Goal: Task Accomplishment & Management: Manage account settings

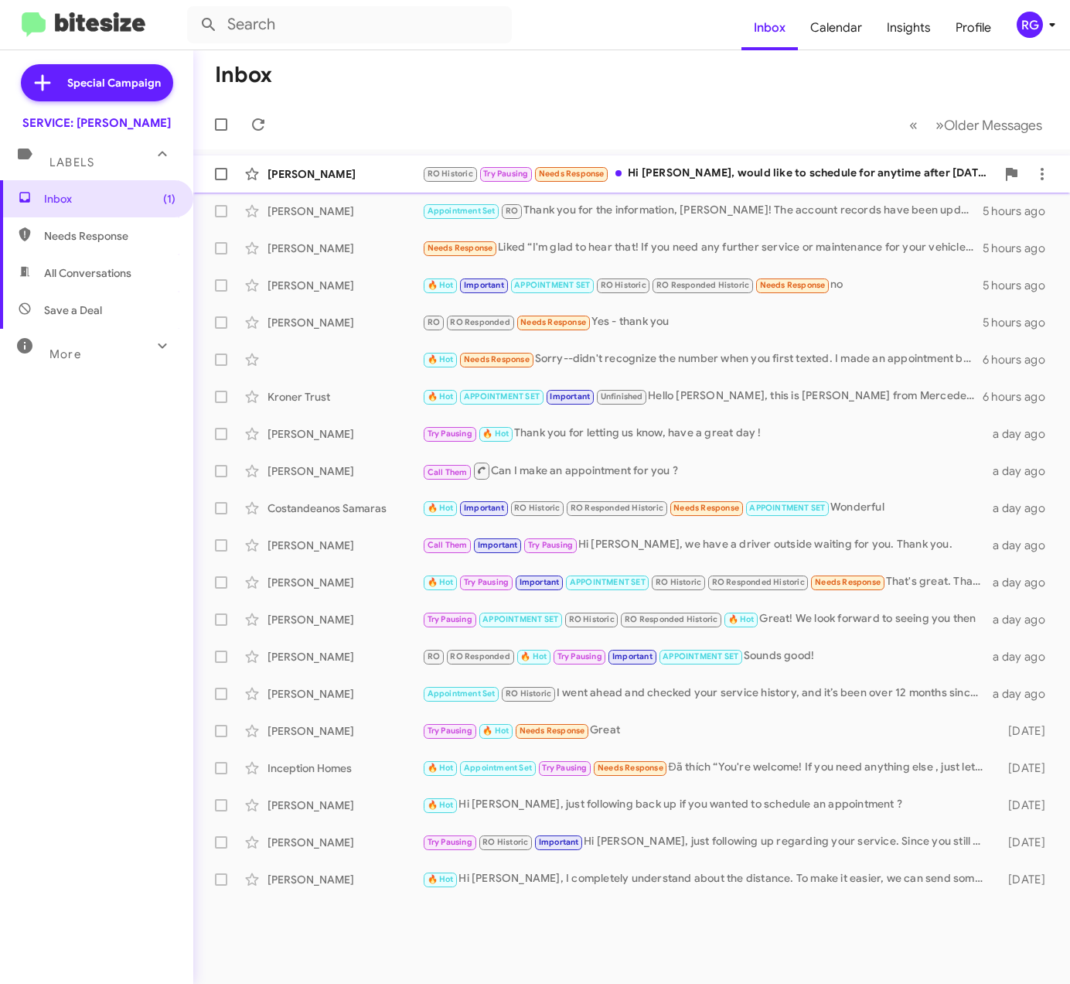
click at [815, 165] on div "RO Historic Try Pausing Needs Response Hi Omar, would like to schedule for anyt…" at bounding box center [709, 174] width 574 height 18
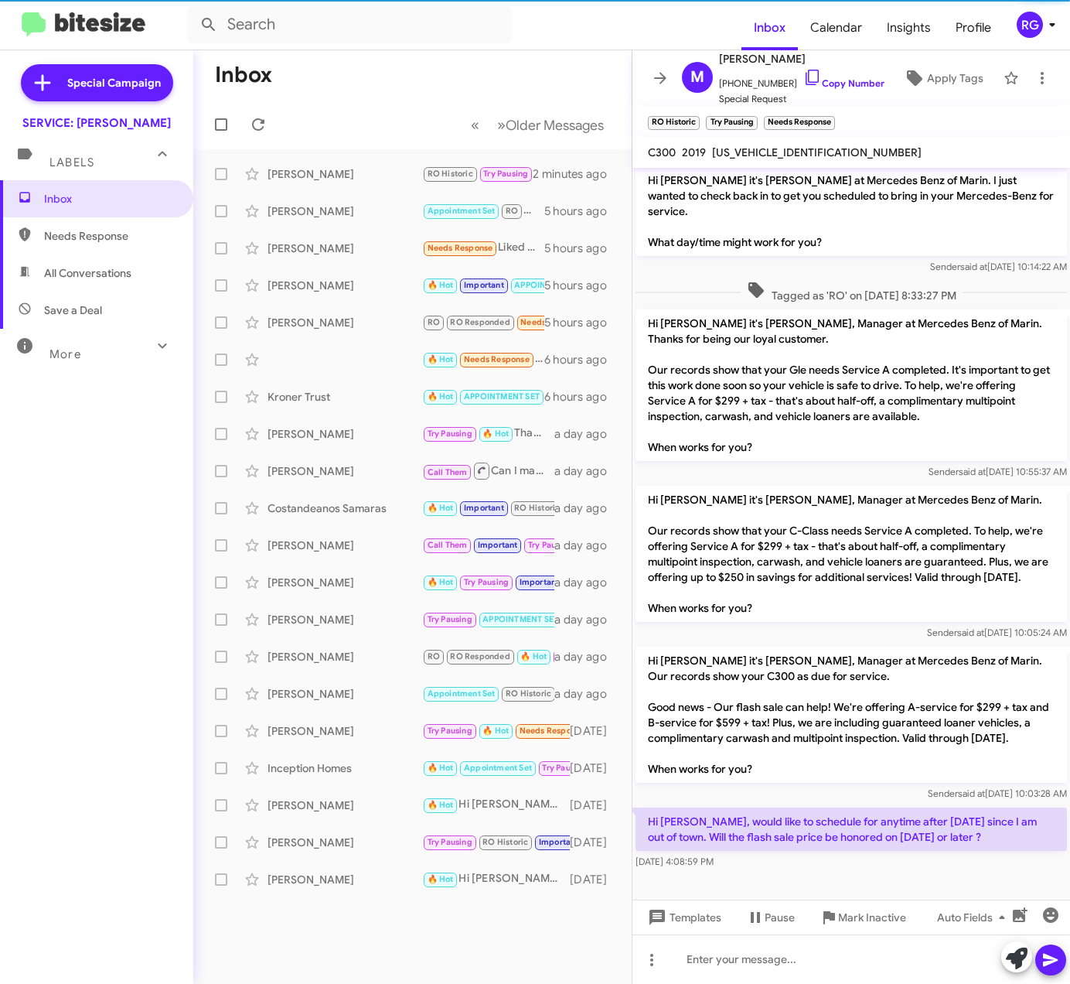
scroll to position [150, 0]
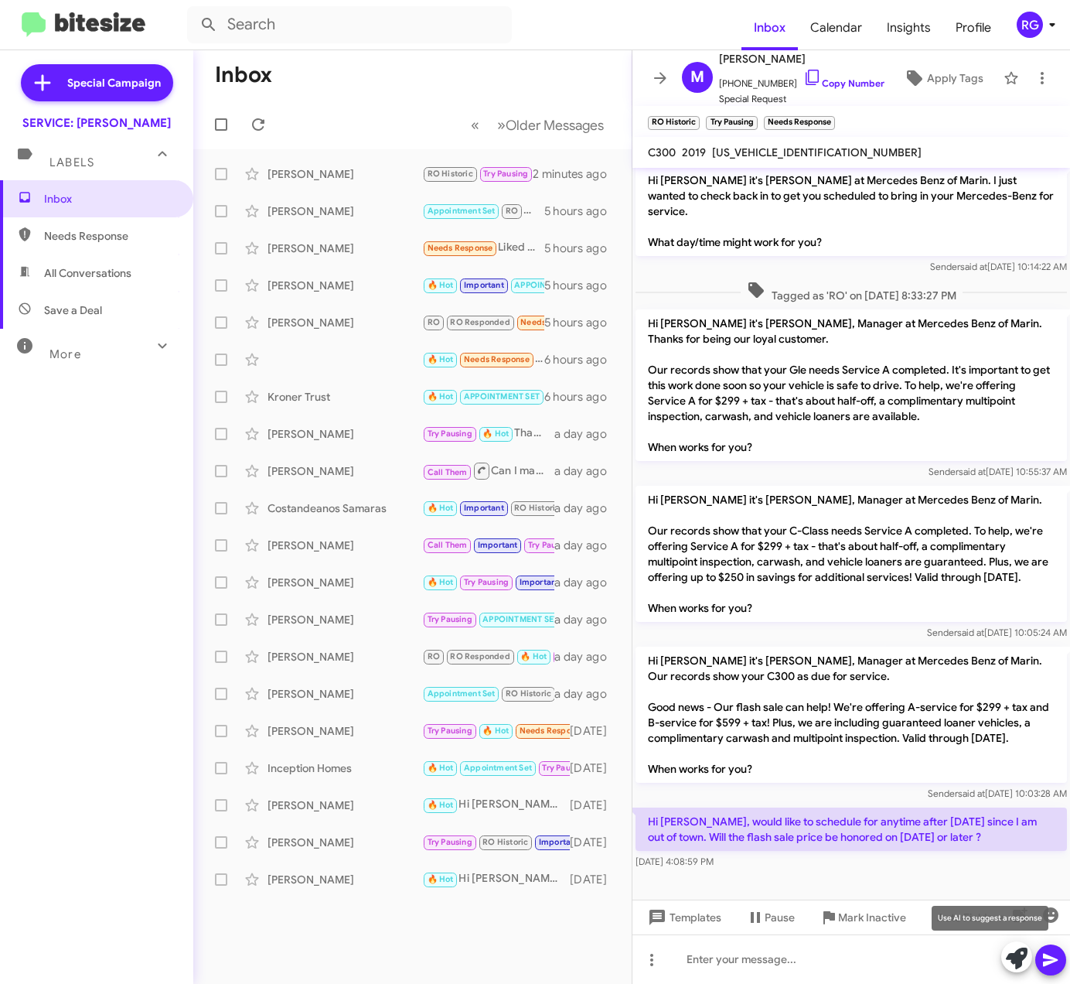
click at [1019, 957] on icon at bounding box center [1017, 958] width 22 height 22
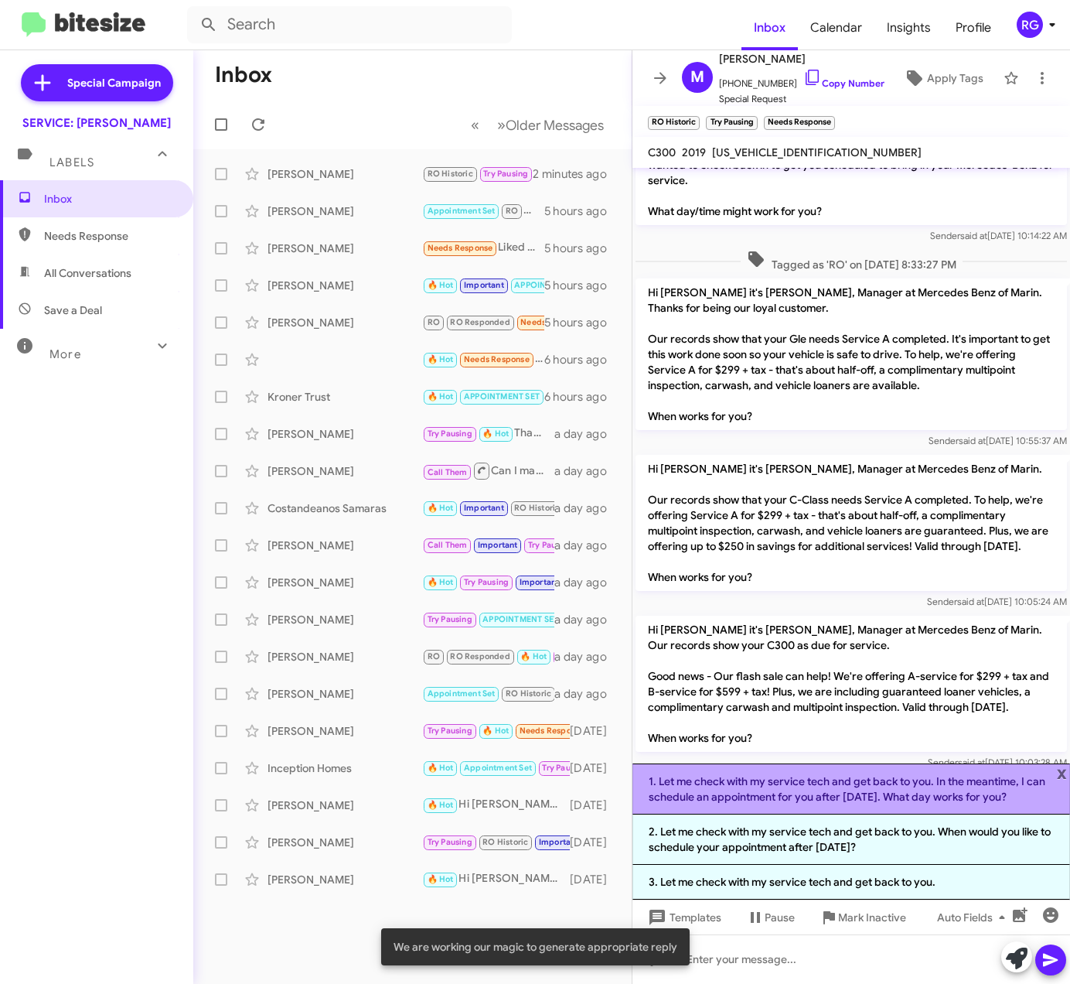
click at [1068, 763] on li "1. Let me check with my service tech and get back to you. In the meantime, I ca…" at bounding box center [852, 788] width 438 height 51
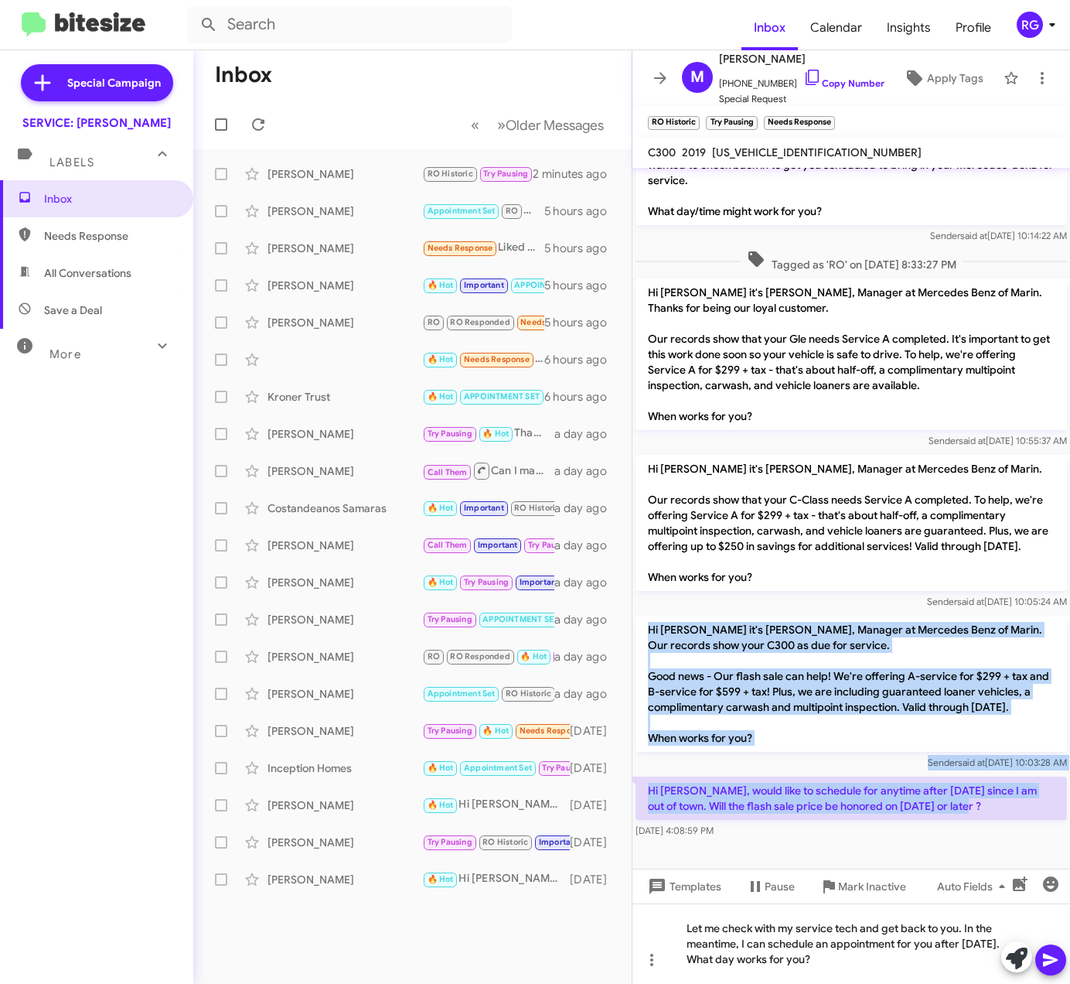
drag, startPoint x: 972, startPoint y: 842, endPoint x: 642, endPoint y: 633, distance: 391.1
click at [642, 633] on div "Hi Michael, this is Omar Ibrahimi, Manager at Mercedes Benz of Marin. Thanks fo…" at bounding box center [852, 430] width 438 height 824
copy div "Hi Michael it's Omar Ibrahimi, Manager at Mercedes Benz of Marin. Our records s…"
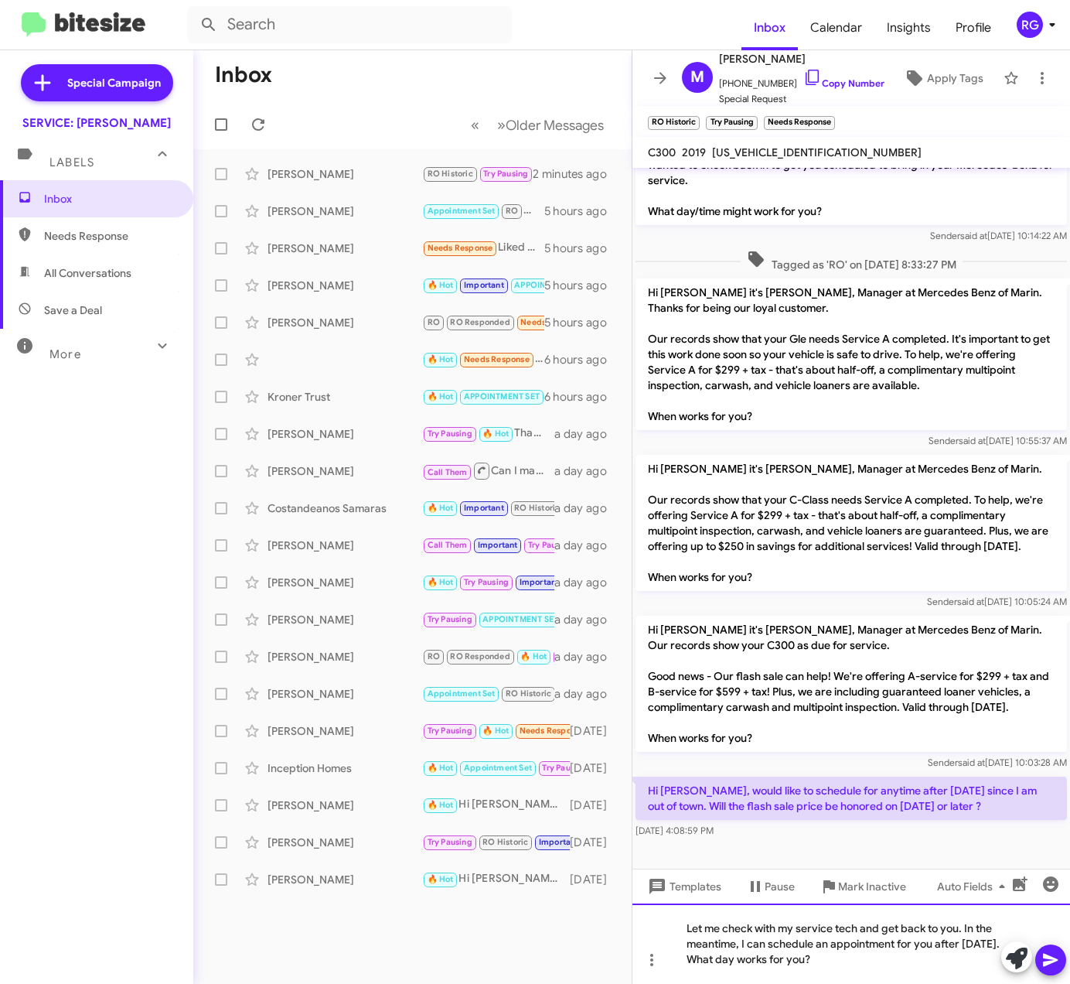
drag, startPoint x: 830, startPoint y: 975, endPoint x: 838, endPoint y: 974, distance: 8.5
click at [830, 975] on div "Let me check with my service tech and get back to you. In the meantime, I can s…" at bounding box center [852, 943] width 438 height 80
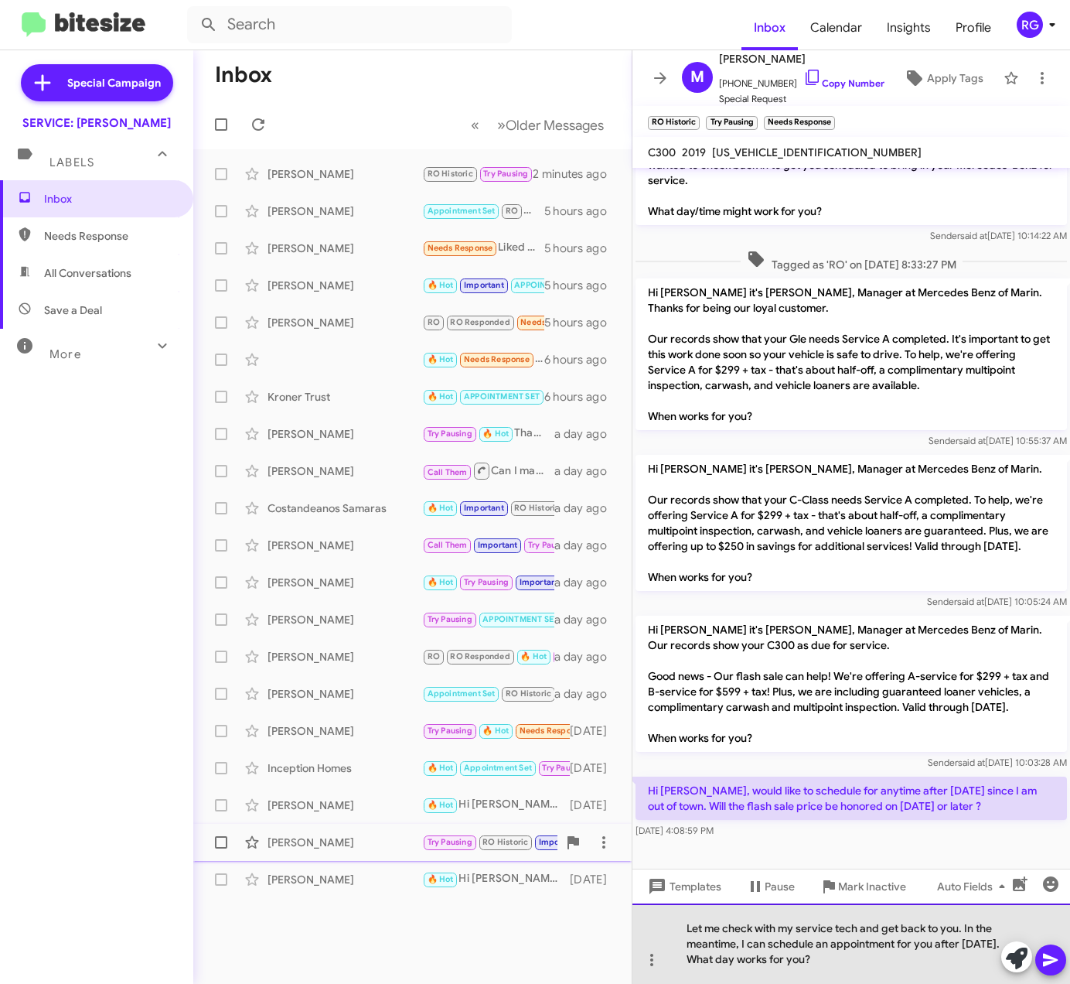
drag, startPoint x: 879, startPoint y: 972, endPoint x: 455, endPoint y: 848, distance: 441.7
click at [455, 848] on div "Inbox « Previous » Next Older Messages Michael Mccarthy RO Historic Try Pausing…" at bounding box center [631, 516] width 877 height 933
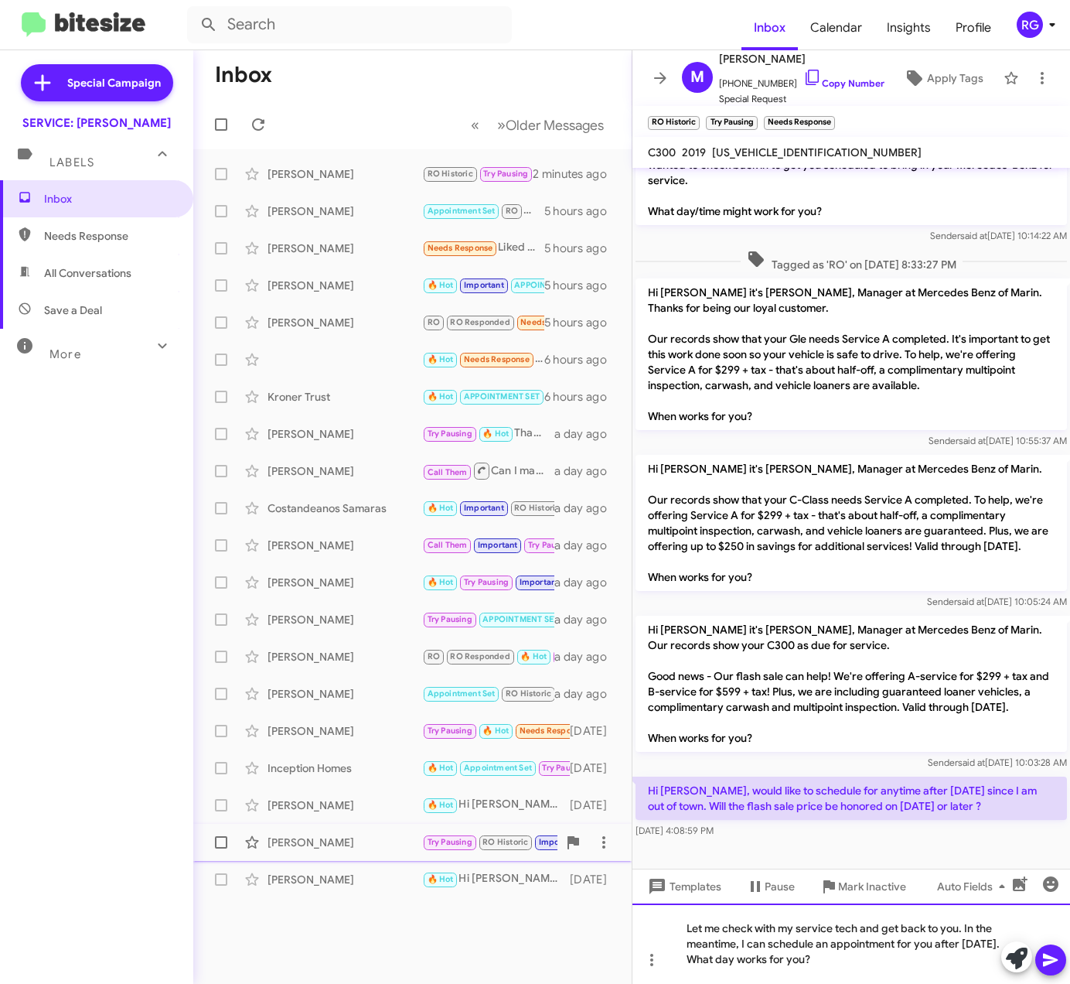
paste div
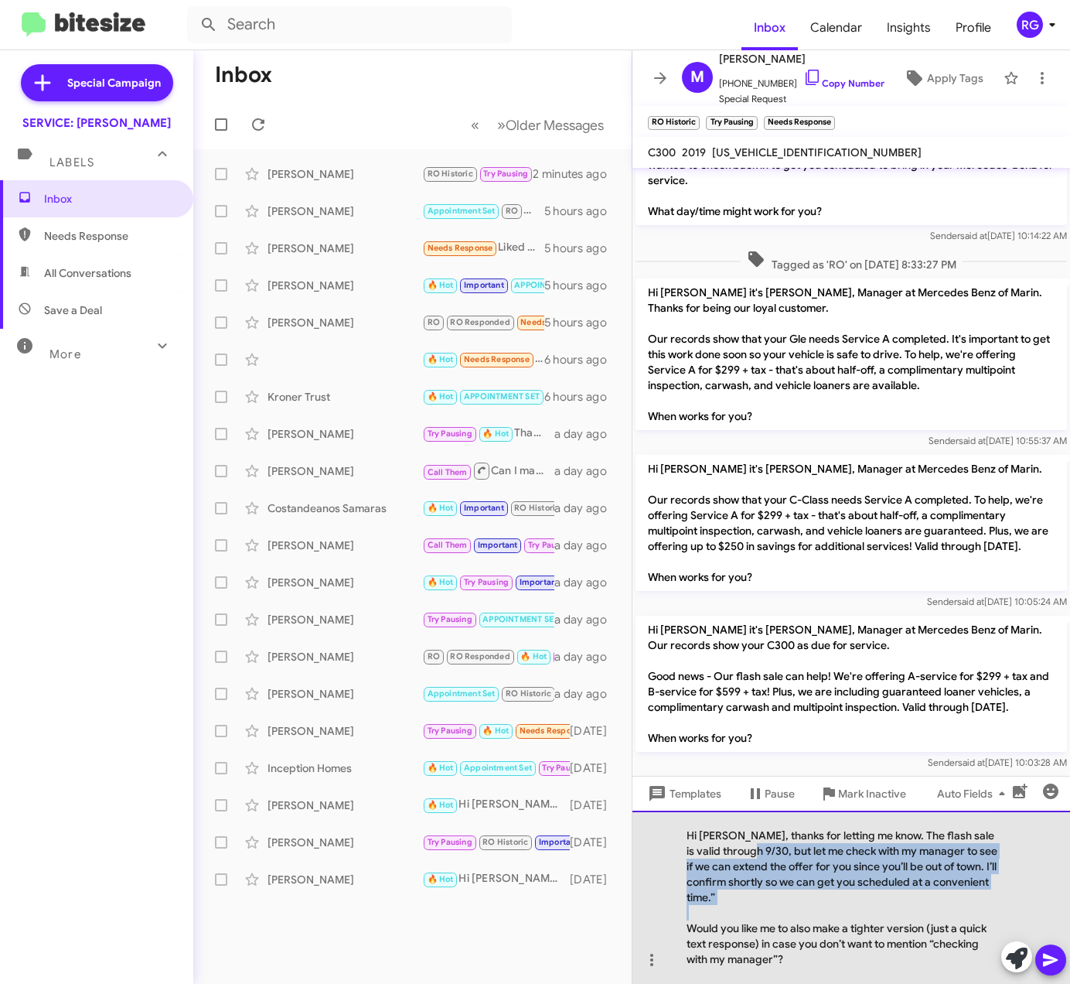
drag, startPoint x: 752, startPoint y: 851, endPoint x: 838, endPoint y: 906, distance: 102.6
click at [838, 906] on div "Hi Michael, thanks for letting me know. The flash sale is valid through 9/30, b…" at bounding box center [852, 896] width 438 height 173
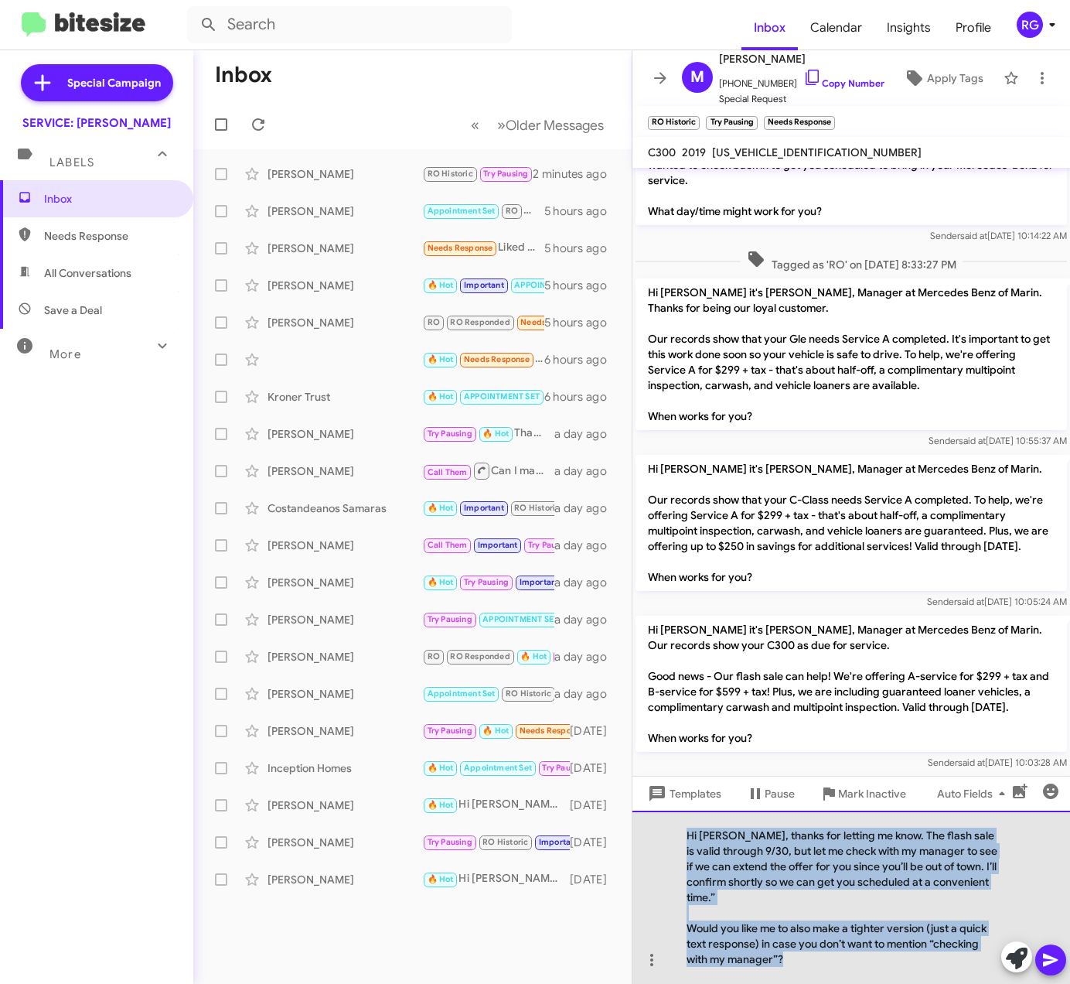
drag, startPoint x: 734, startPoint y: 885, endPoint x: 687, endPoint y: 831, distance: 71.8
click at [687, 831] on div "Hi Michael, thanks for letting me know. The flash sale is valid through 9/30, b…" at bounding box center [852, 896] width 438 height 173
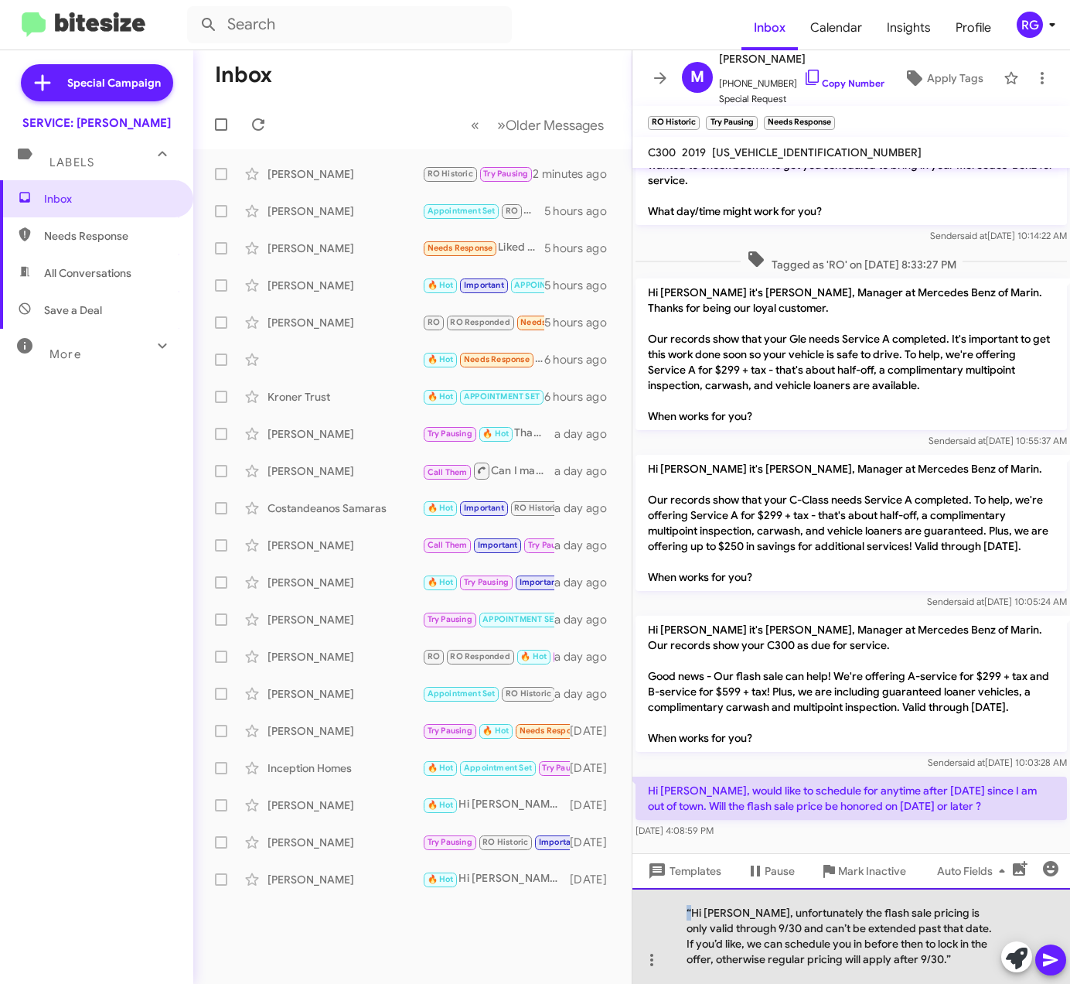
drag, startPoint x: 694, startPoint y: 907, endPoint x: 601, endPoint y: 905, distance: 92.8
click at [642, 906] on div "“Hi Michael, unfortunately the flash sale pricing is only valid through 9/30 an…" at bounding box center [852, 936] width 438 height 96
click at [934, 964] on div "Hi Michael, unfortunately the flash sale pricing is only valid through 9/30 and…" at bounding box center [852, 936] width 438 height 96
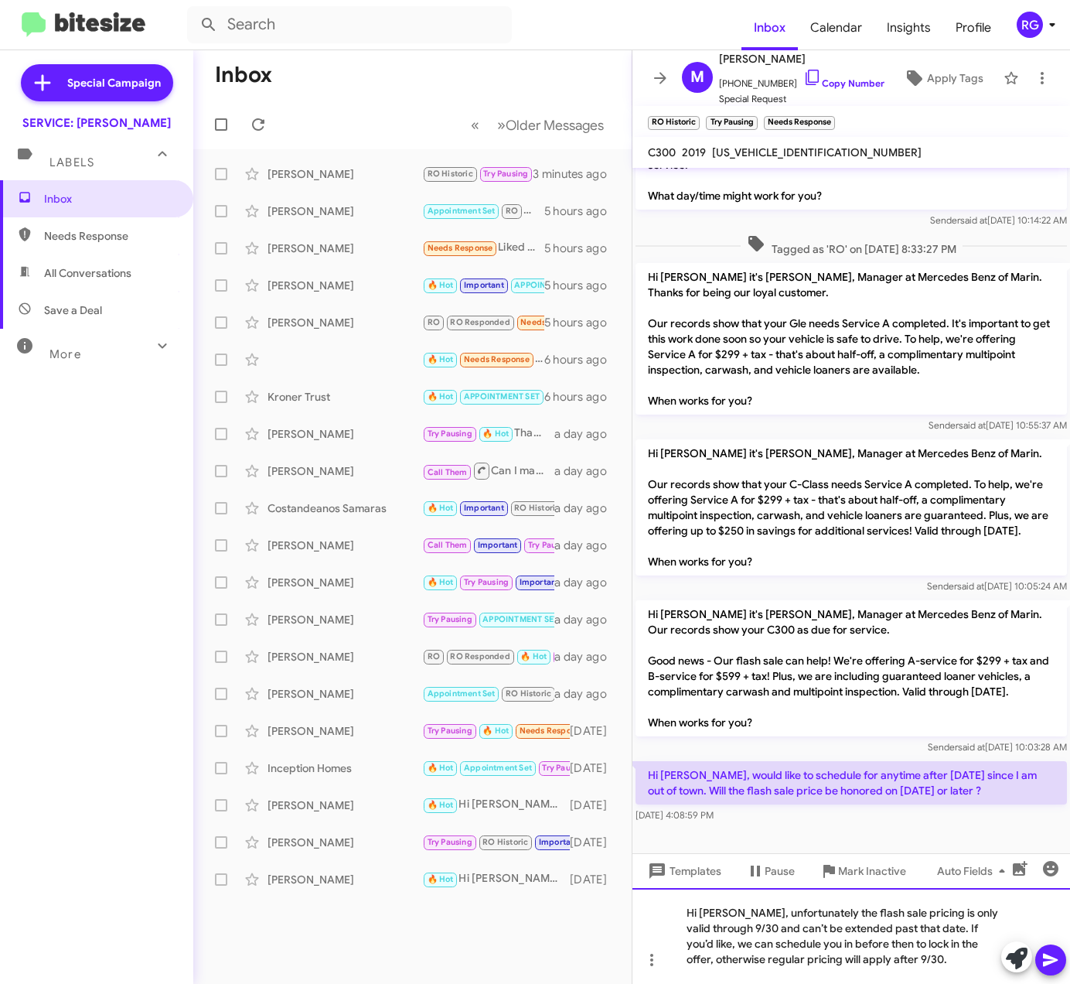
scroll to position [196, 0]
click at [1053, 964] on icon at bounding box center [1051, 959] width 19 height 19
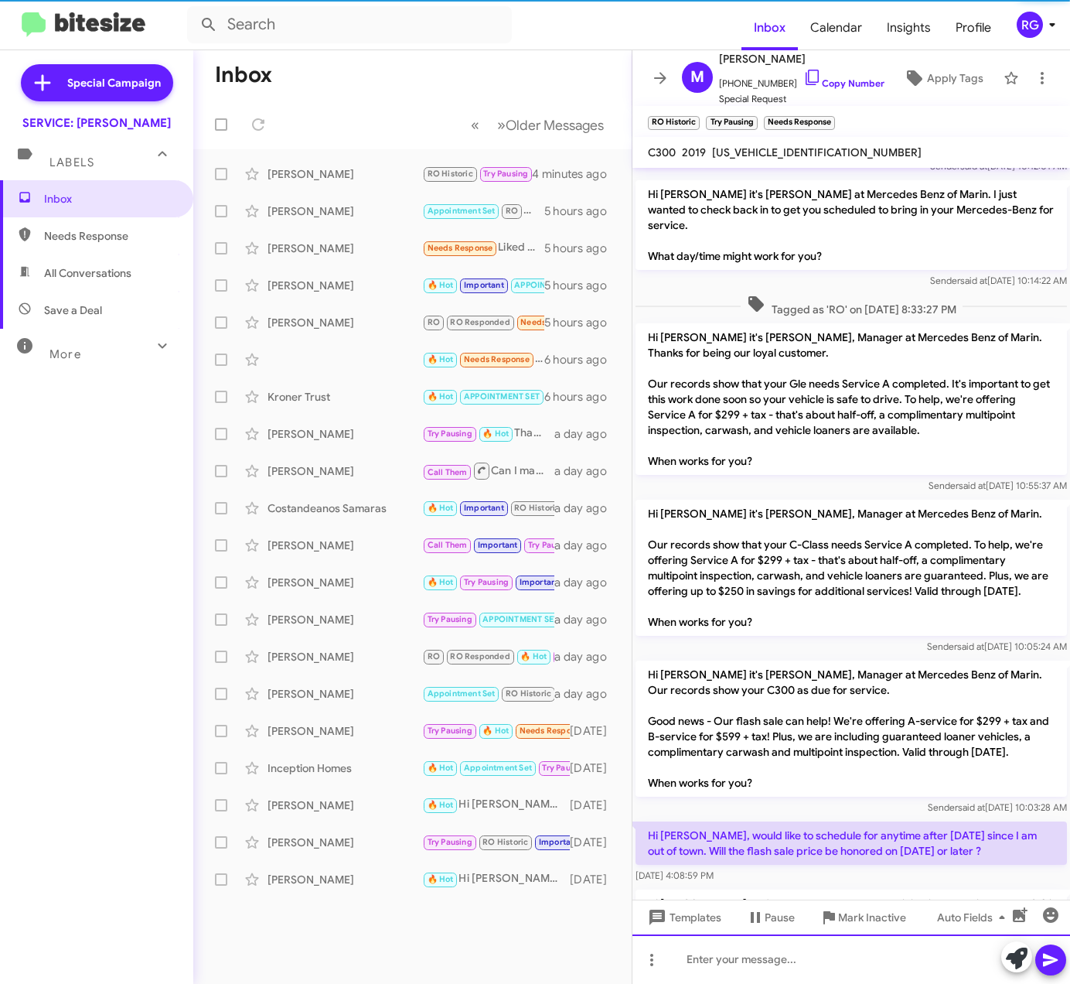
scroll to position [238, 0]
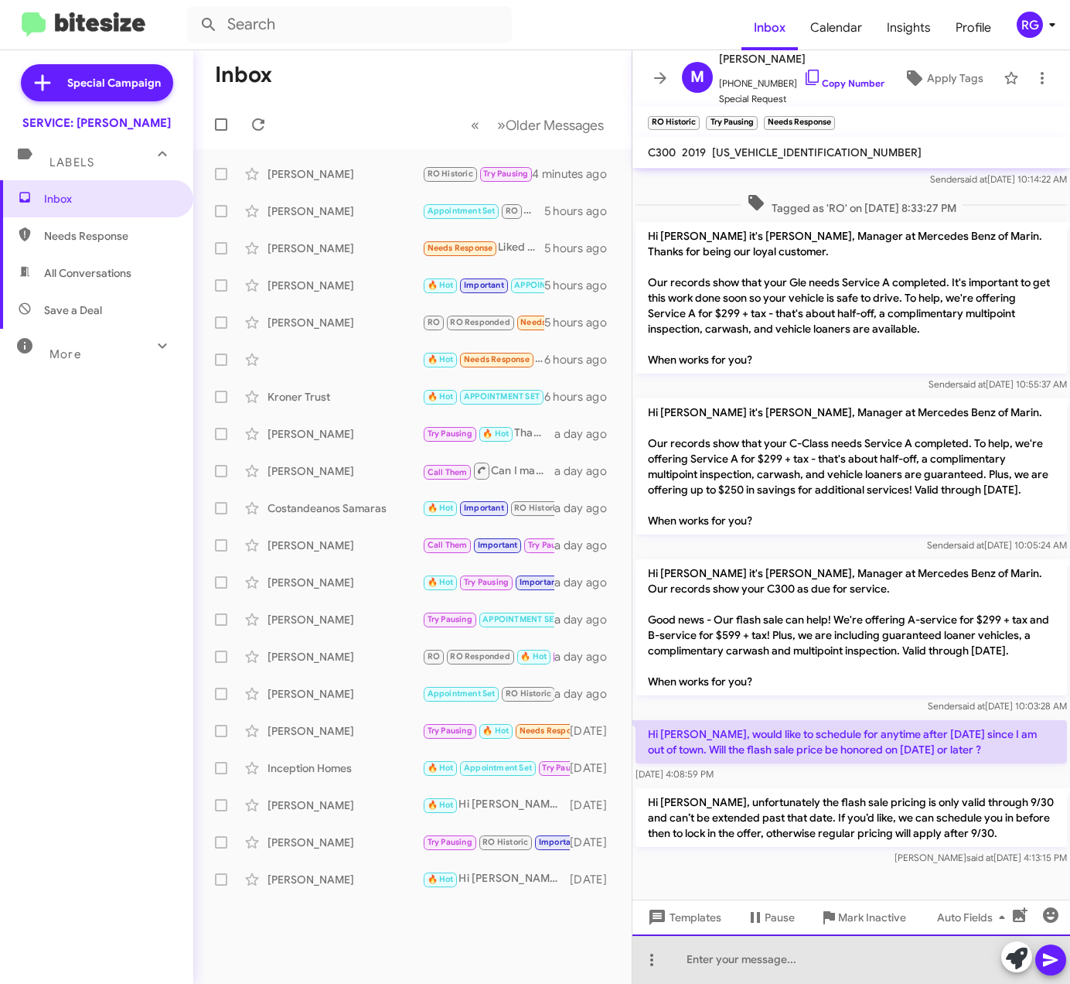
click at [743, 975] on div at bounding box center [852, 958] width 438 height 49
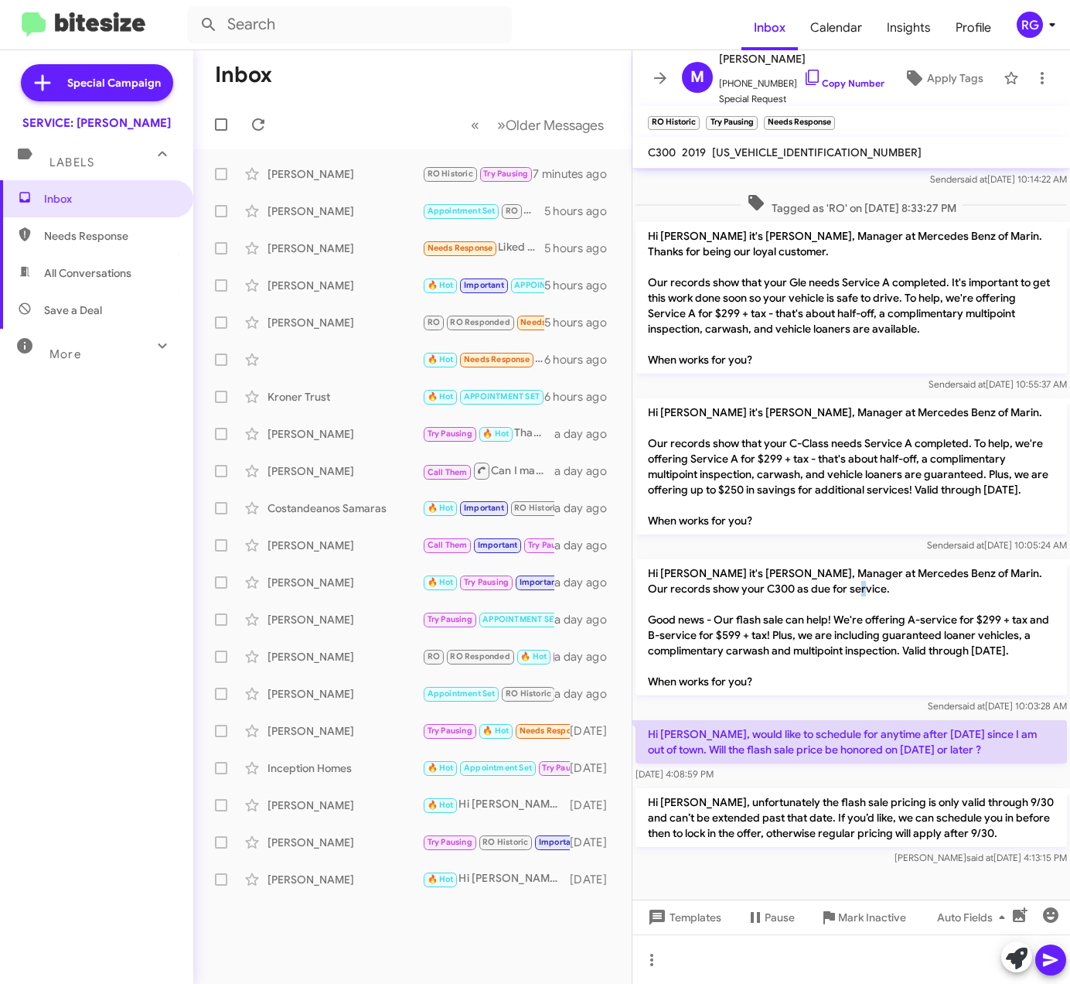
click at [1012, 595] on p "Hi Michael it's Omar Ibrahimi, Manager at Mercedes Benz of Marin. Our records s…" at bounding box center [852, 627] width 432 height 136
click at [799, 149] on span "[US_VEHICLE_IDENTIFICATION_NUMBER]" at bounding box center [817, 152] width 210 height 14
click at [799, 149] on span "WDDWK8DB3KF845073" at bounding box center [817, 152] width 210 height 14
copy span "WDDWK8DB3KF845073"
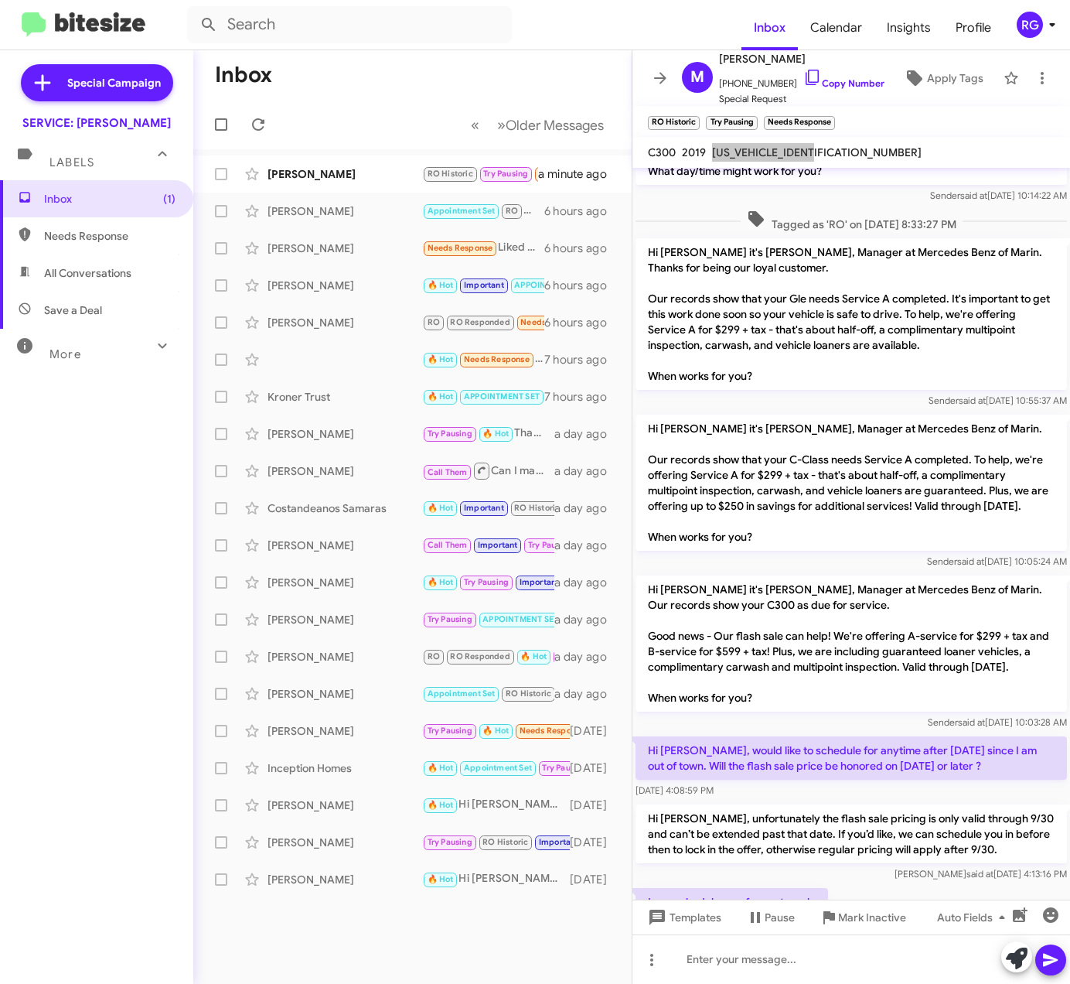
scroll to position [295, 0]
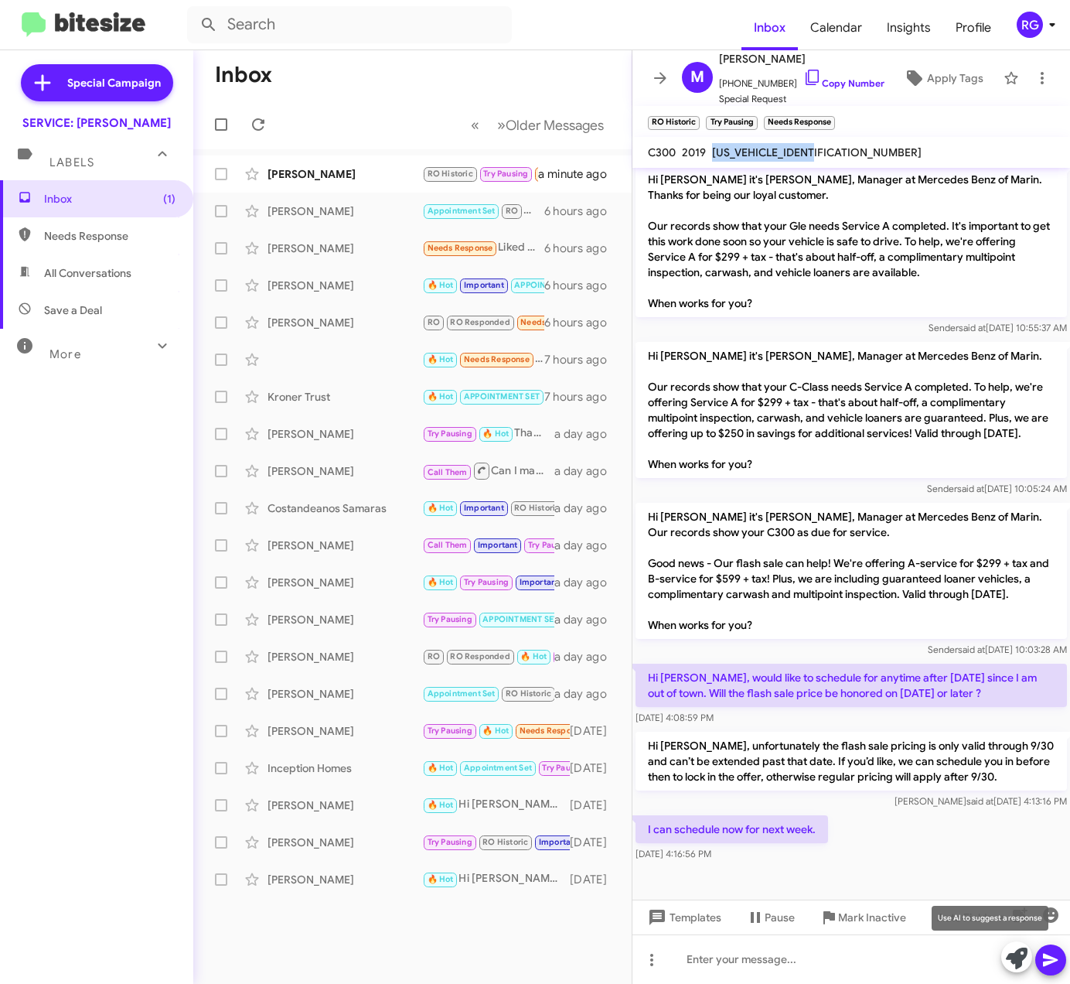
click at [1024, 956] on icon at bounding box center [1017, 958] width 22 height 22
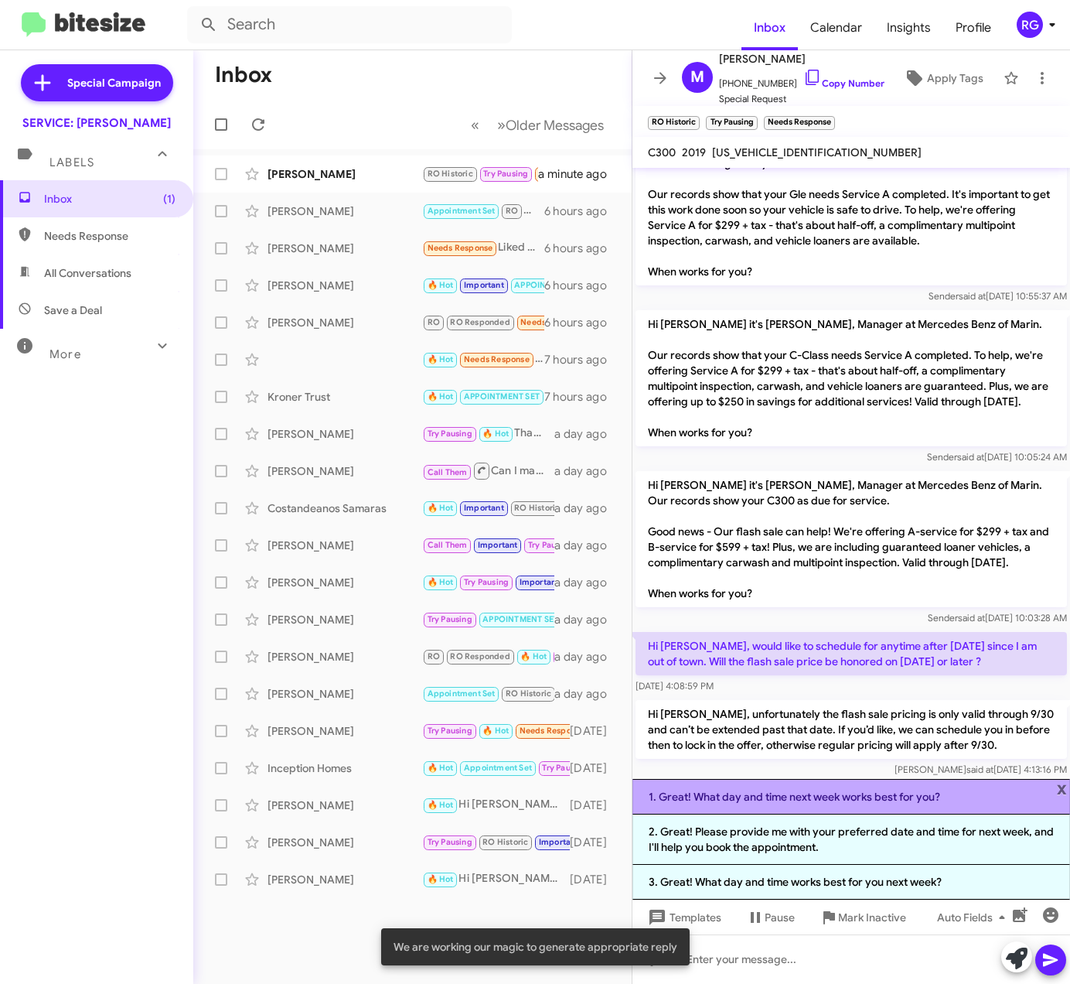
click at [910, 808] on li "1. Great! What day and time next week works best for you?" at bounding box center [852, 797] width 438 height 36
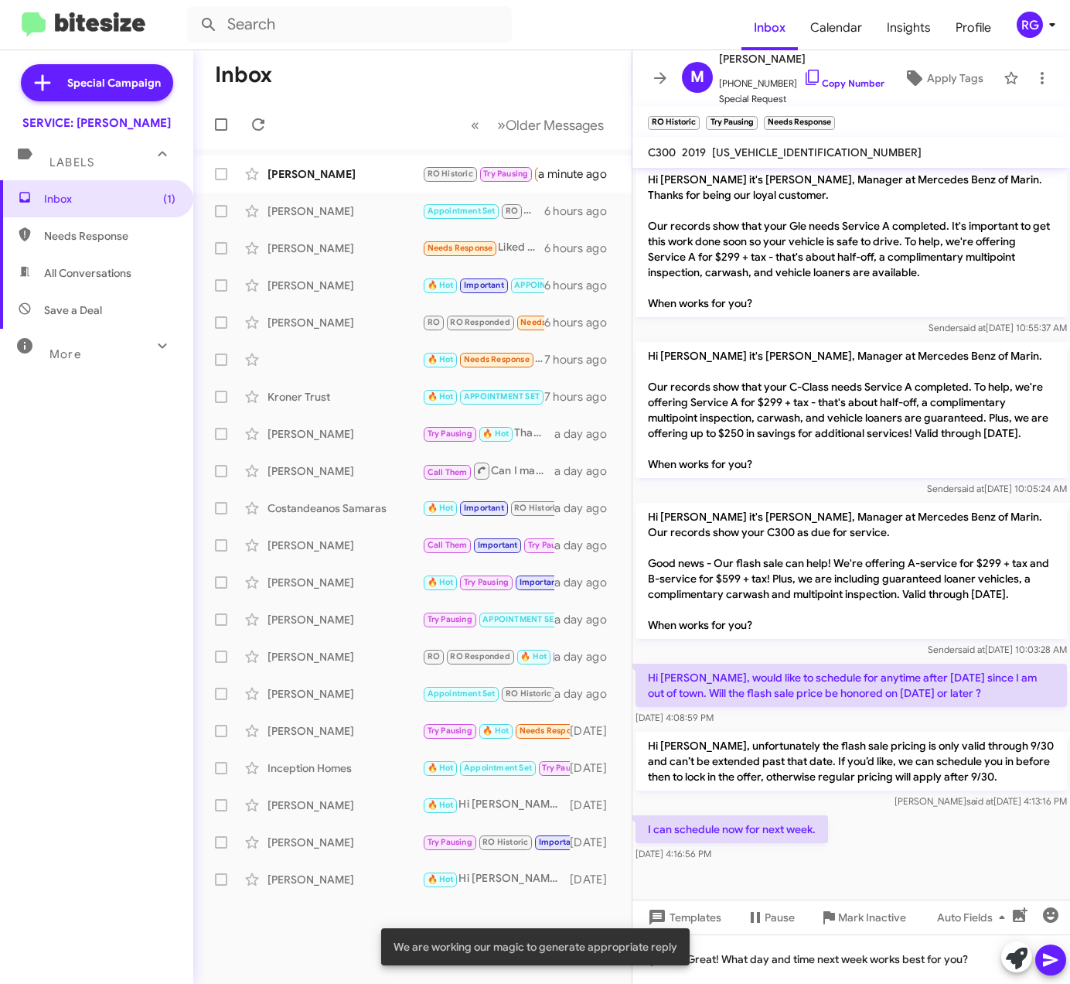
click at [1049, 951] on icon at bounding box center [1051, 959] width 19 height 19
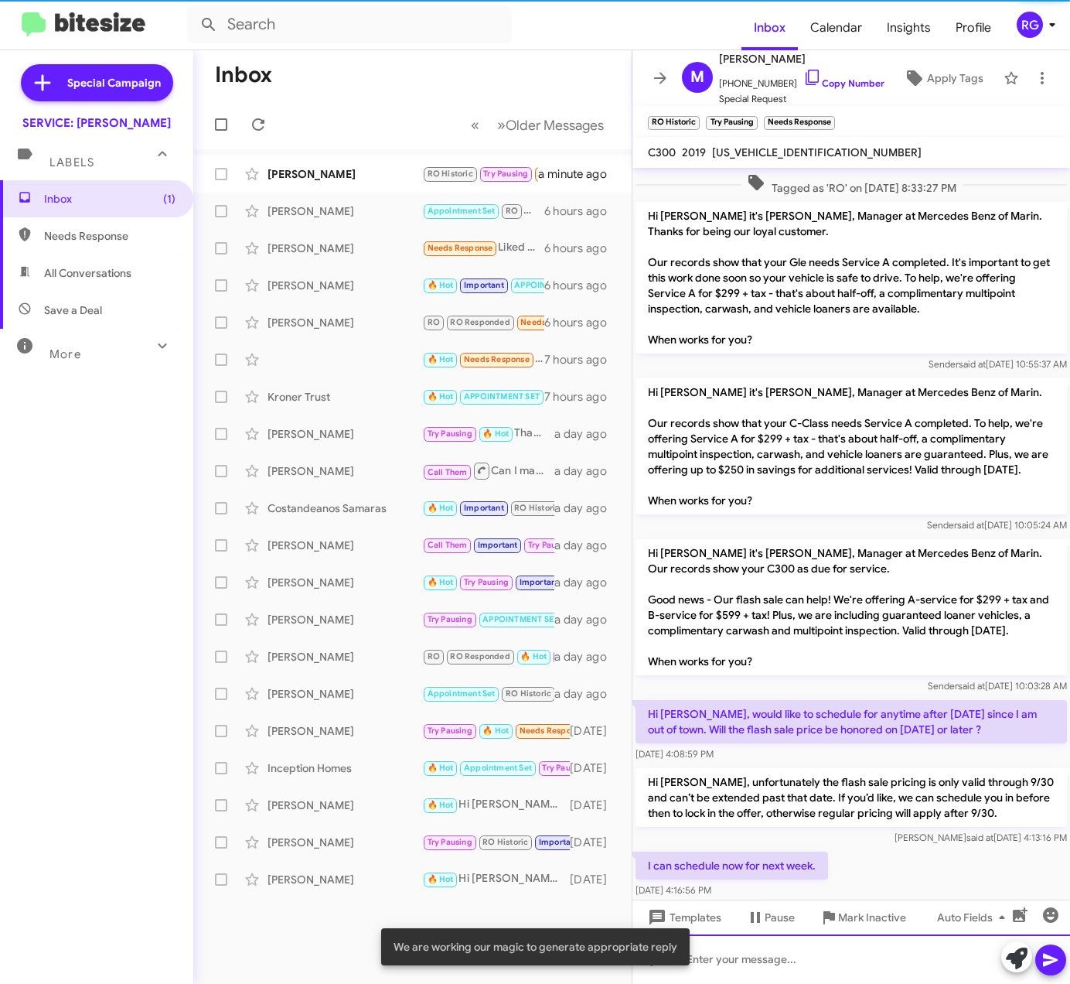
scroll to position [351, 0]
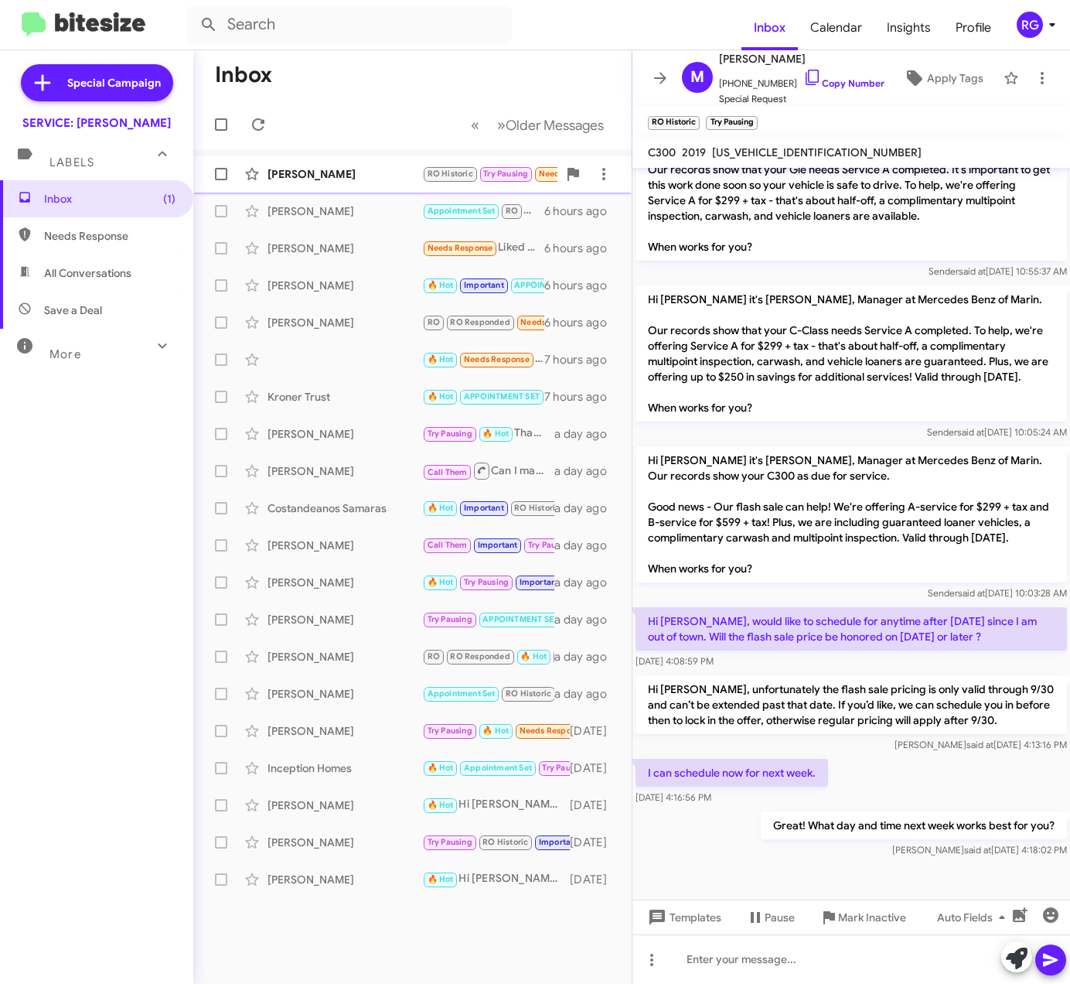
click at [421, 164] on div "Michael Mccarthy RO Historic Try Pausing Needs Response I can schedule now for …" at bounding box center [413, 174] width 414 height 31
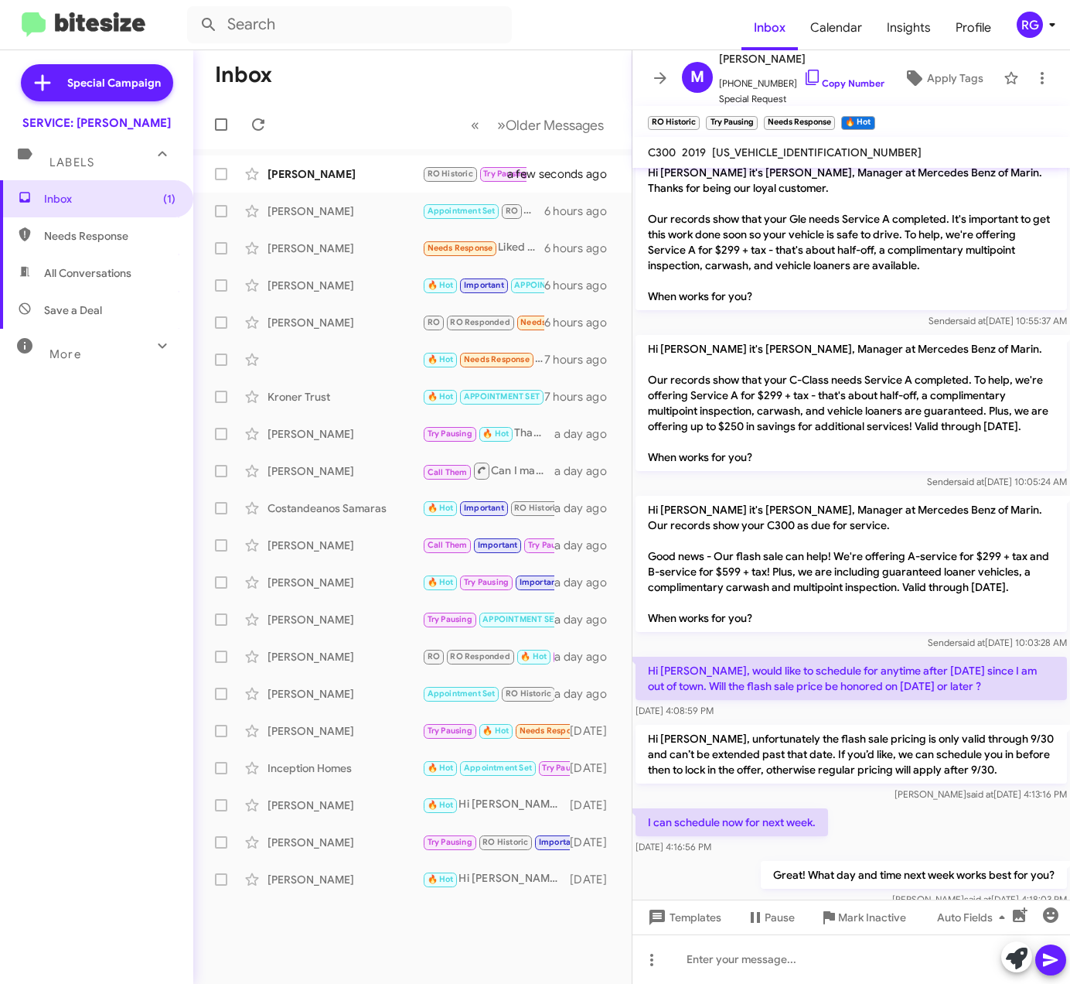
scroll to position [407, 0]
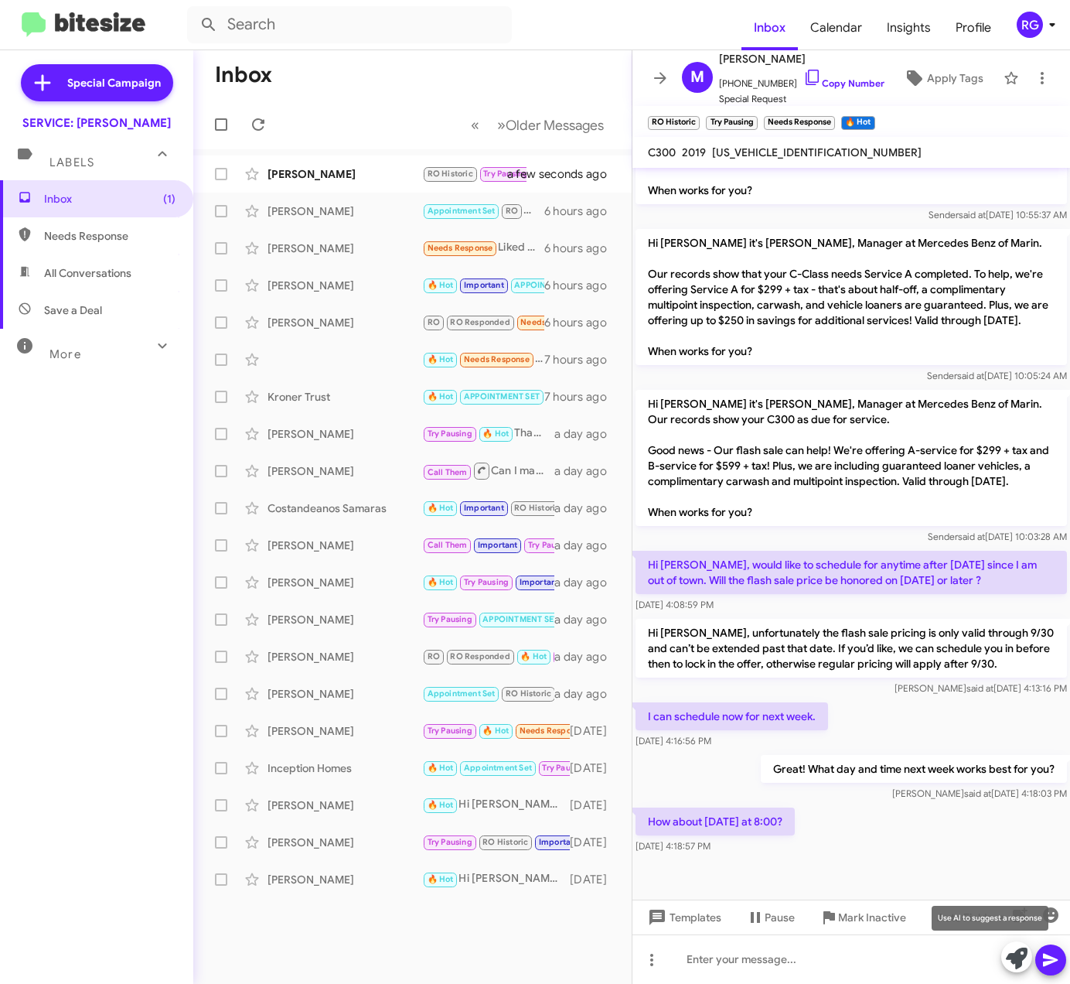
click at [1013, 962] on icon at bounding box center [1017, 958] width 22 height 22
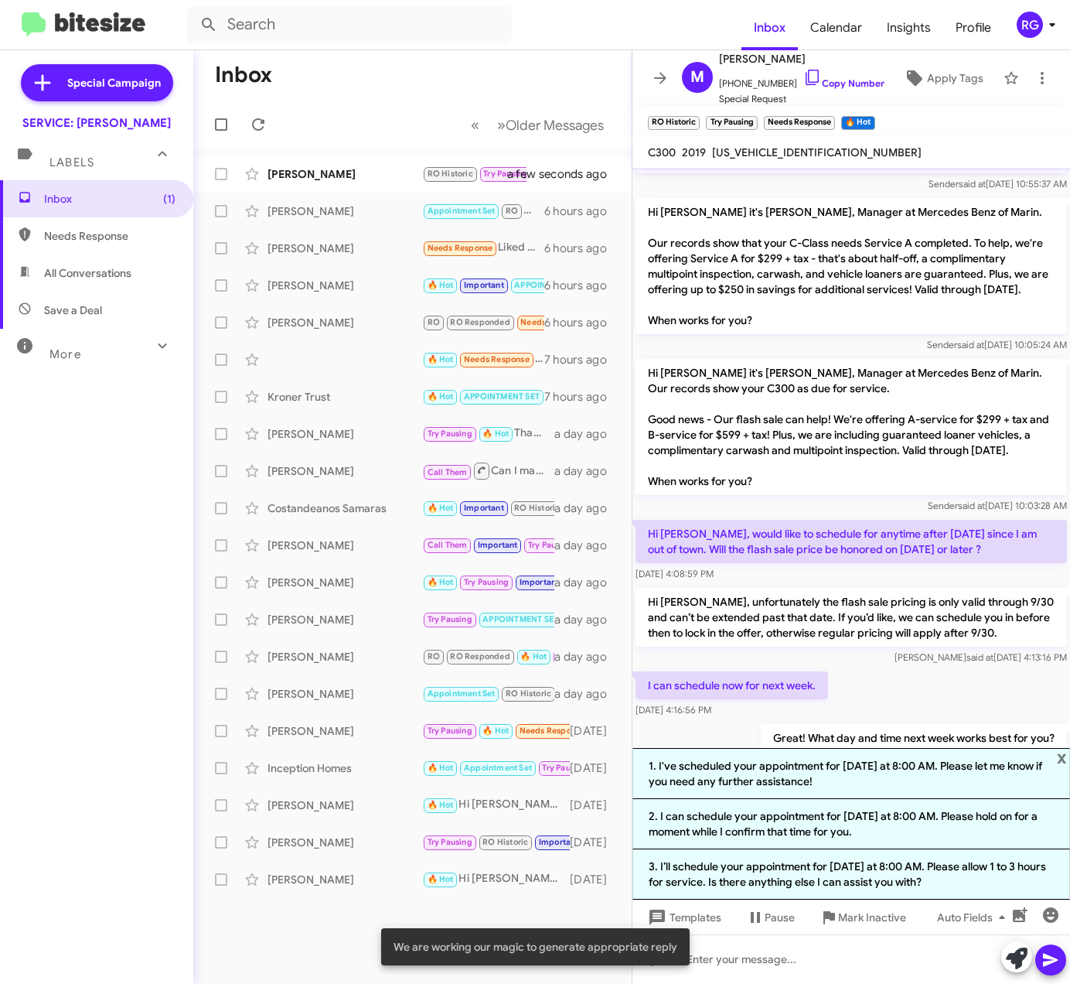
click at [899, 783] on li "1. I've scheduled your appointment for Wednesday at 8:00 AM. Please let me know…" at bounding box center [852, 773] width 438 height 51
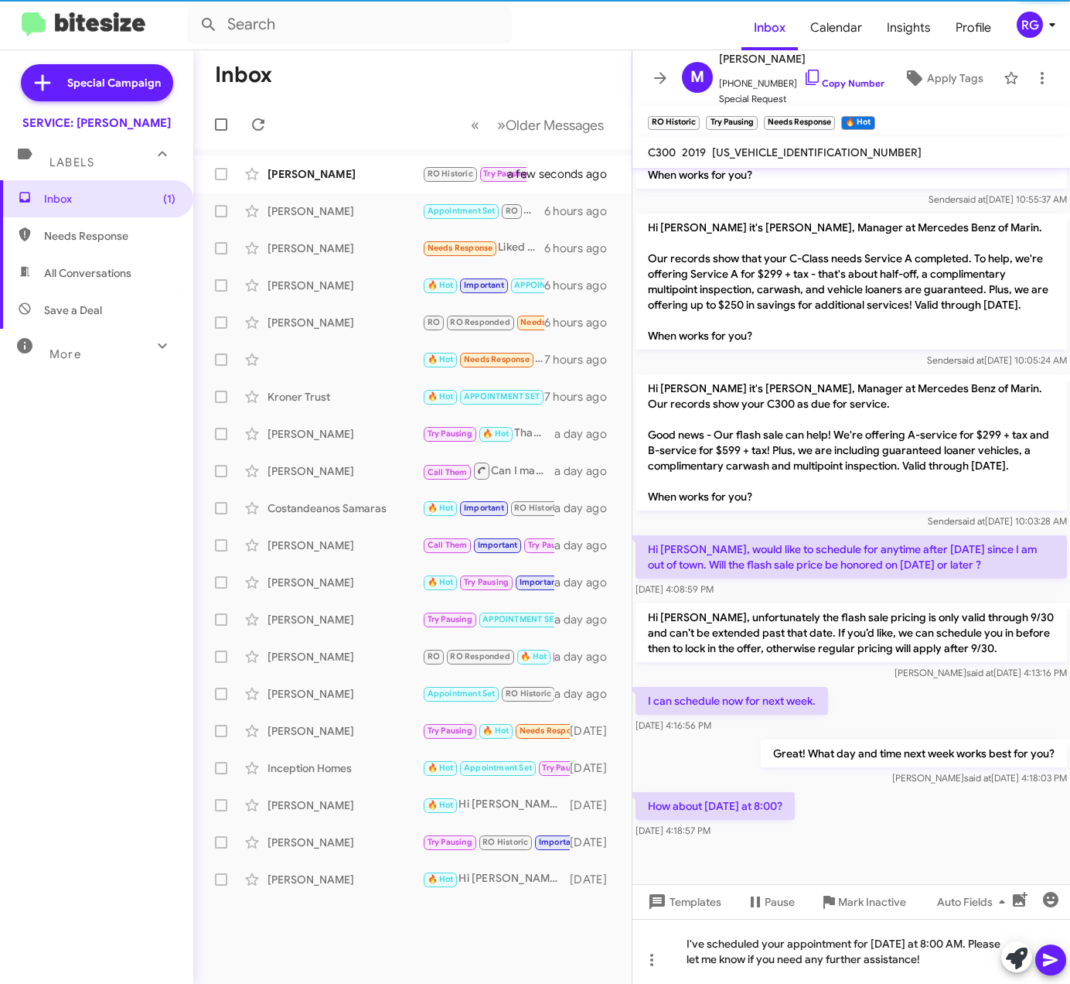
click at [1056, 968] on icon at bounding box center [1051, 959] width 19 height 19
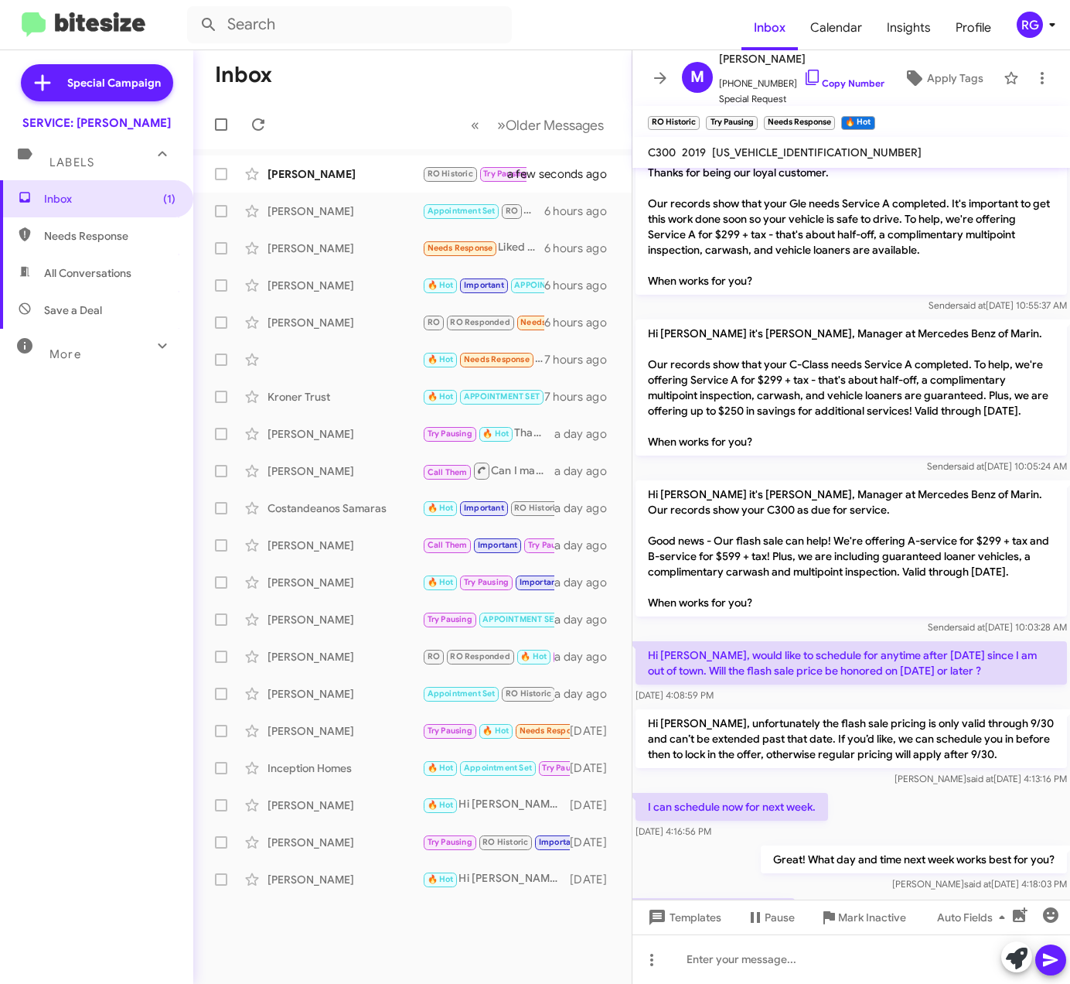
scroll to position [479, 0]
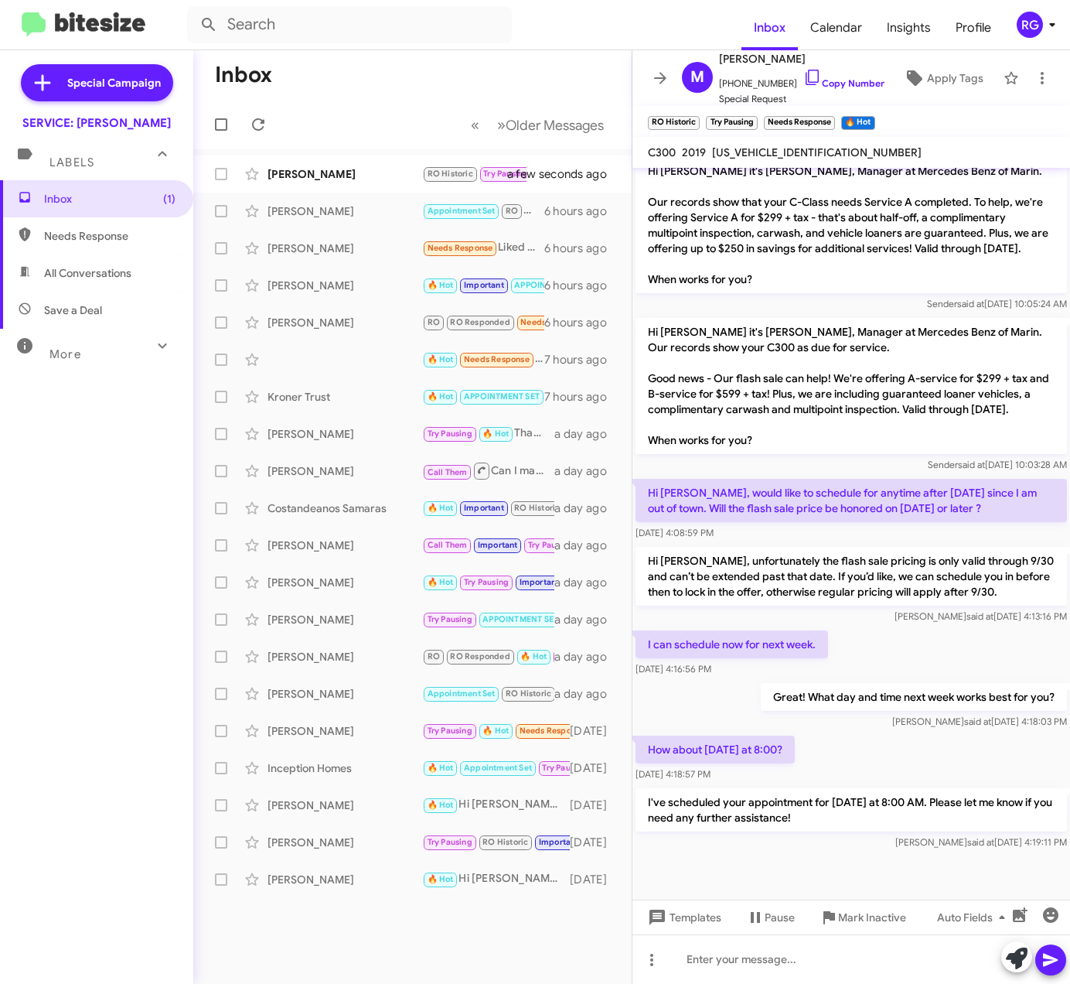
click at [798, 152] on span "WDDWK8DB3KF845073" at bounding box center [817, 152] width 210 height 14
click at [795, 152] on span "WDDWK8DB3KF845073" at bounding box center [817, 152] width 210 height 14
copy span "WDDWK8DB3KF845073"
click at [673, 375] on p "Hi Michael it's Omar Ibrahimi, Manager at Mercedes Benz of Marin. Our records s…" at bounding box center [852, 386] width 432 height 136
drag, startPoint x: 670, startPoint y: 375, endPoint x: 787, endPoint y: 380, distance: 117.7
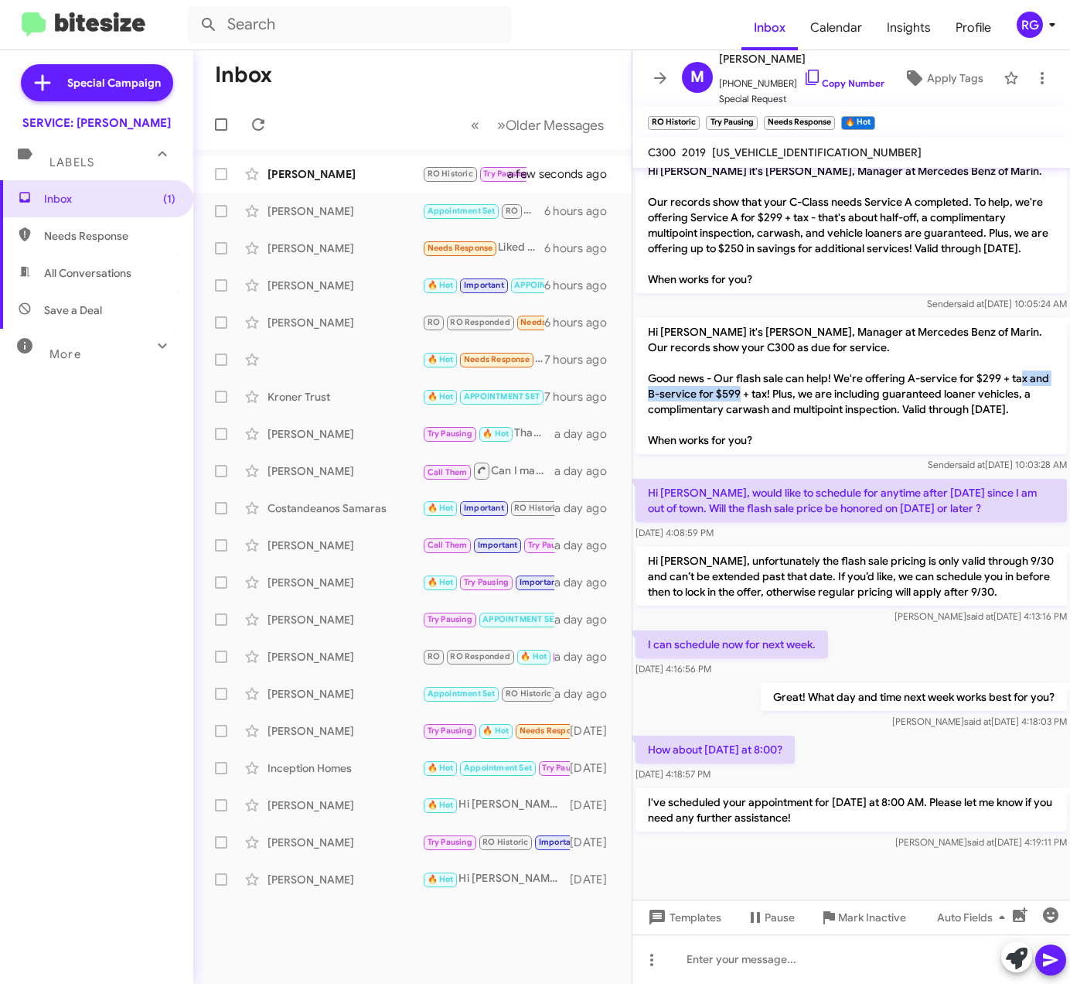
click at [787, 380] on p "Hi Michael it's Omar Ibrahimi, Manager at Mercedes Benz of Marin. Our records s…" at bounding box center [852, 386] width 432 height 136
copy p "B-service for $599 + tax"
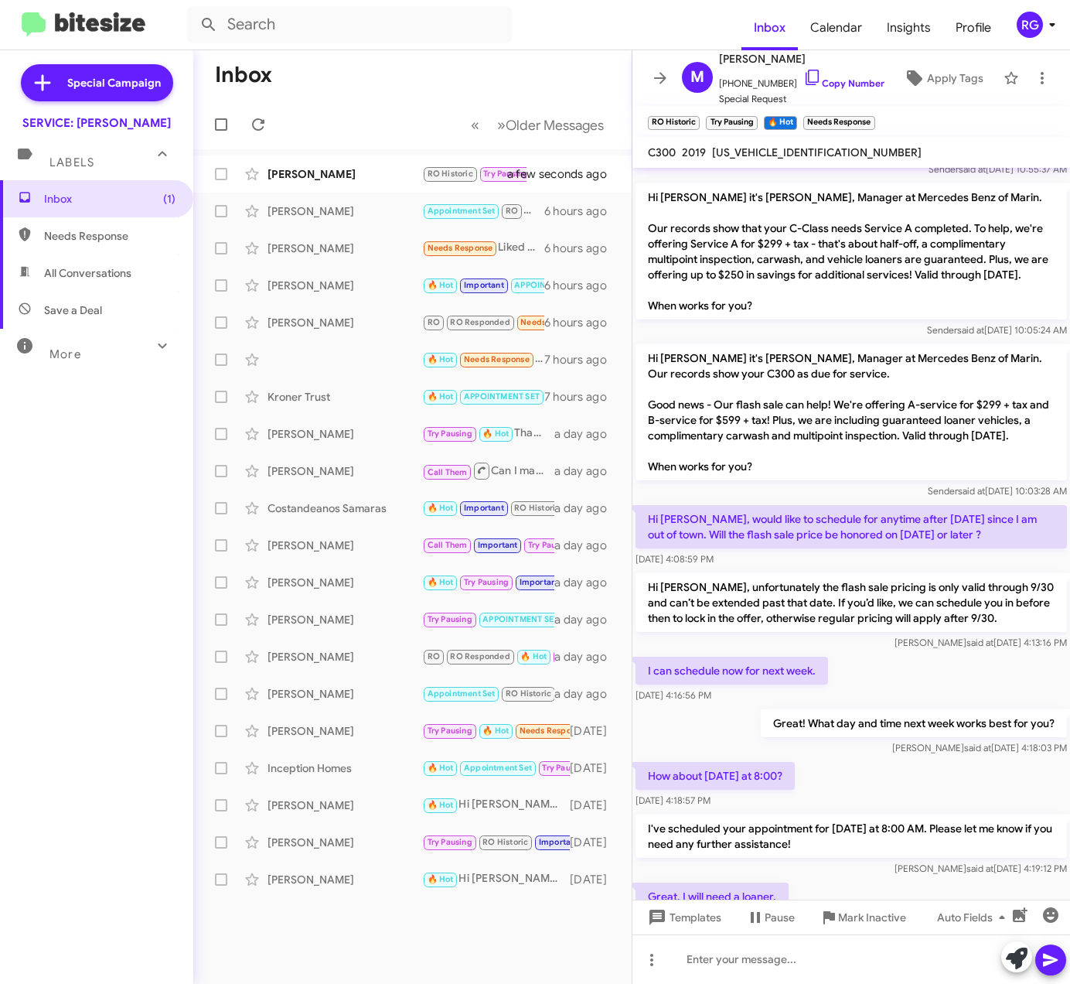
scroll to position [536, 0]
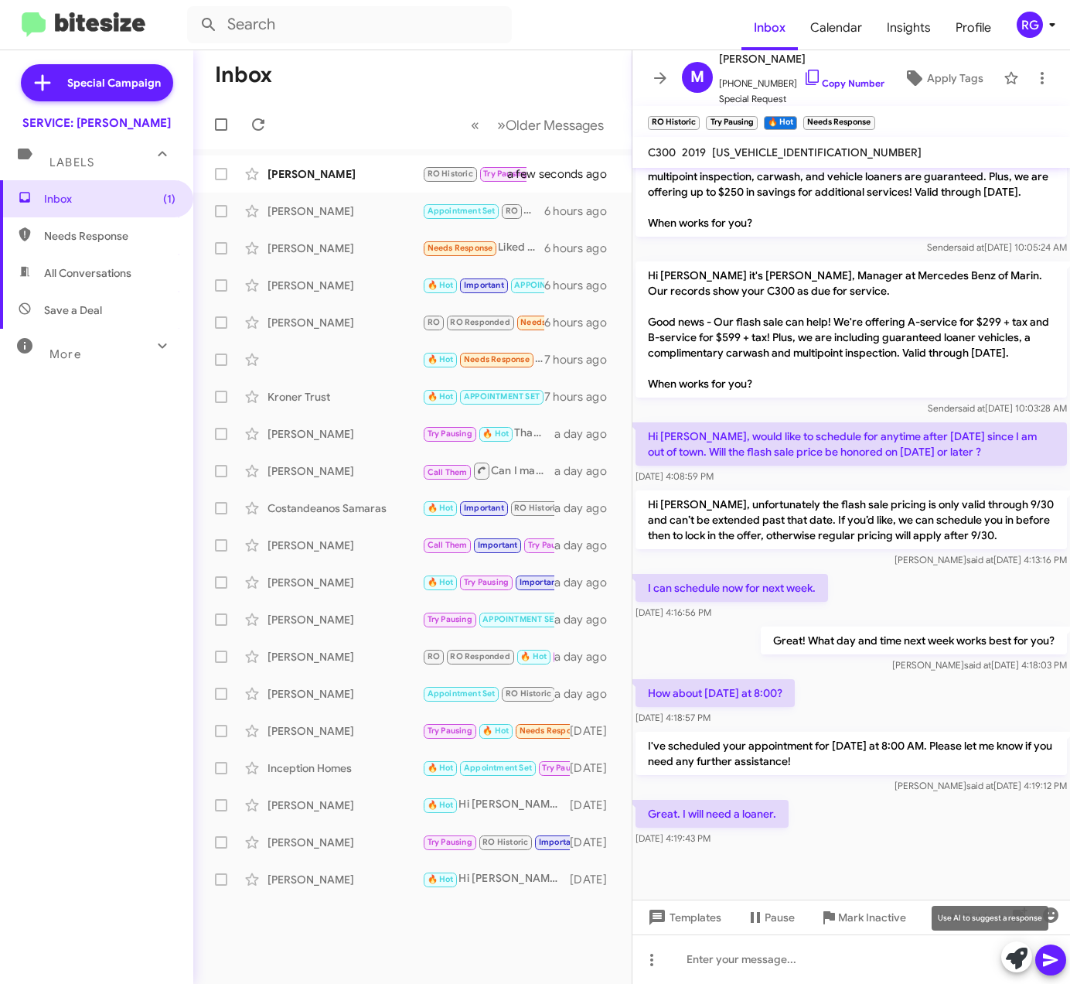
click at [1007, 950] on icon at bounding box center [1017, 958] width 22 height 22
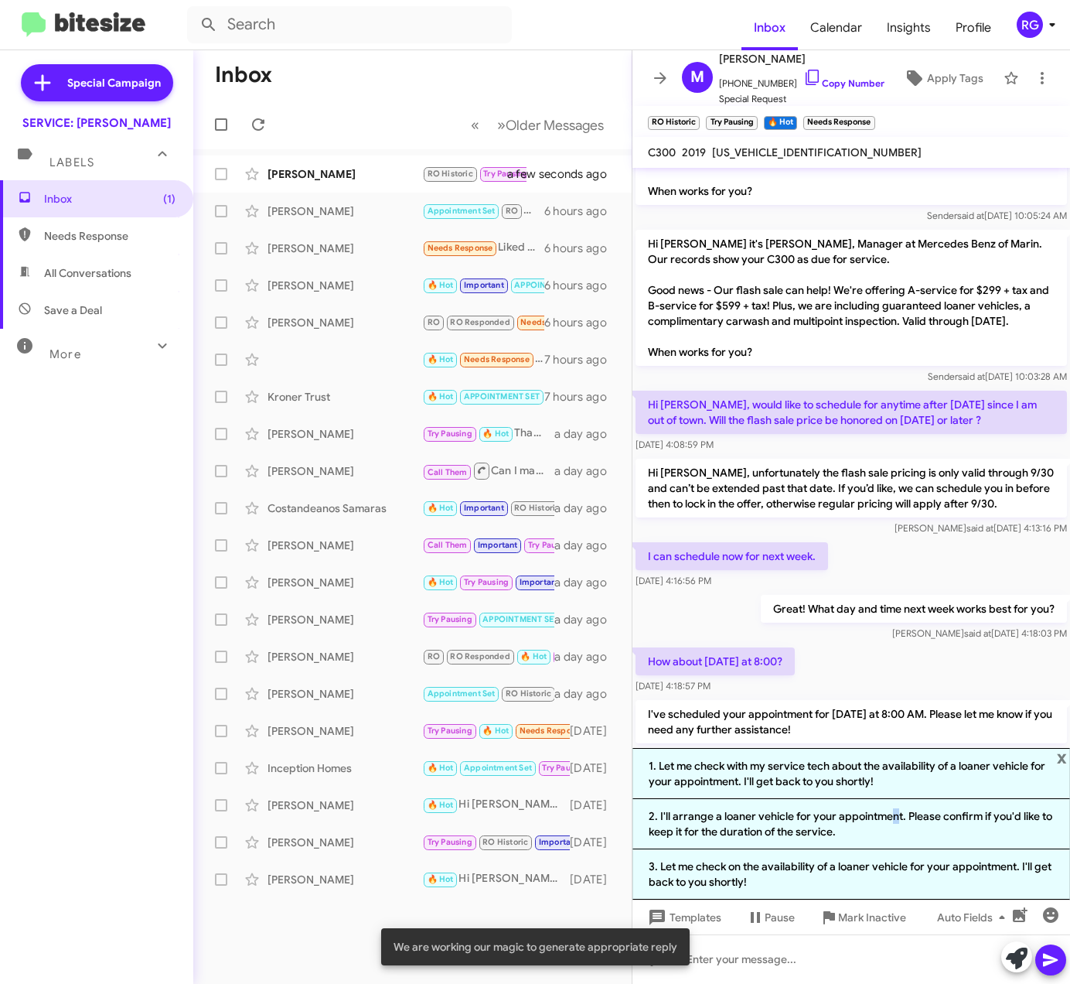
click at [891, 817] on li "2. I'll arrange a loaner vehicle for your appointment. Please confirm if you'd …" at bounding box center [852, 824] width 438 height 50
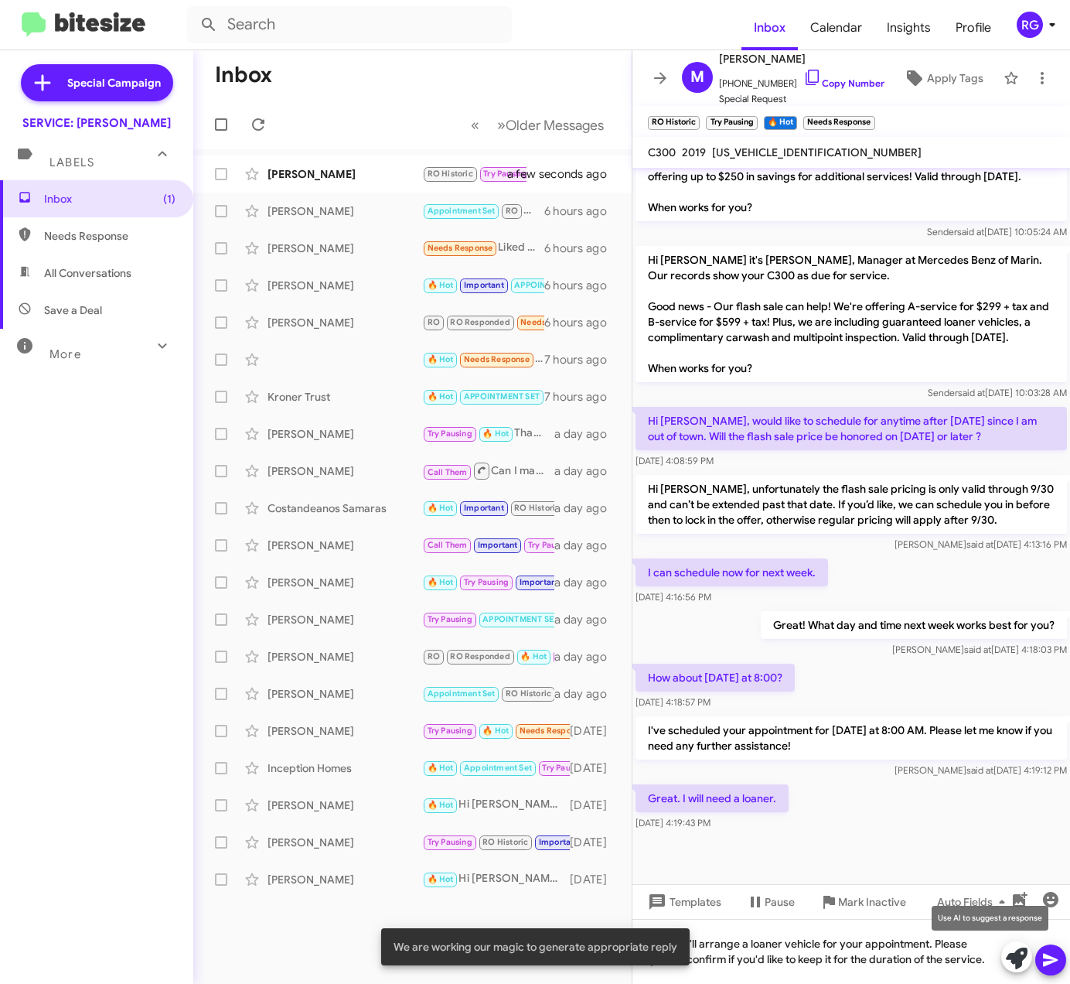
click at [1018, 950] on icon at bounding box center [1017, 958] width 22 height 22
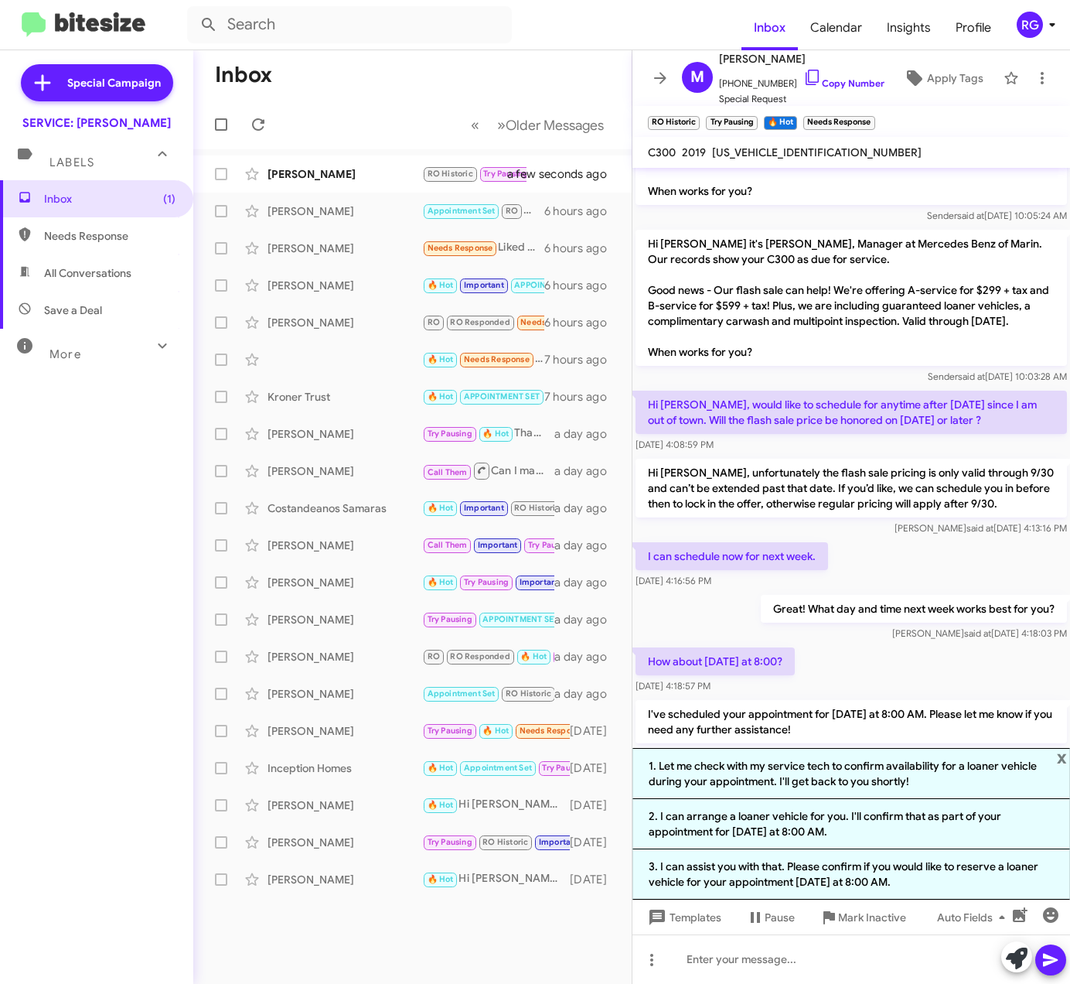
click at [1061, 756] on span "x" at bounding box center [1062, 757] width 10 height 19
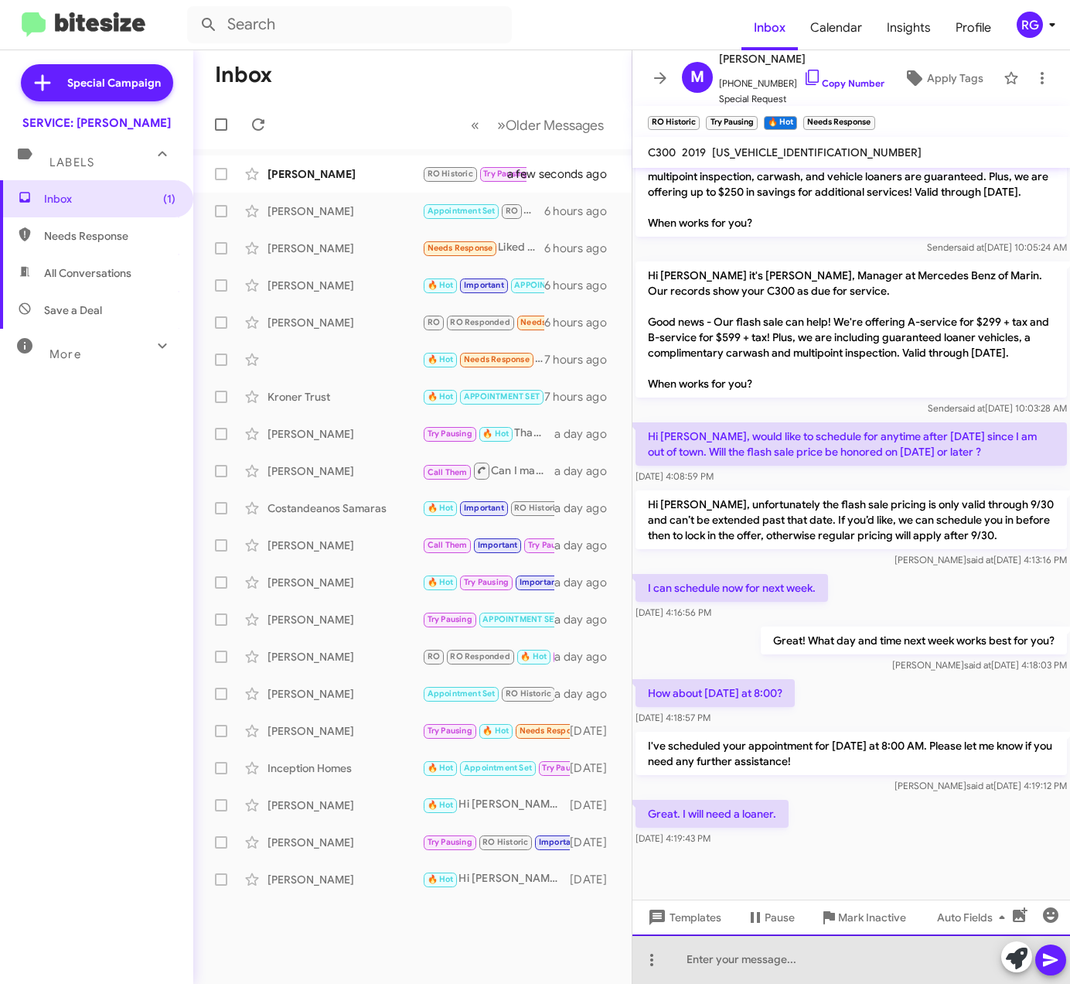
click at [780, 963] on div at bounding box center [852, 958] width 438 height 49
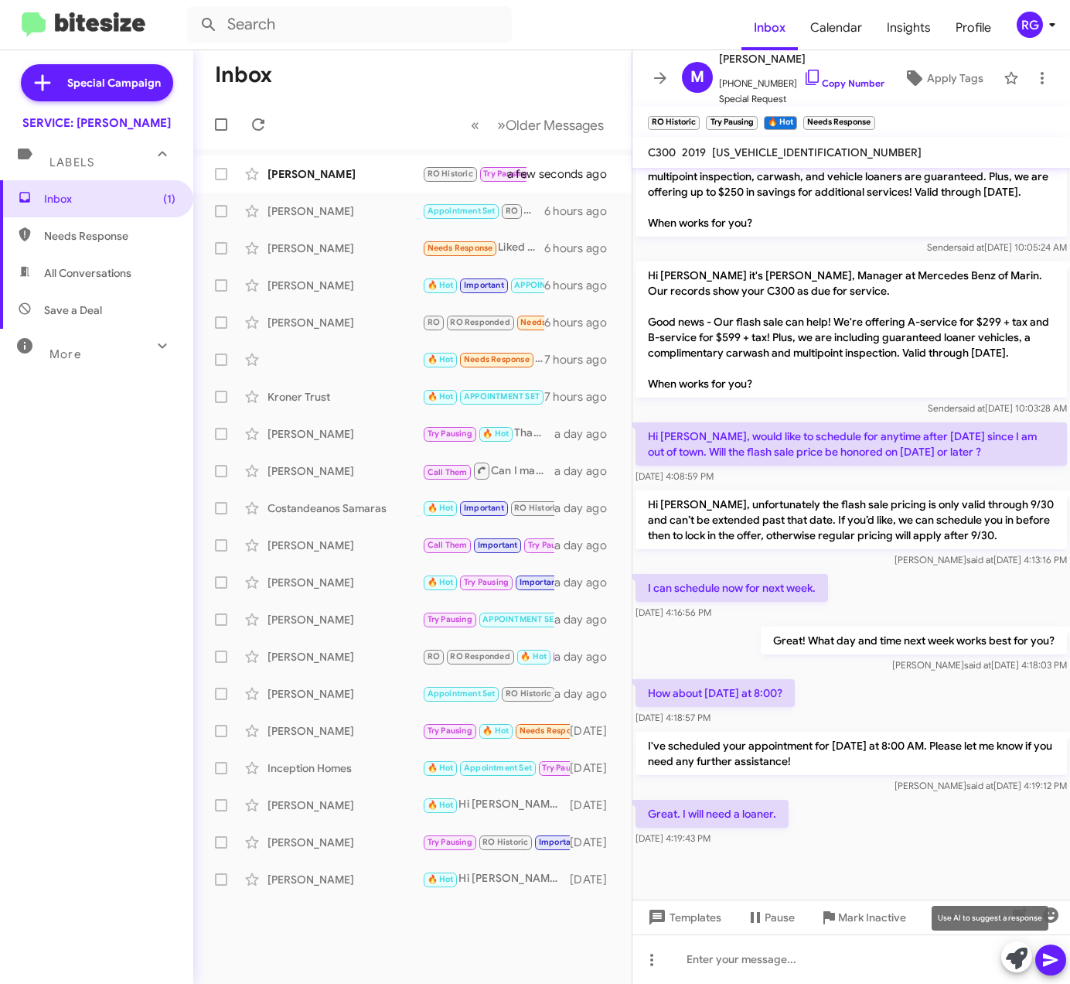
click at [1019, 960] on icon at bounding box center [1017, 958] width 22 height 22
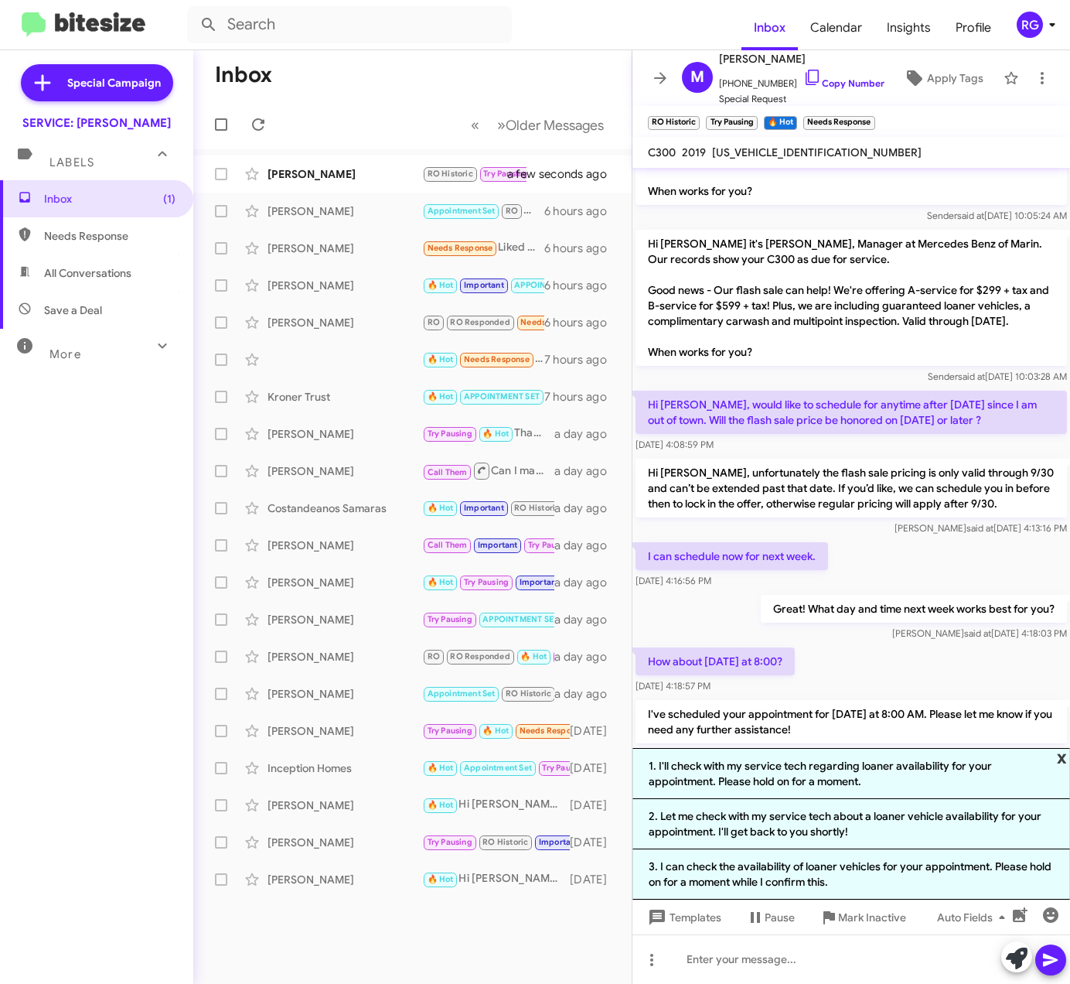
drag, startPoint x: 1059, startPoint y: 756, endPoint x: 1030, endPoint y: 780, distance: 37.9
click at [1059, 756] on span "x" at bounding box center [1062, 757] width 10 height 19
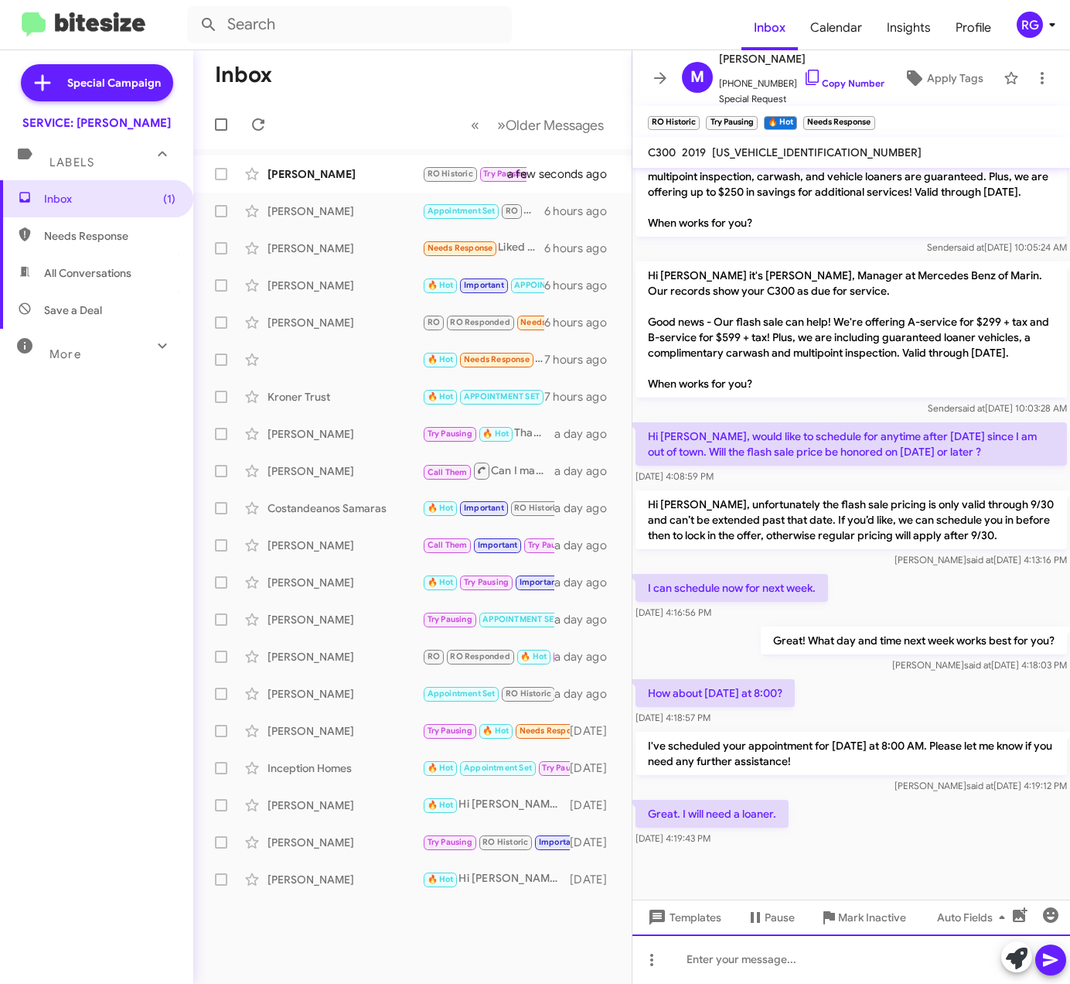
drag, startPoint x: 706, startPoint y: 971, endPoint x: 591, endPoint y: 973, distance: 115.2
click at [706, 972] on div at bounding box center [852, 958] width 438 height 49
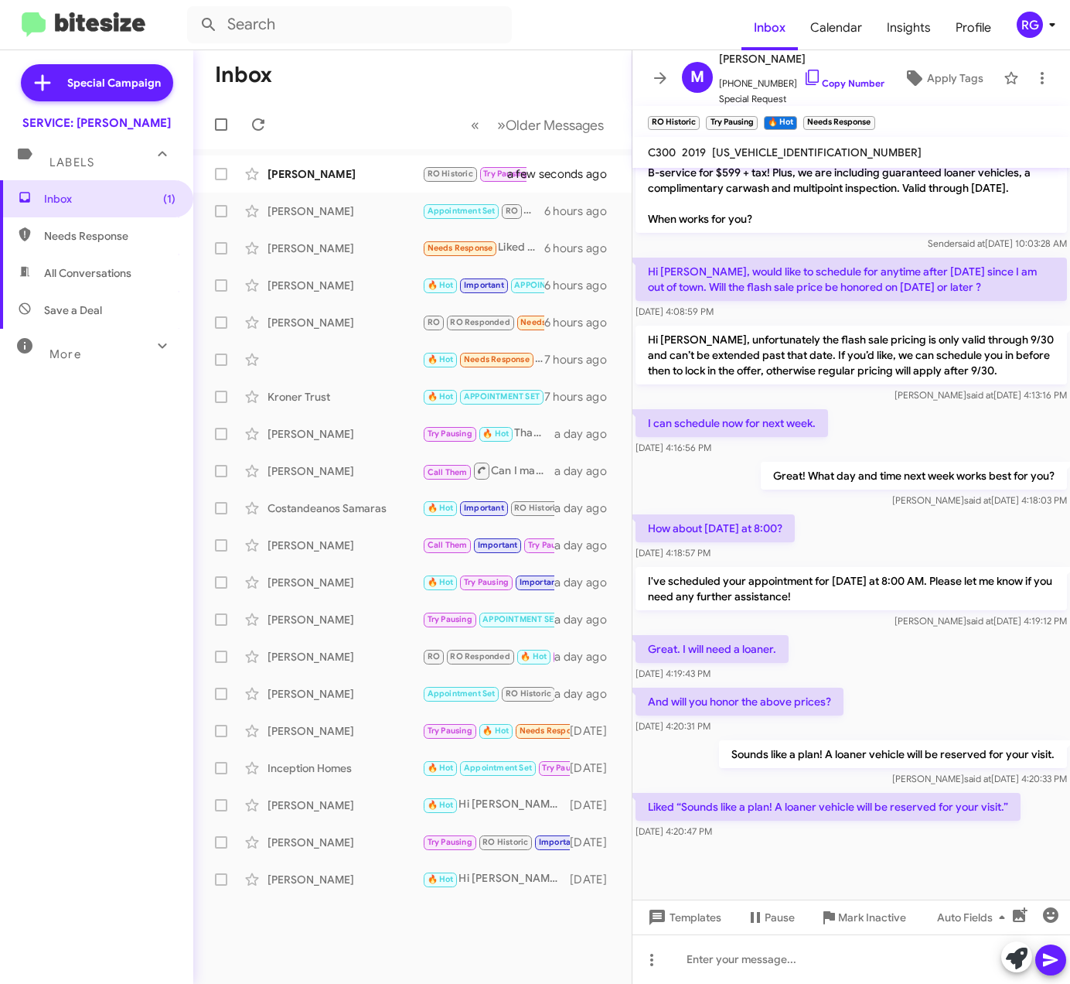
scroll to position [705, 0]
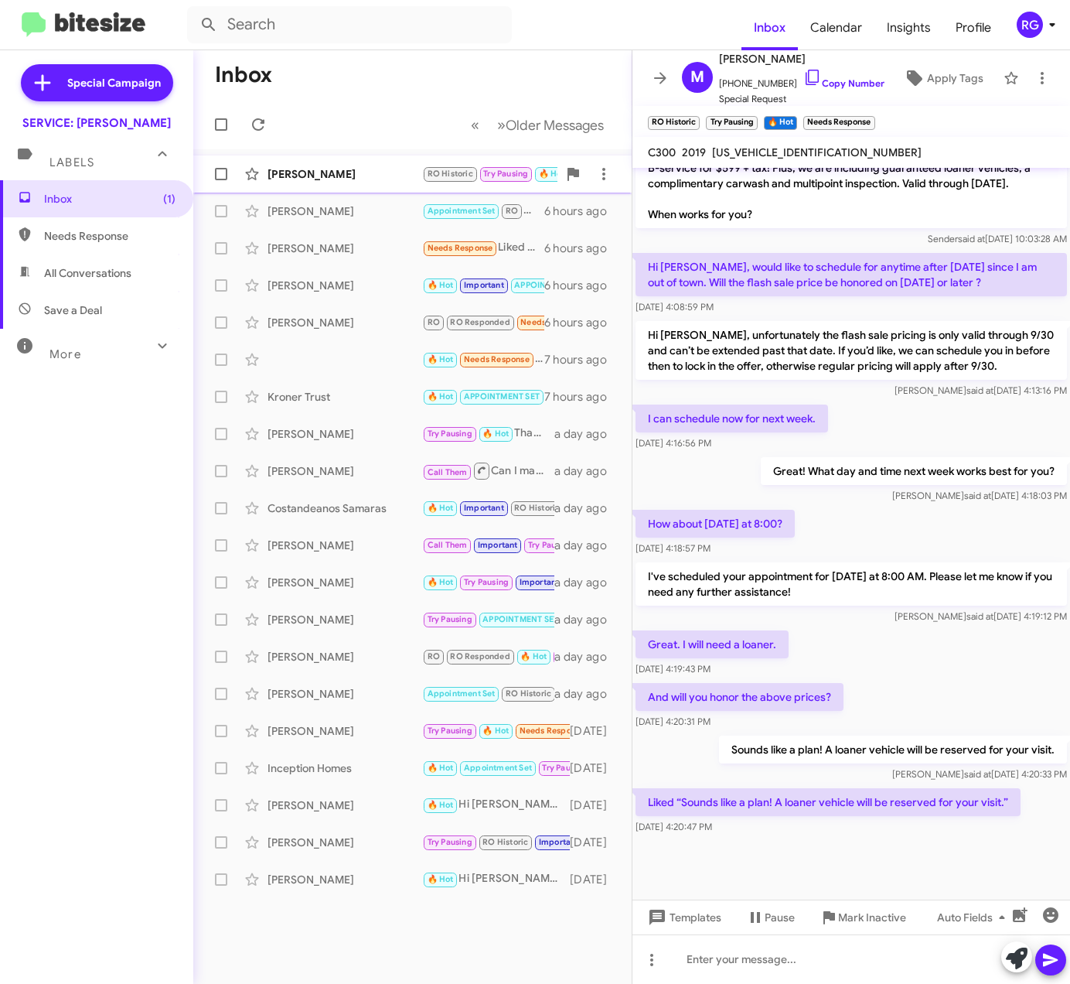
click at [400, 167] on div "[PERSON_NAME]" at bounding box center [345, 173] width 155 height 15
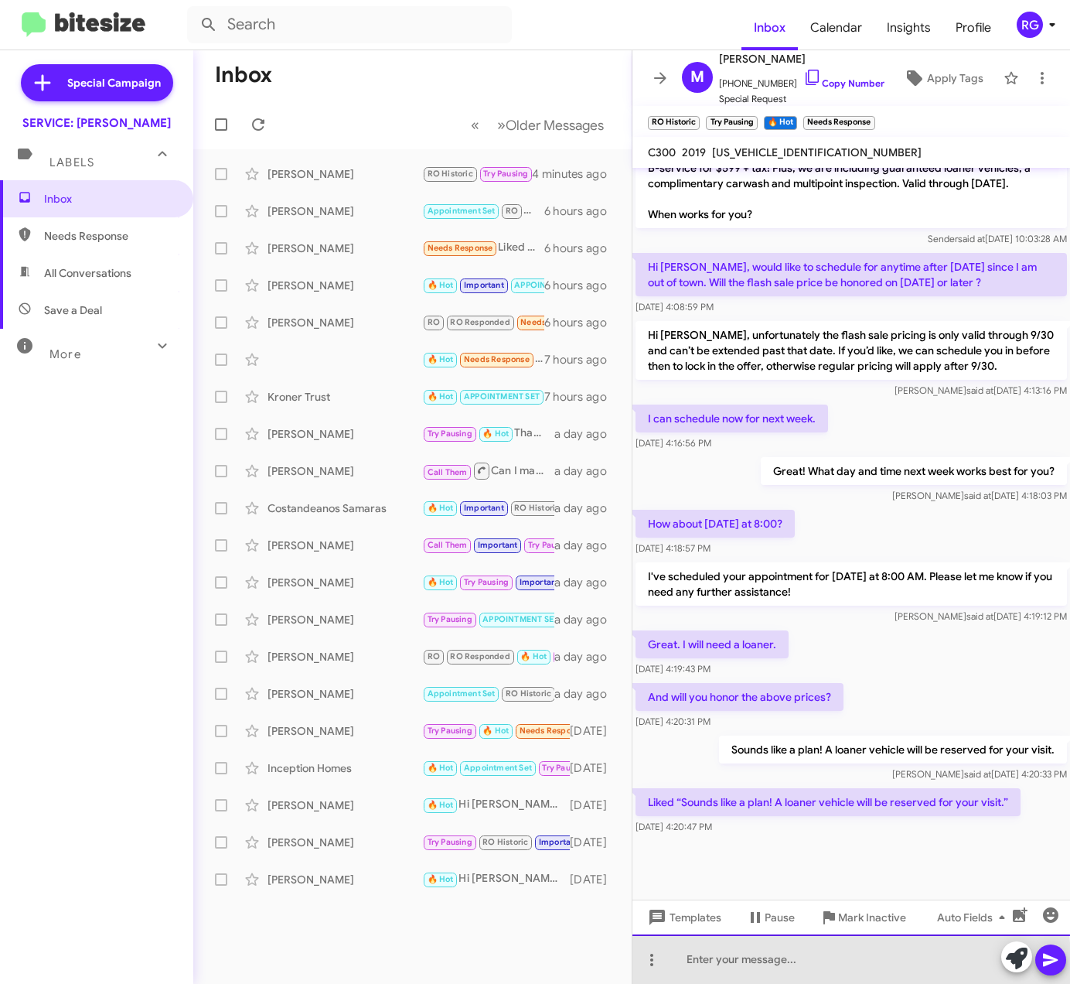
drag, startPoint x: 777, startPoint y: 963, endPoint x: 747, endPoint y: 966, distance: 30.3
click at [777, 963] on div at bounding box center [852, 958] width 438 height 49
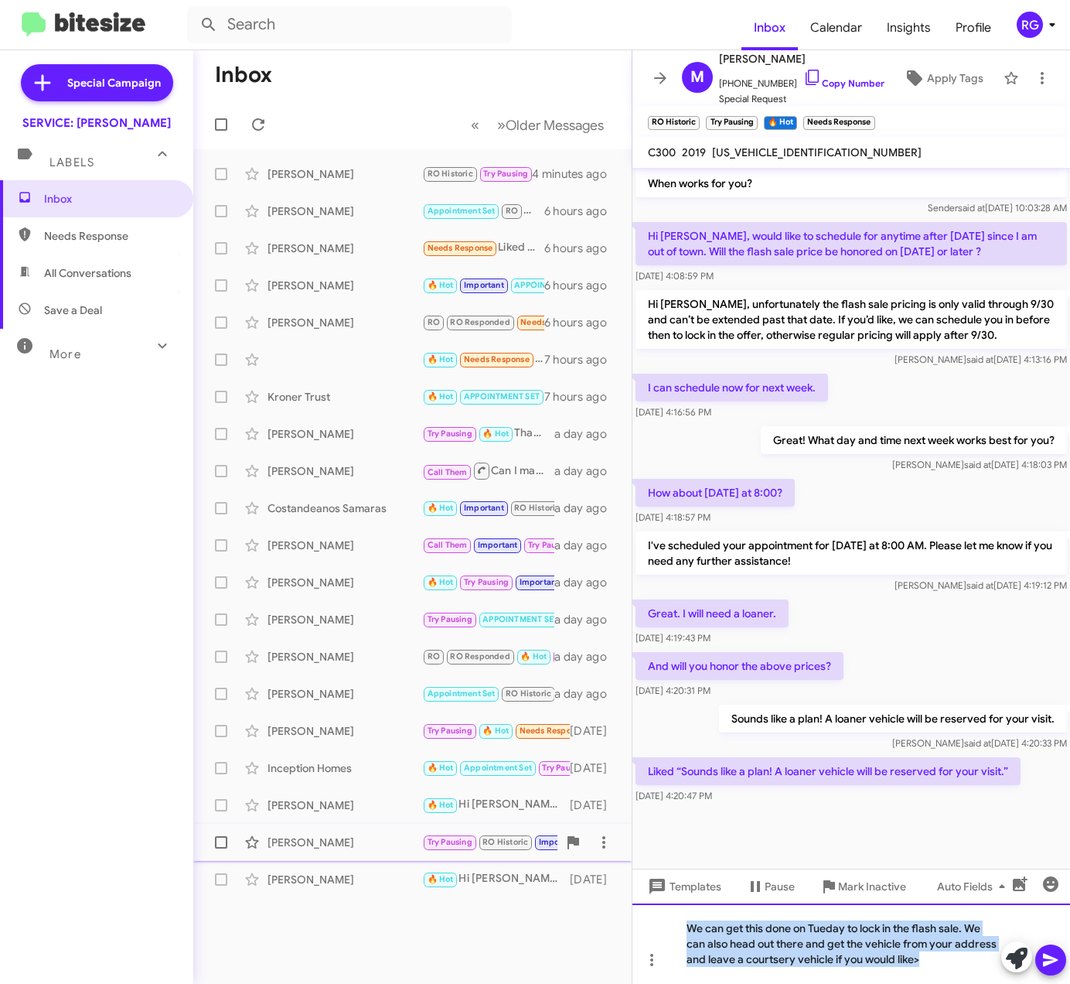
drag, startPoint x: 931, startPoint y: 959, endPoint x: 459, endPoint y: 841, distance: 486.9
click at [459, 831] on div "Inbox « Previous » Next Older Messages Michael Mccarthy RO Historic Try Pausing…" at bounding box center [631, 516] width 877 height 933
copy div "We can get this done on Tueday to lock in the flash sale. We can also head out …"
click at [876, 960] on div "We can get this done on Tueday to lock in the flash sale. We can also head out …" at bounding box center [852, 943] width 438 height 80
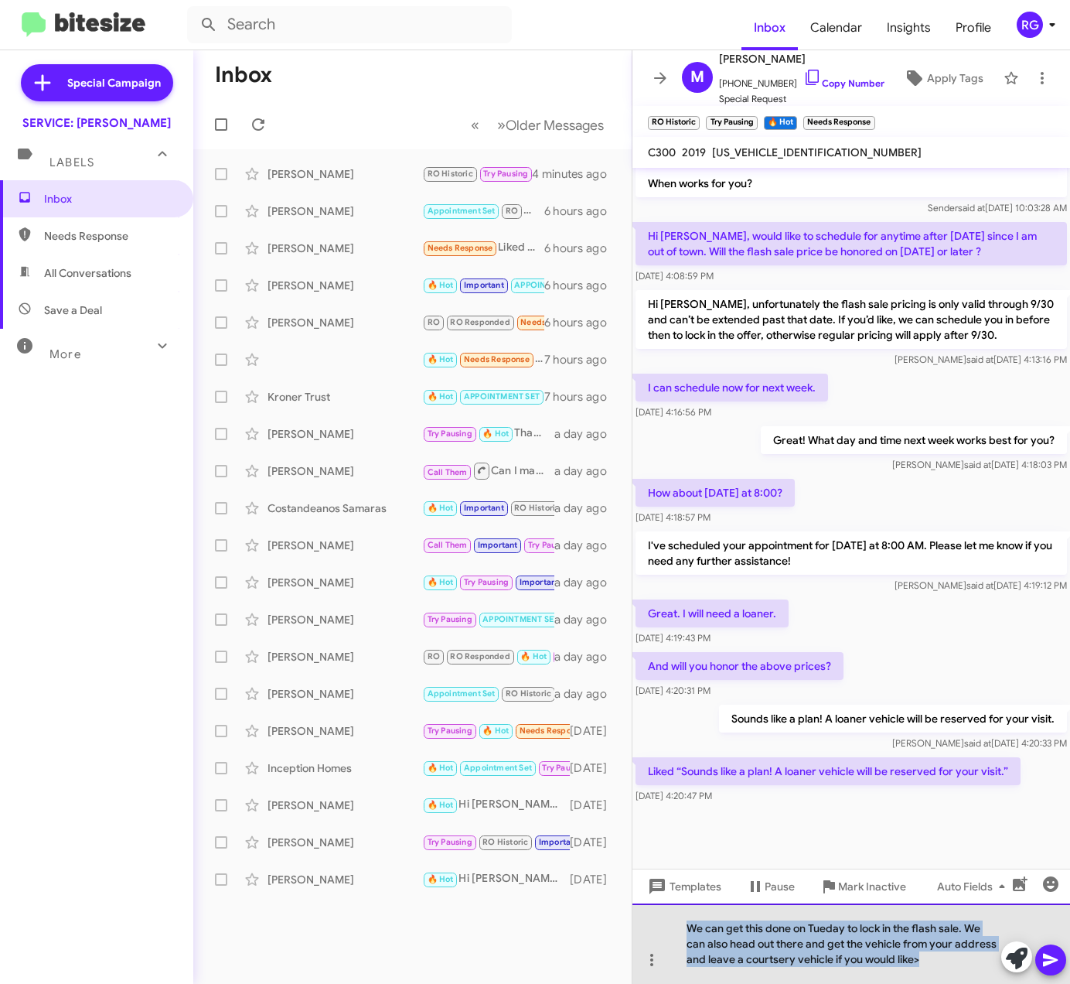
drag, startPoint x: 937, startPoint y: 962, endPoint x: 501, endPoint y: 898, distance: 440.9
click at [501, 898] on div "Inbox « Previous » Next Older Messages Michael Mccarthy RO Historic Try Pausing…" at bounding box center [631, 516] width 877 height 933
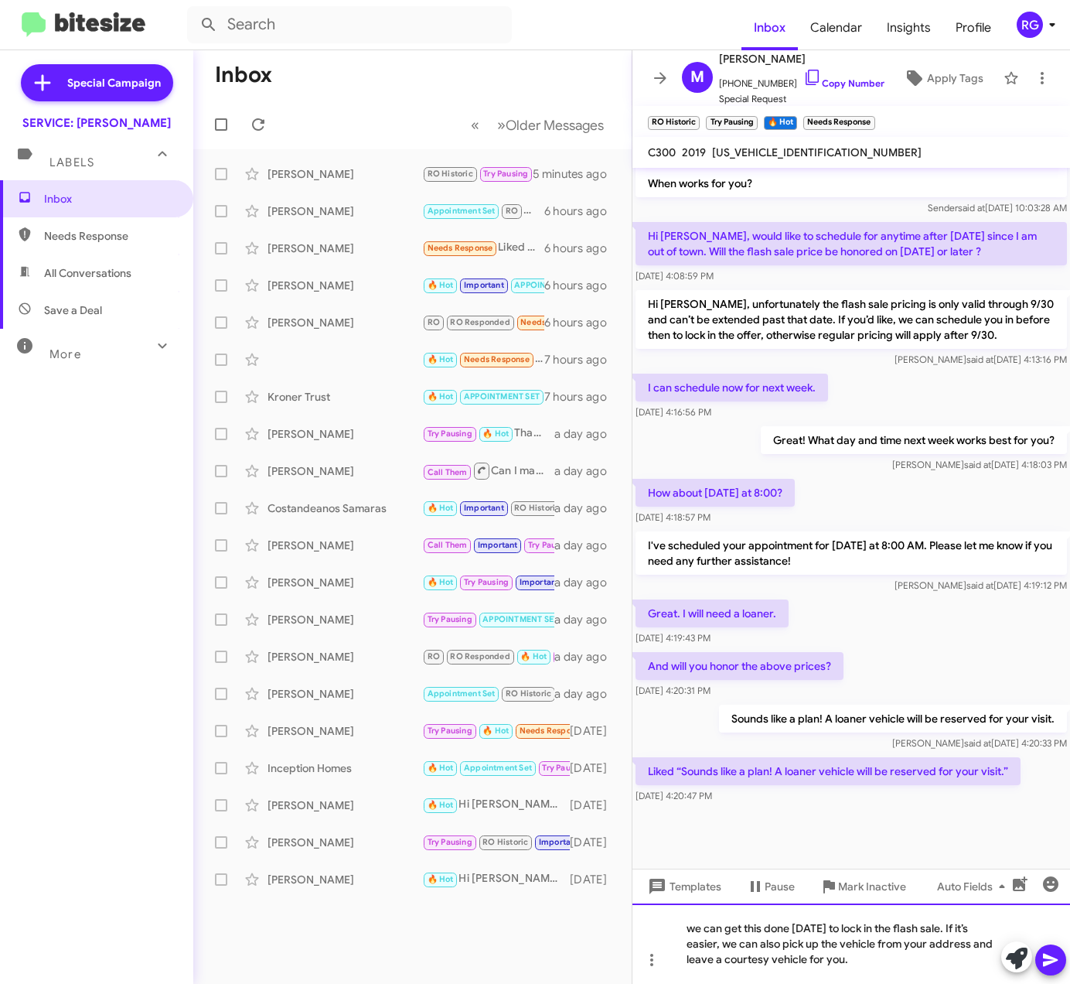
click at [691, 929] on div "we can get this done on Tuesday to lock in the flash sale. If it’s easier, we c…" at bounding box center [852, 943] width 438 height 80
click at [1065, 966] on div at bounding box center [1033, 958] width 65 height 34
click at [1050, 960] on icon at bounding box center [1050, 960] width 15 height 13
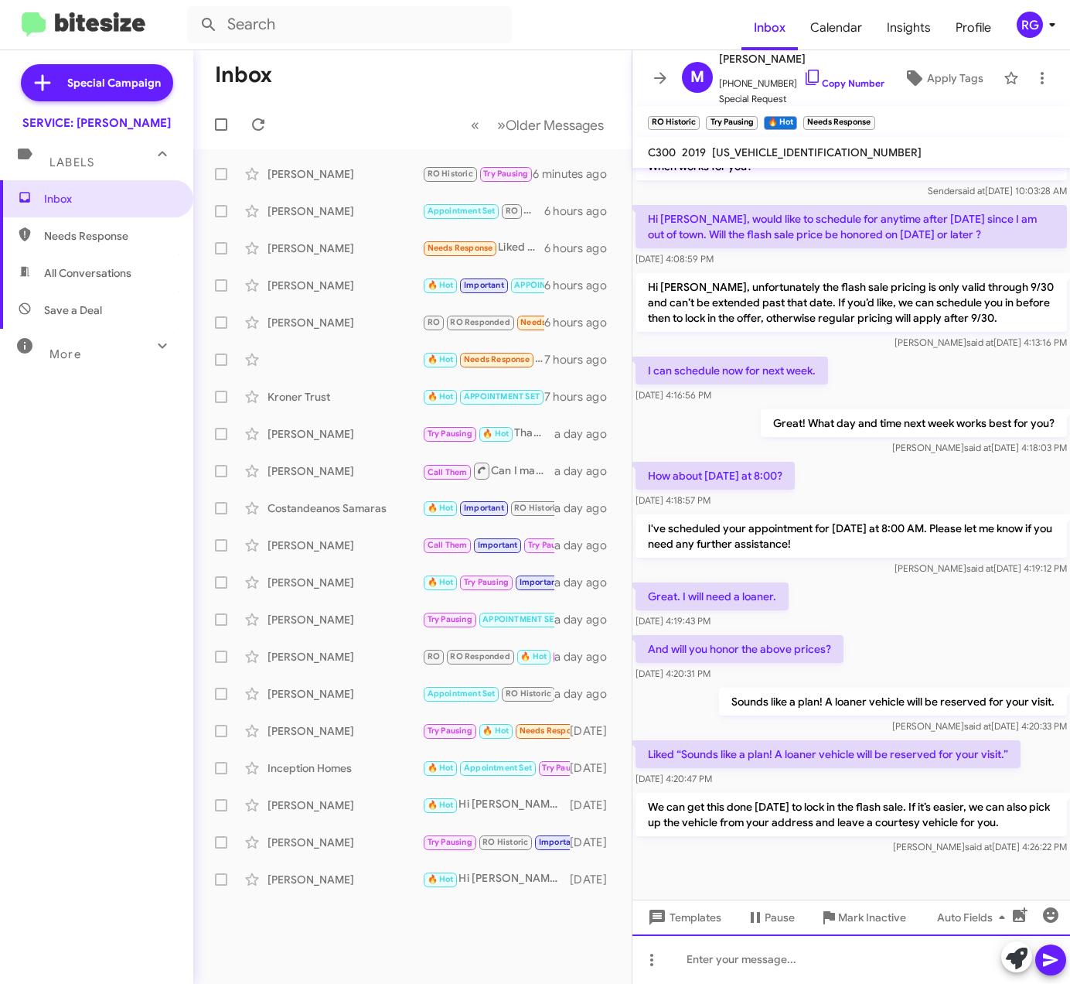
scroll to position [793, 0]
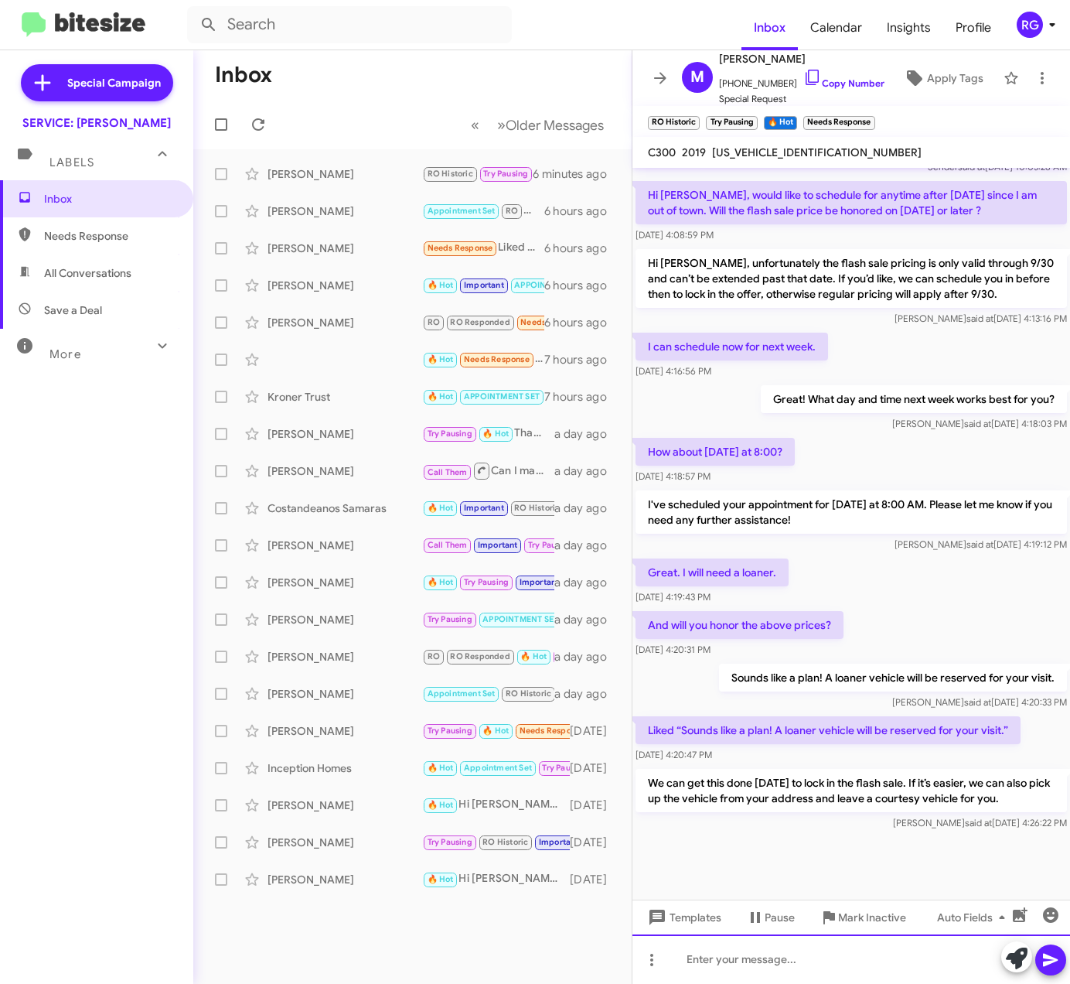
click at [858, 954] on div at bounding box center [852, 958] width 438 height 49
drag, startPoint x: -869, startPoint y: 957, endPoint x: -891, endPoint y: 916, distance: 46.4
click at [0, 916] on html "Inbox Calendar Insights Profile RG Special Campaign SERVICE: Mercedes Marin Lab…" at bounding box center [535, 492] width 1070 height 984
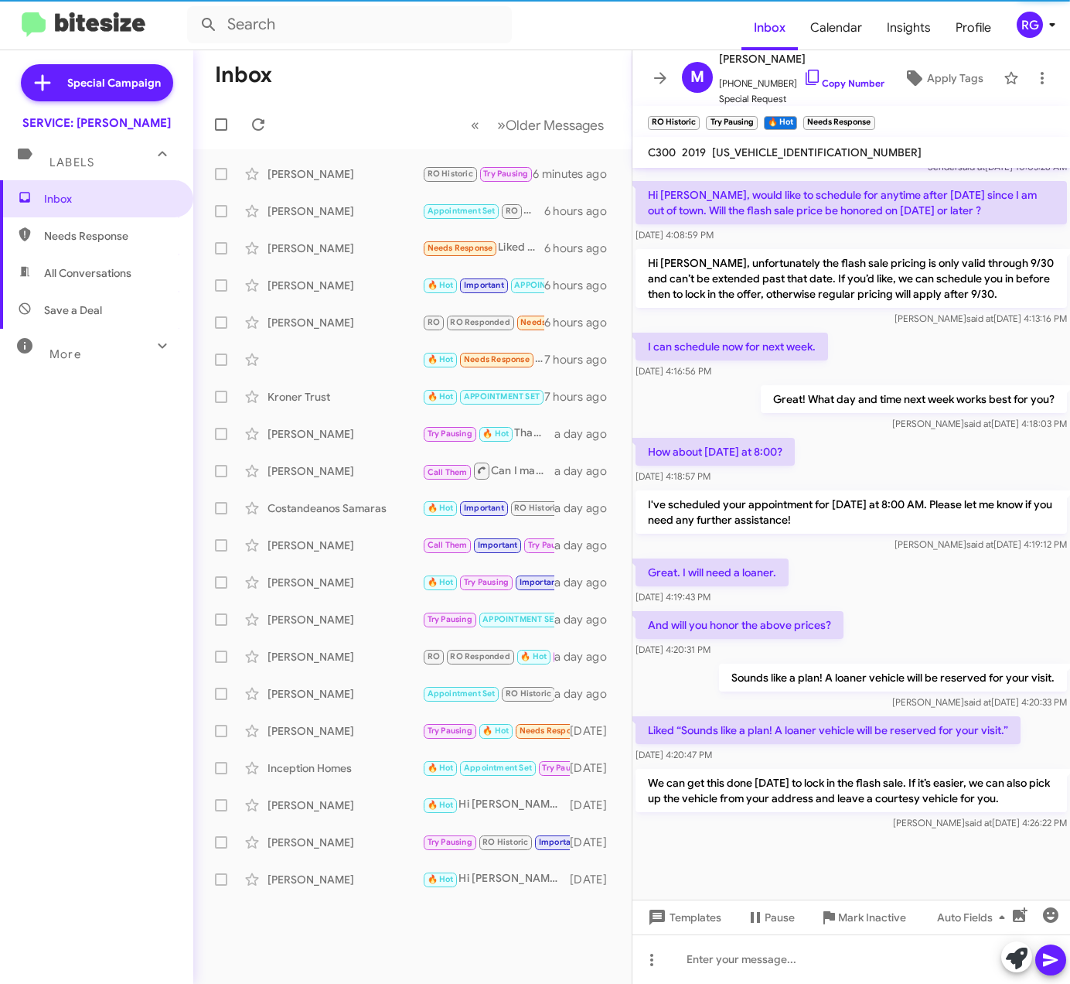
click at [939, 591] on div "Great. I will need a loaner. Sep 26, 2025, 4:19:43 PM" at bounding box center [852, 581] width 438 height 53
click at [411, 257] on div "Amber Bircan Needs Response Liked “I'm glad to hear that! If you need any furth…" at bounding box center [413, 248] width 414 height 31
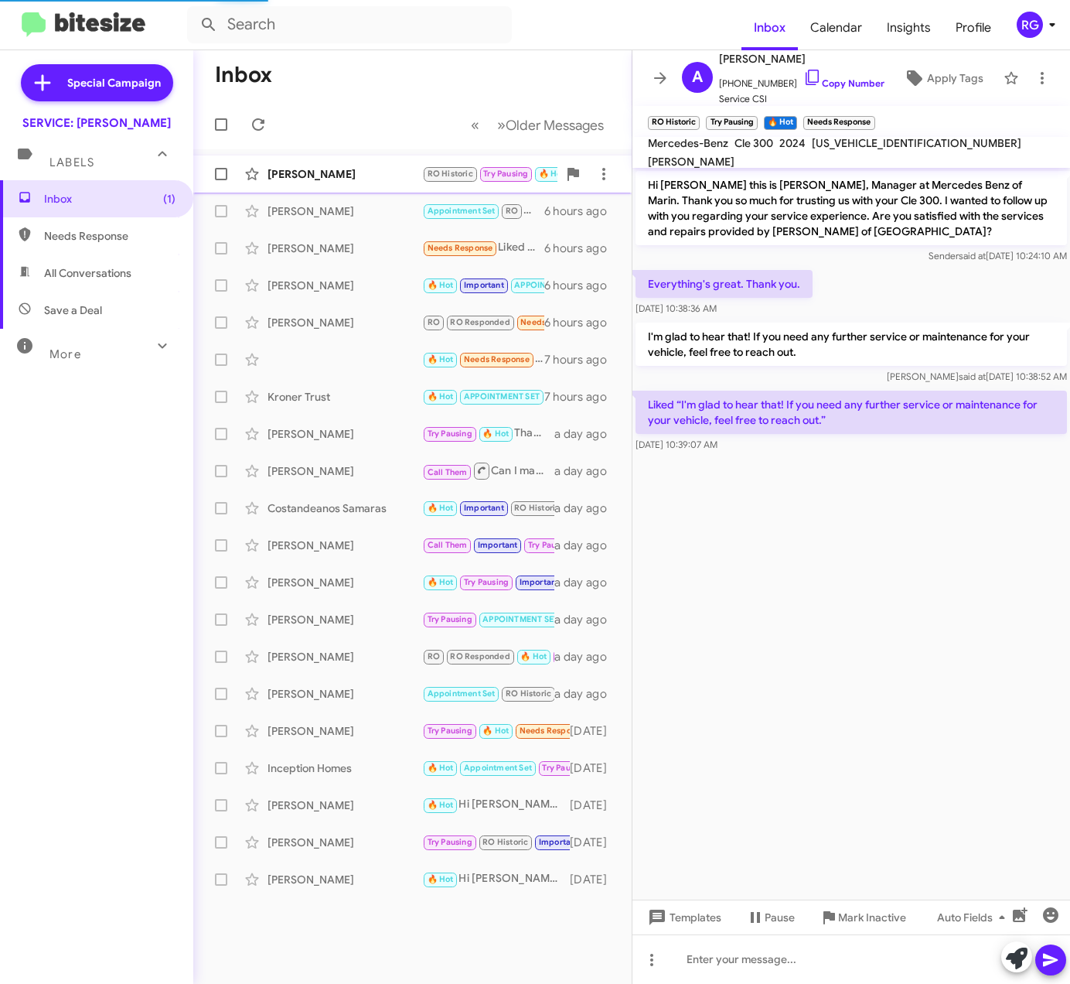
click at [432, 175] on span "RO Historic" at bounding box center [451, 174] width 46 height 10
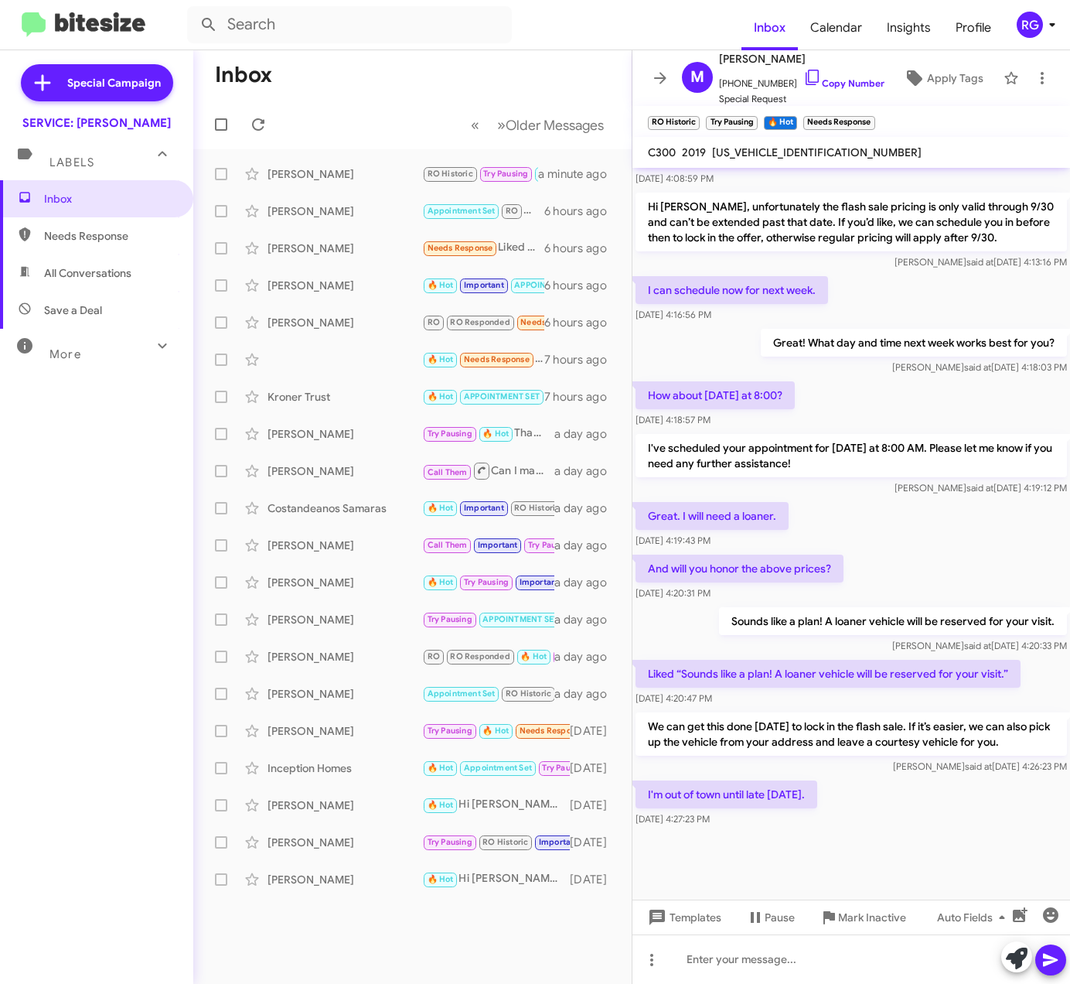
scroll to position [849, 0]
drag, startPoint x: 724, startPoint y: 709, endPoint x: 715, endPoint y: 722, distance: 15.5
click at [715, 722] on p "We can get this done on Tuesday to lock in the flash sale. If it’s easier, we c…" at bounding box center [852, 733] width 432 height 43
drag, startPoint x: 817, startPoint y: 793, endPoint x: 668, endPoint y: 792, distance: 148.5
click at [668, 792] on p "I'm out of town until late Tuesday." at bounding box center [727, 794] width 182 height 28
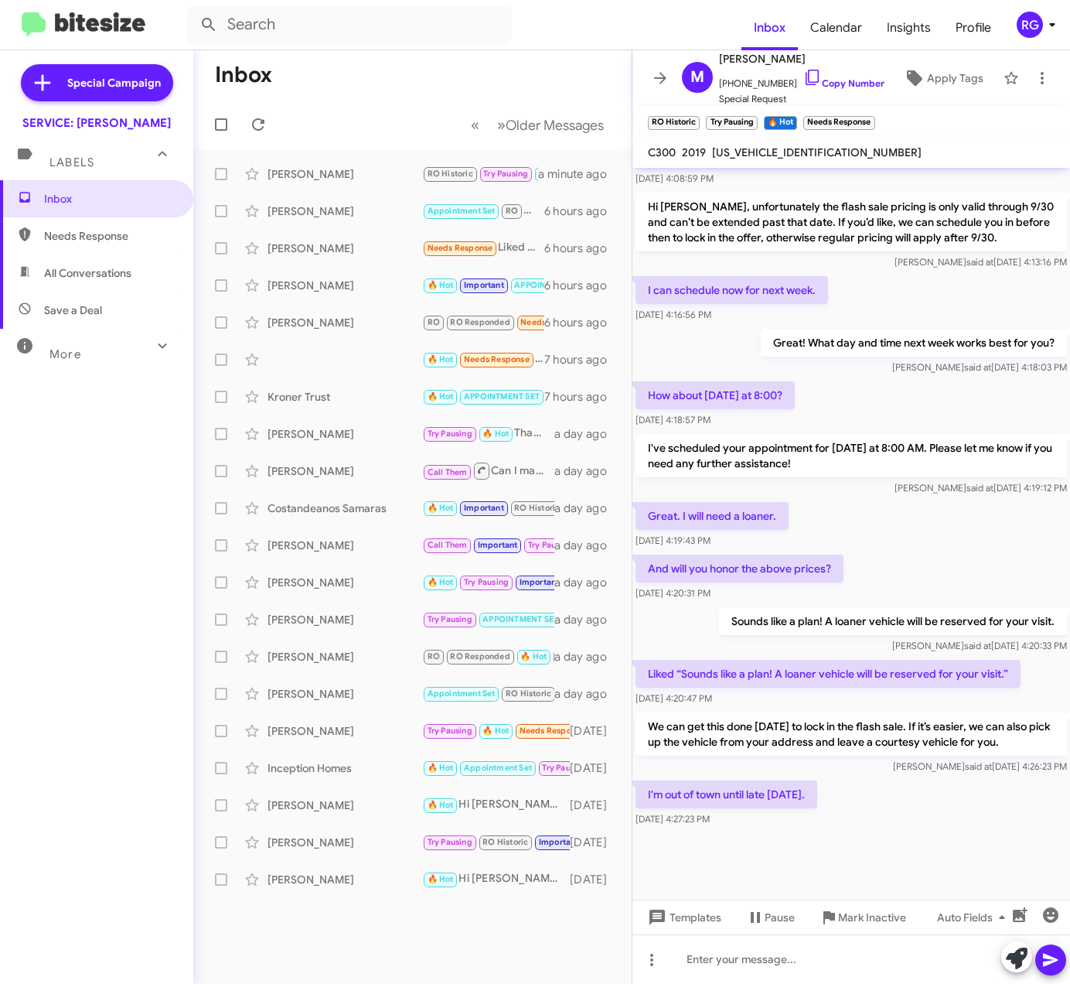
drag, startPoint x: 668, startPoint y: 792, endPoint x: 824, endPoint y: 855, distance: 168.3
click at [824, 855] on div at bounding box center [852, 865] width 438 height 70
drag, startPoint x: 824, startPoint y: 851, endPoint x: 663, endPoint y: 871, distance: 162.8
click at [660, 880] on div at bounding box center [852, 865] width 438 height 70
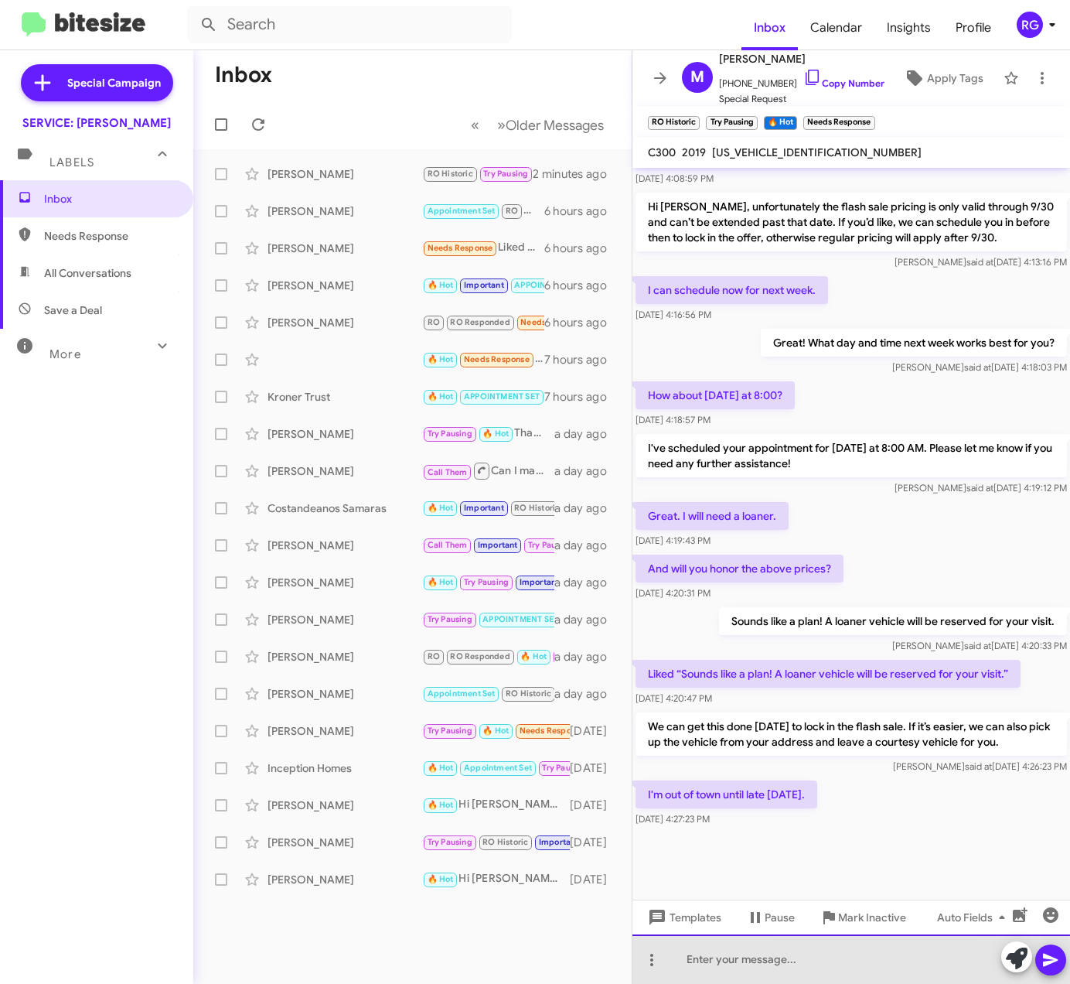
click at [827, 965] on div at bounding box center [852, 958] width 438 height 49
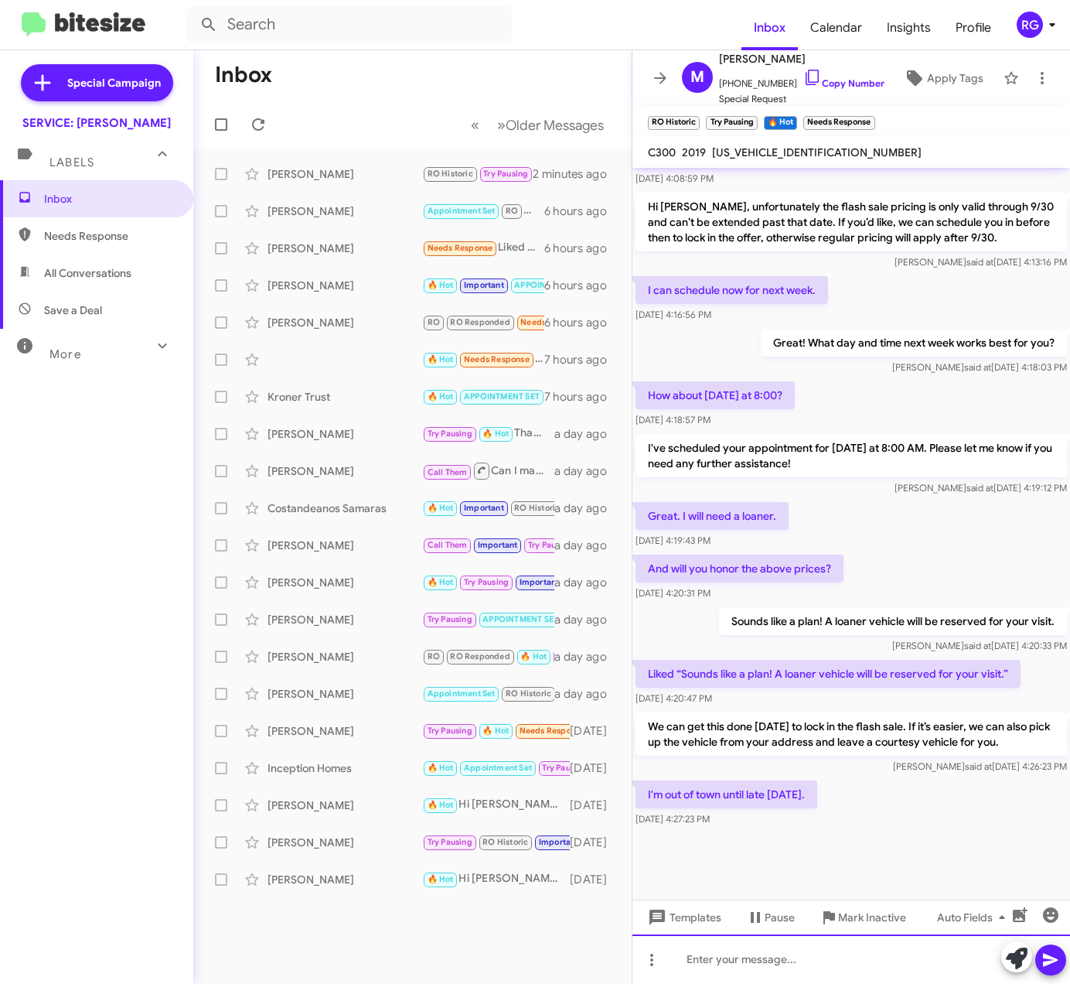
click at [781, 951] on div at bounding box center [852, 958] width 438 height 49
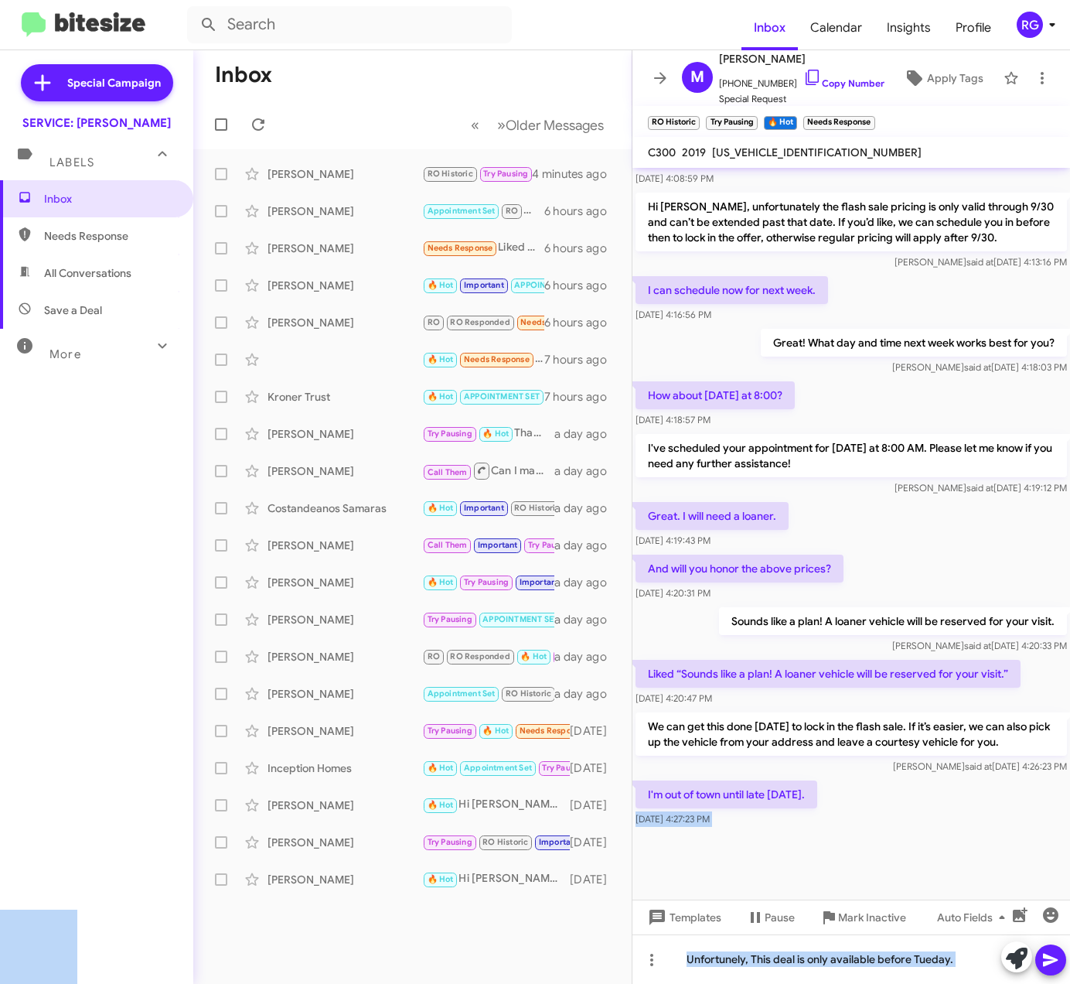
scroll to position [792, 0]
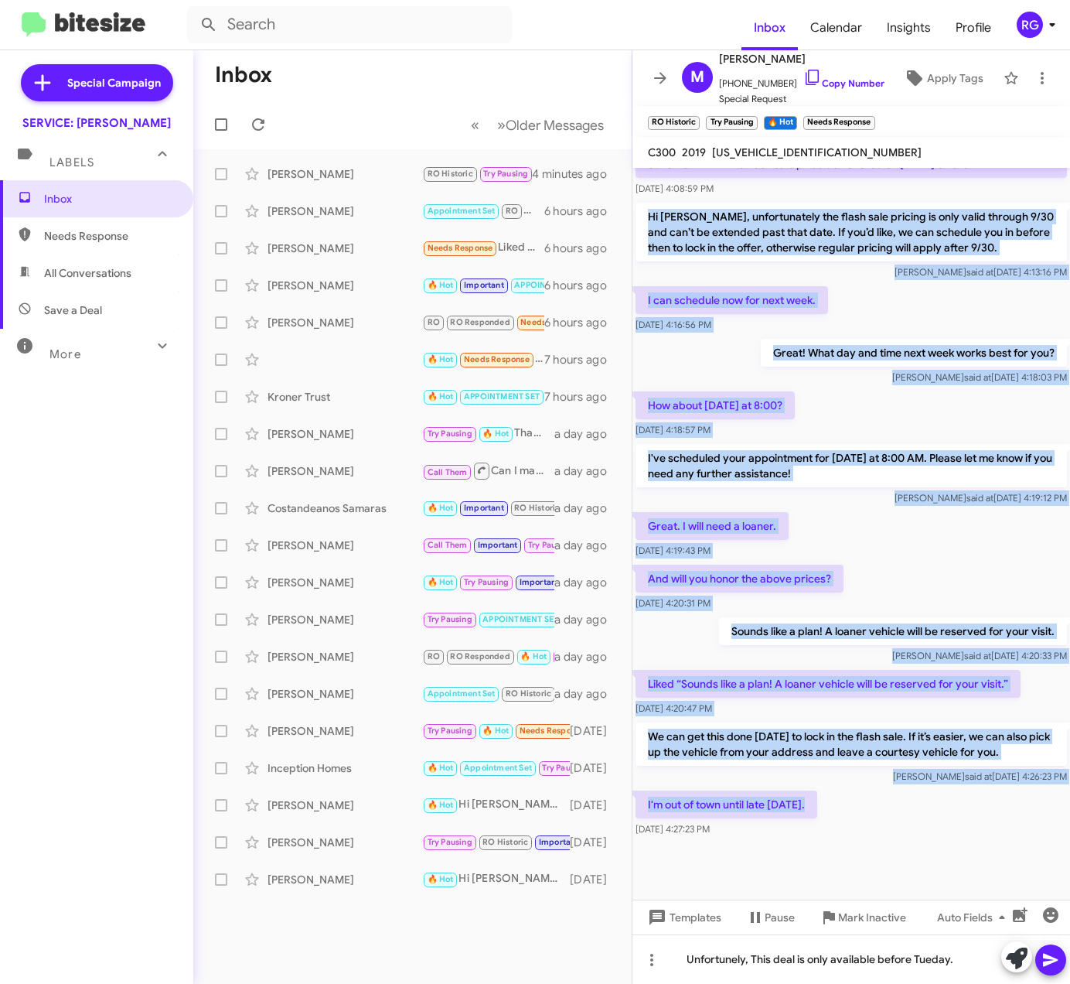
drag, startPoint x: 809, startPoint y: 802, endPoint x: 645, endPoint y: 244, distance: 581.2
click at [645, 244] on div "Hi Michael, this is Omar Ibrahimi, Manager at Mercedes Benz of Marin. Thanks fo…" at bounding box center [852, 108] width 438 height 1464
copy div "Hi Michael, unfortunately the flash sale pricing is only valid through 9/30 and…"
click at [877, 766] on p "We can get this done on Tuesday to lock in the flash sale. If it’s easier, we c…" at bounding box center [852, 743] width 432 height 43
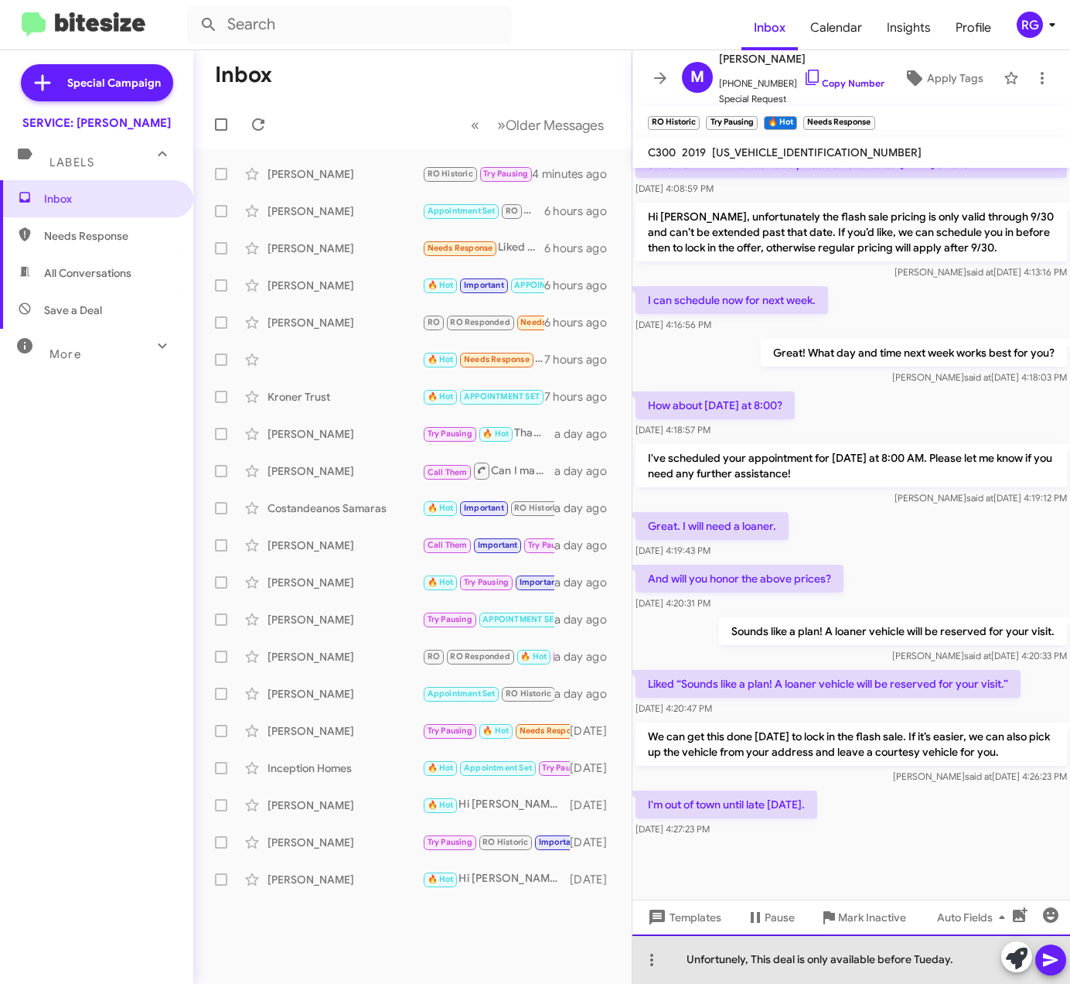
drag, startPoint x: 928, startPoint y: 963, endPoint x: 415, endPoint y: 974, distance: 513.6
click at [475, 956] on div "Inbox « Previous » Next Older Messages Michael Mccarthy RO Historic Try Pausing…" at bounding box center [631, 516] width 877 height 933
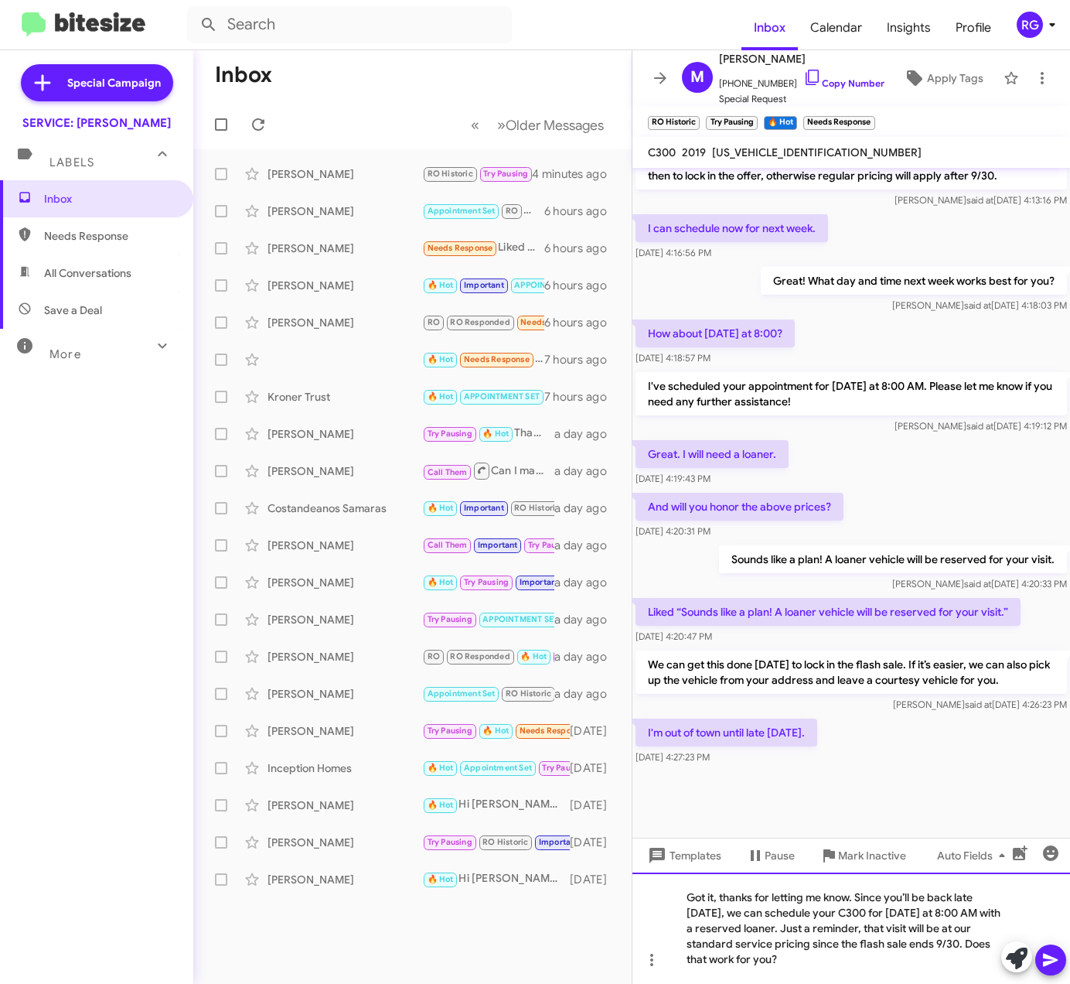
scroll to position [911, 0]
click at [759, 738] on p "I'm out of town until late Tuesday." at bounding box center [727, 732] width 182 height 28
drag, startPoint x: 759, startPoint y: 738, endPoint x: 784, endPoint y: 733, distance: 25.9
click at [784, 733] on p "I'm out of town until late Tuesday." at bounding box center [727, 732] width 182 height 28
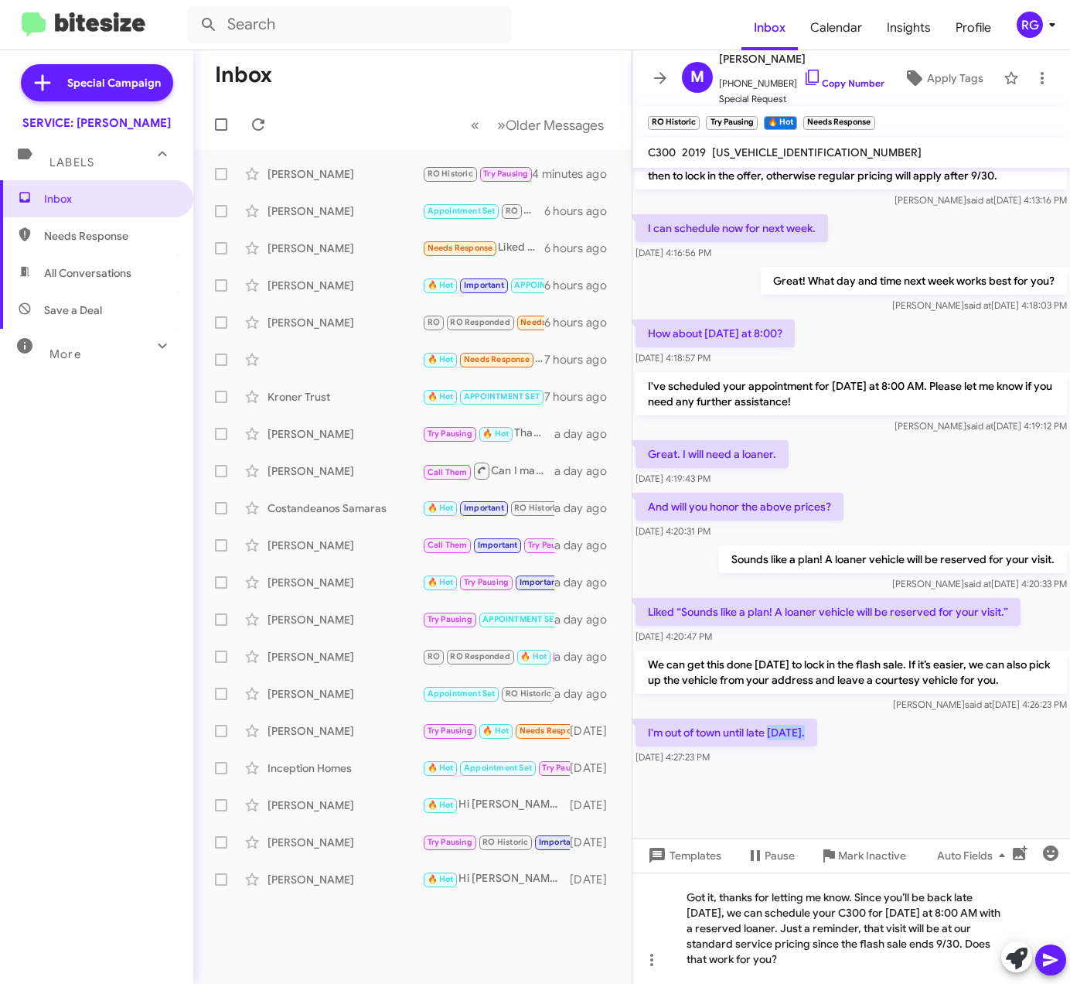
click at [784, 733] on p "I'm out of town until late Tuesday." at bounding box center [727, 732] width 182 height 28
click at [783, 733] on p "I'm out of town until late Tuesday." at bounding box center [727, 732] width 182 height 28
click at [783, 719] on p "I'm out of town until late Tuesday." at bounding box center [727, 732] width 182 height 28
click at [786, 728] on p "I'm out of town until late Tuesday." at bounding box center [727, 732] width 182 height 28
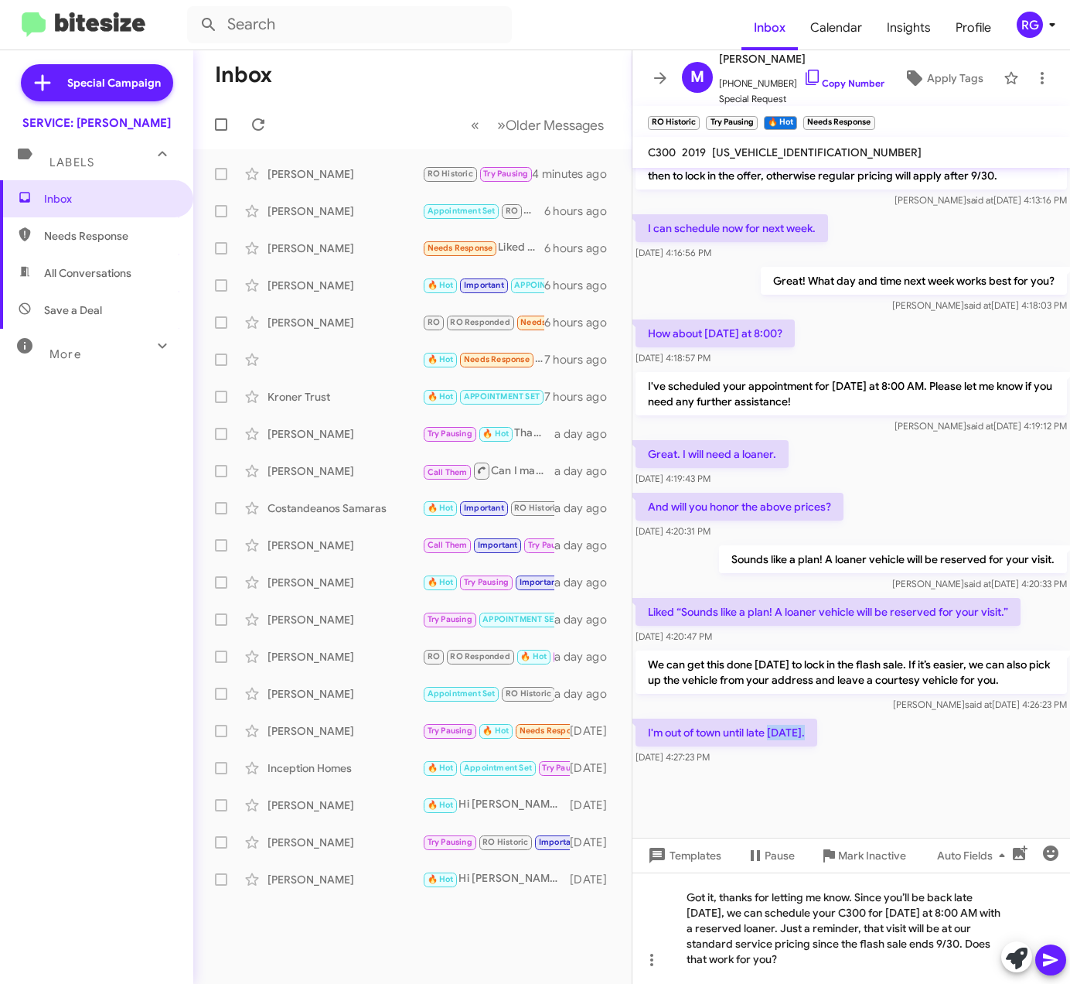
click at [786, 728] on p "I'm out of town until late Tuesday." at bounding box center [727, 732] width 182 height 28
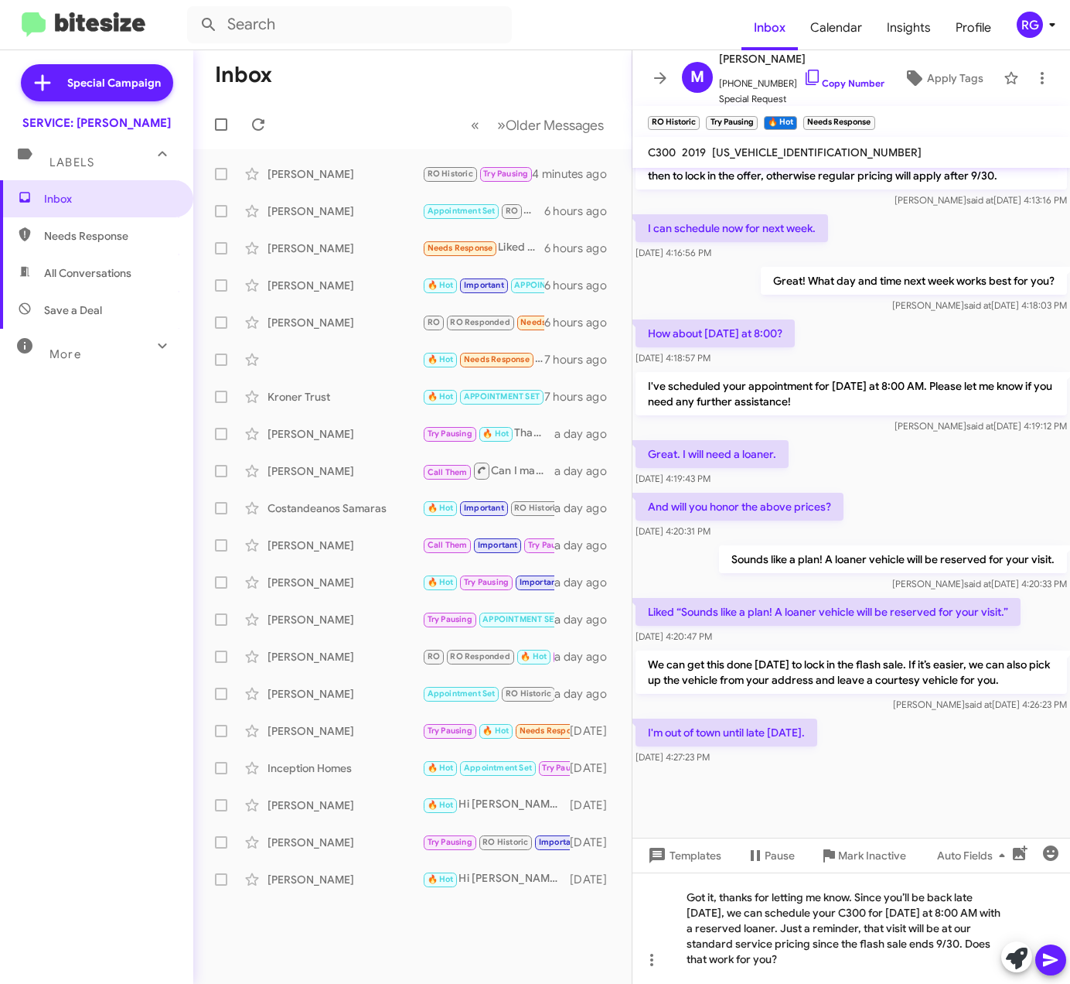
click at [783, 732] on p "I'm out of town until late Tuesday." at bounding box center [727, 732] width 182 height 28
drag, startPoint x: 906, startPoint y: 951, endPoint x: 643, endPoint y: 843, distance: 284.4
click at [643, 843] on div "Hi Michael, this is Omar Ibrahimi, Manager at Mercedes Benz of Marin. Thanks fo…" at bounding box center [852, 576] width 438 height 816
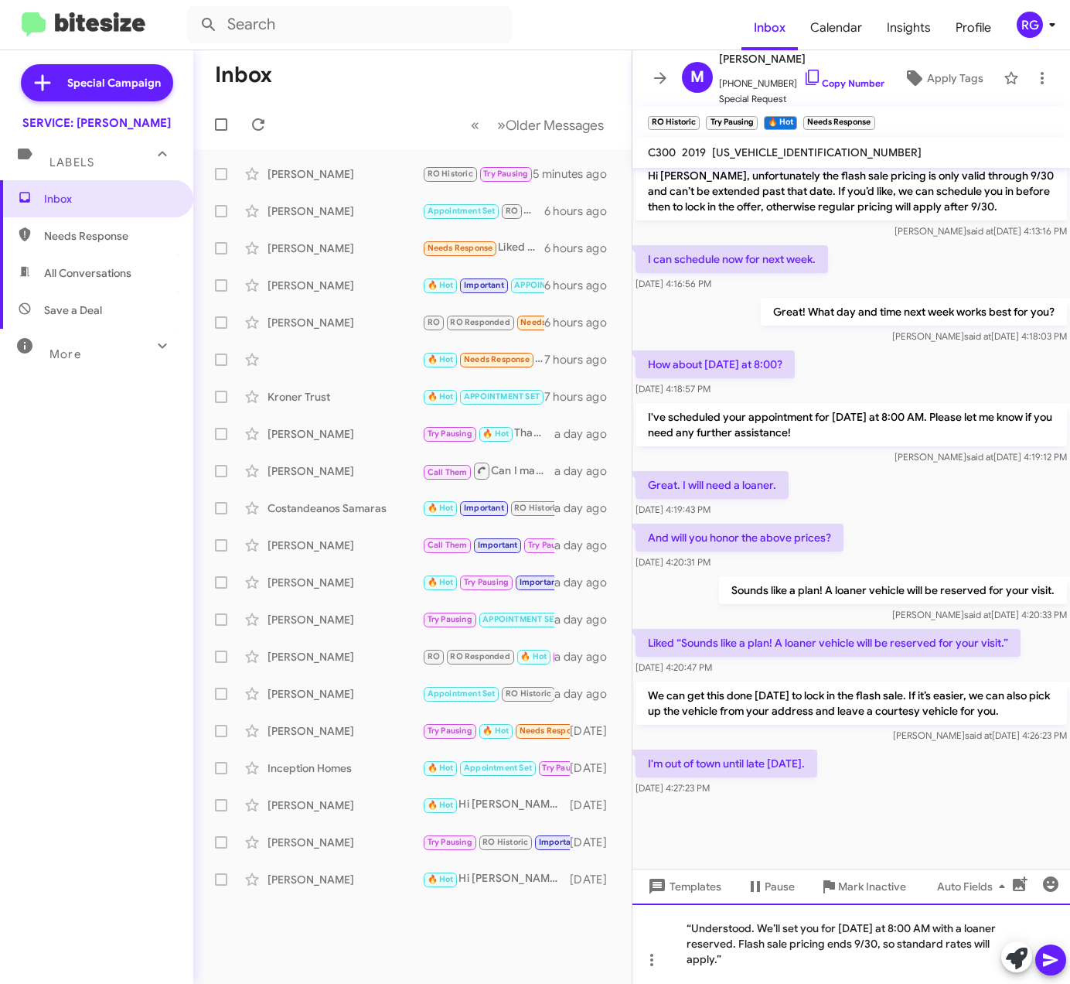
click at [693, 923] on div "“Understood. We’ll set you for Wednesday at 8:00 AM with a loaner reserved. Fla…" at bounding box center [852, 943] width 438 height 80
click at [792, 971] on div "Understood. We’ll set you for Wednesday at 8:00 AM with a loaner reserved. Flas…" at bounding box center [852, 943] width 438 height 80
drag, startPoint x: 838, startPoint y: 966, endPoint x: 701, endPoint y: 916, distance: 146.3
click at [701, 916] on div "Understood. We’ll set you for Wednesday at 8:00 AM with a loaner reserved. Flas…" at bounding box center [852, 943] width 438 height 80
click at [793, 950] on div "Understood. We’ll set you for Wednesday at 8:00 AM with a loaner reserved. Flas…" at bounding box center [852, 943] width 438 height 80
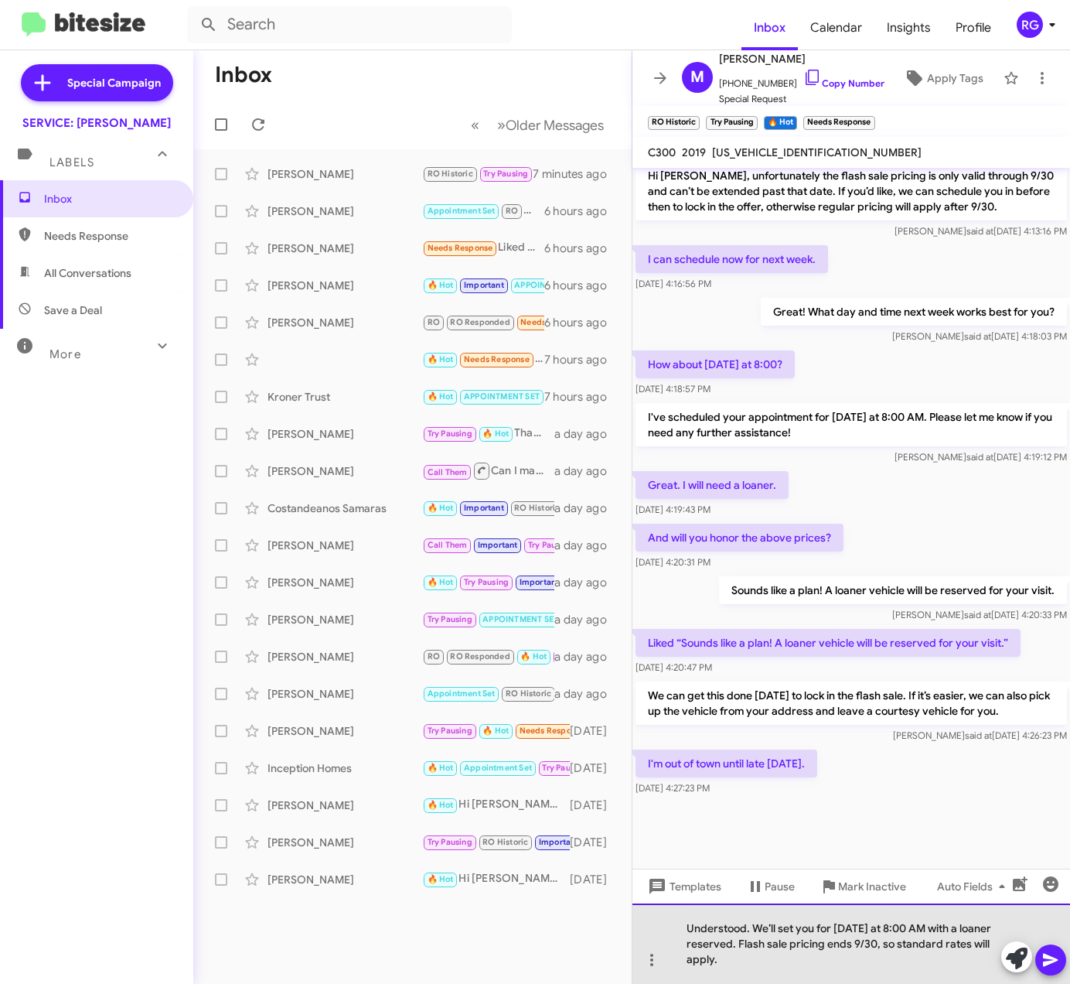
click at [784, 959] on div "Understood. We’ll set you for Wednesday at 8:00 AM with a loaner reserved. Flas…" at bounding box center [852, 943] width 438 height 80
drag, startPoint x: 775, startPoint y: 960, endPoint x: 629, endPoint y: 904, distance: 155.7
click at [629, 904] on div "Inbox « Previous » Next Older Messages Michael Mccarthy RO Historic Try Pausing…" at bounding box center [631, 516] width 877 height 933
click at [959, 947] on div "Since you’ll be just getting back, I went ahead and locked you in for Wednesday…" at bounding box center [852, 943] width 438 height 80
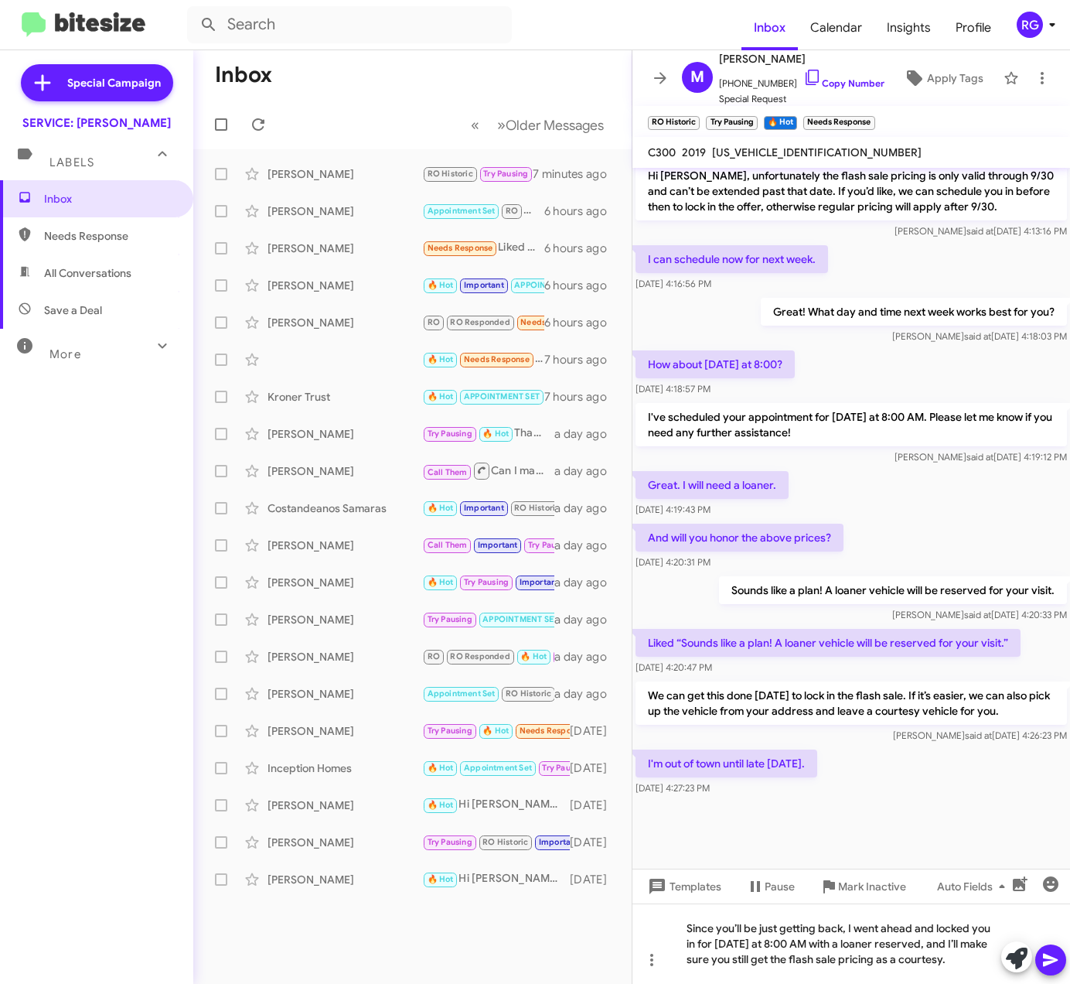
click at [1066, 964] on div at bounding box center [1033, 958] width 65 height 34
click at [1055, 950] on icon at bounding box center [1051, 959] width 19 height 19
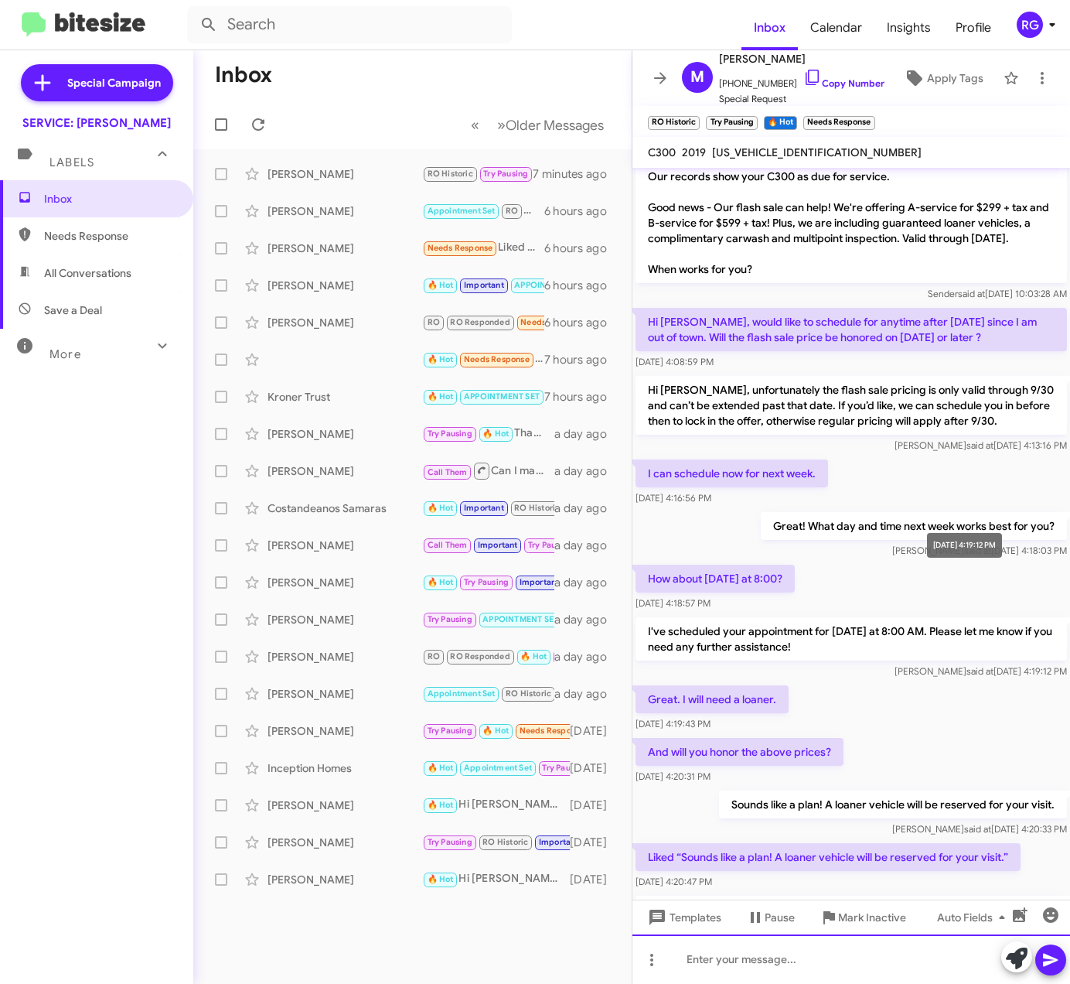
scroll to position [936, 0]
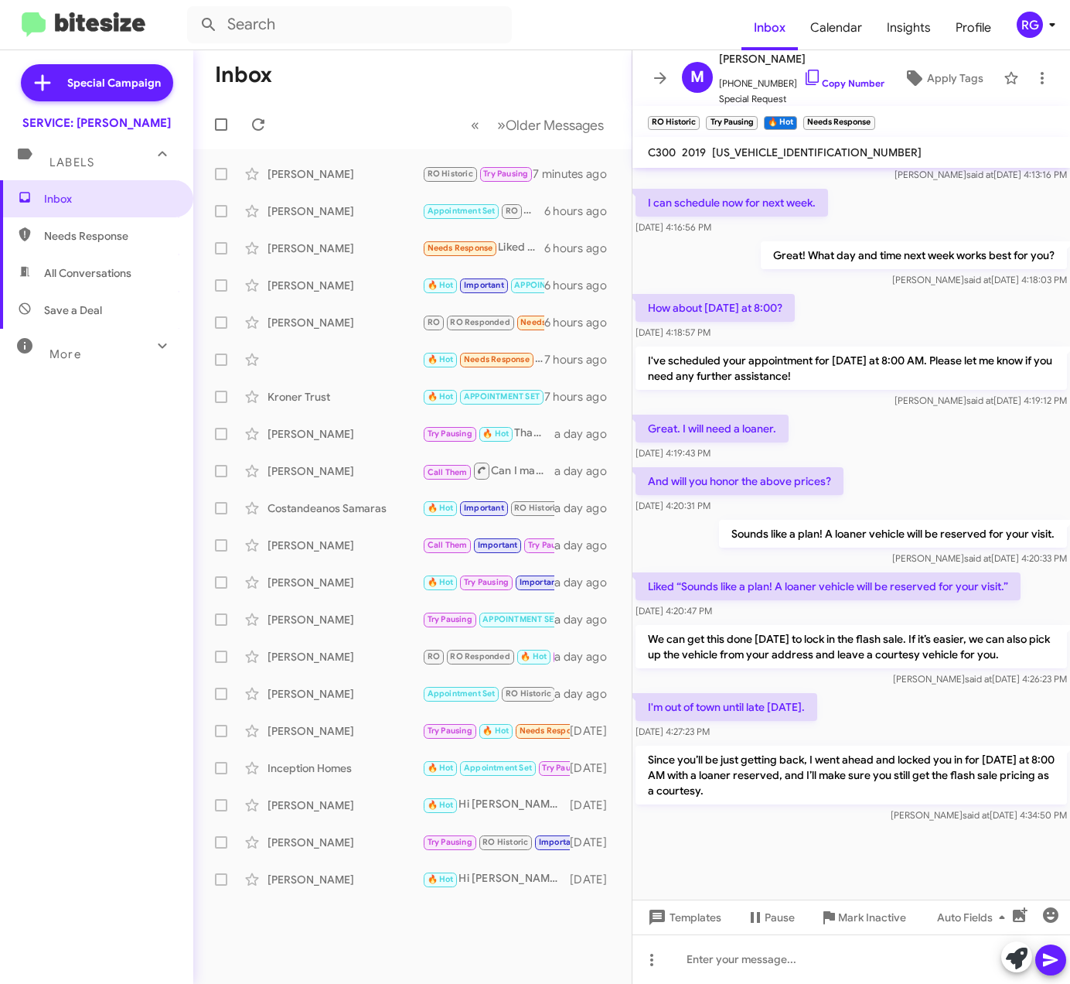
click at [776, 150] on span "WDDWK8DB3KF845073" at bounding box center [817, 152] width 210 height 14
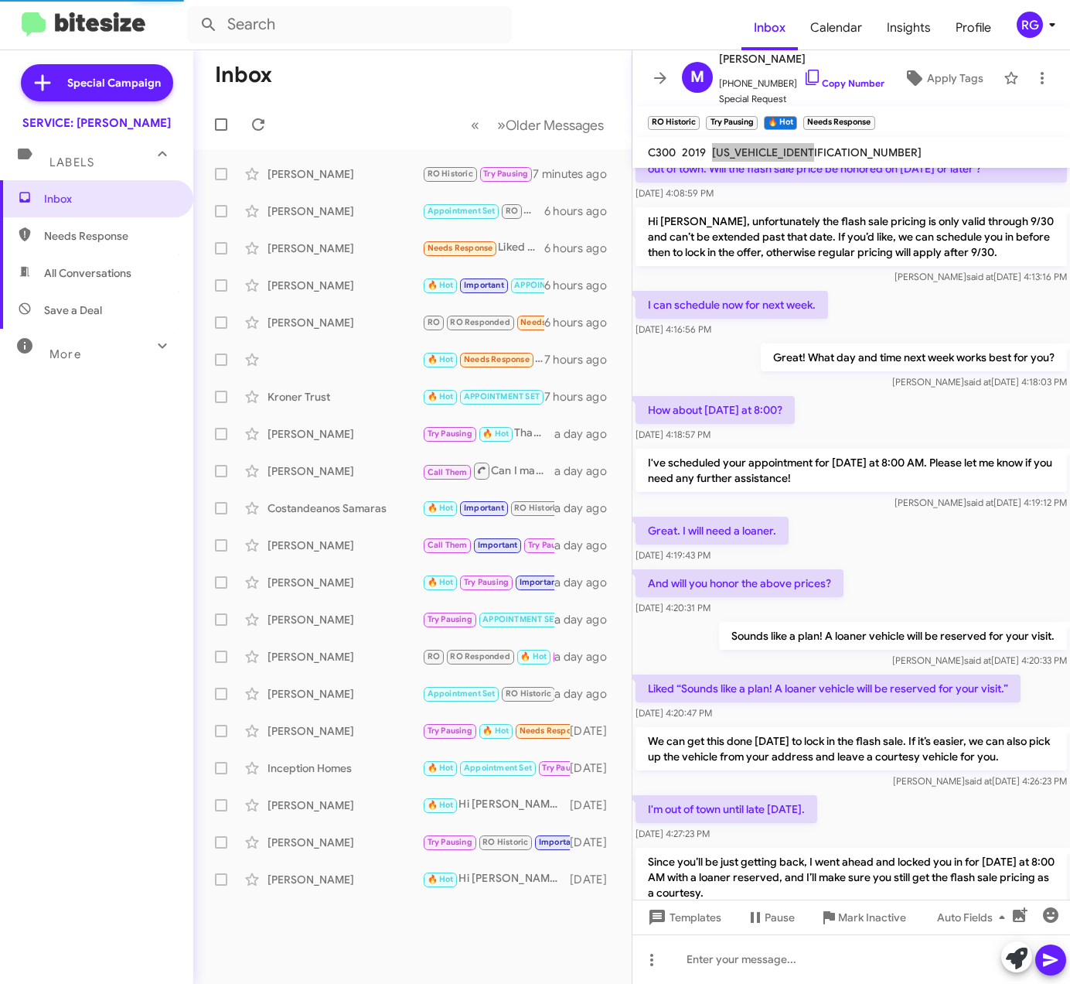
scroll to position [524, 0]
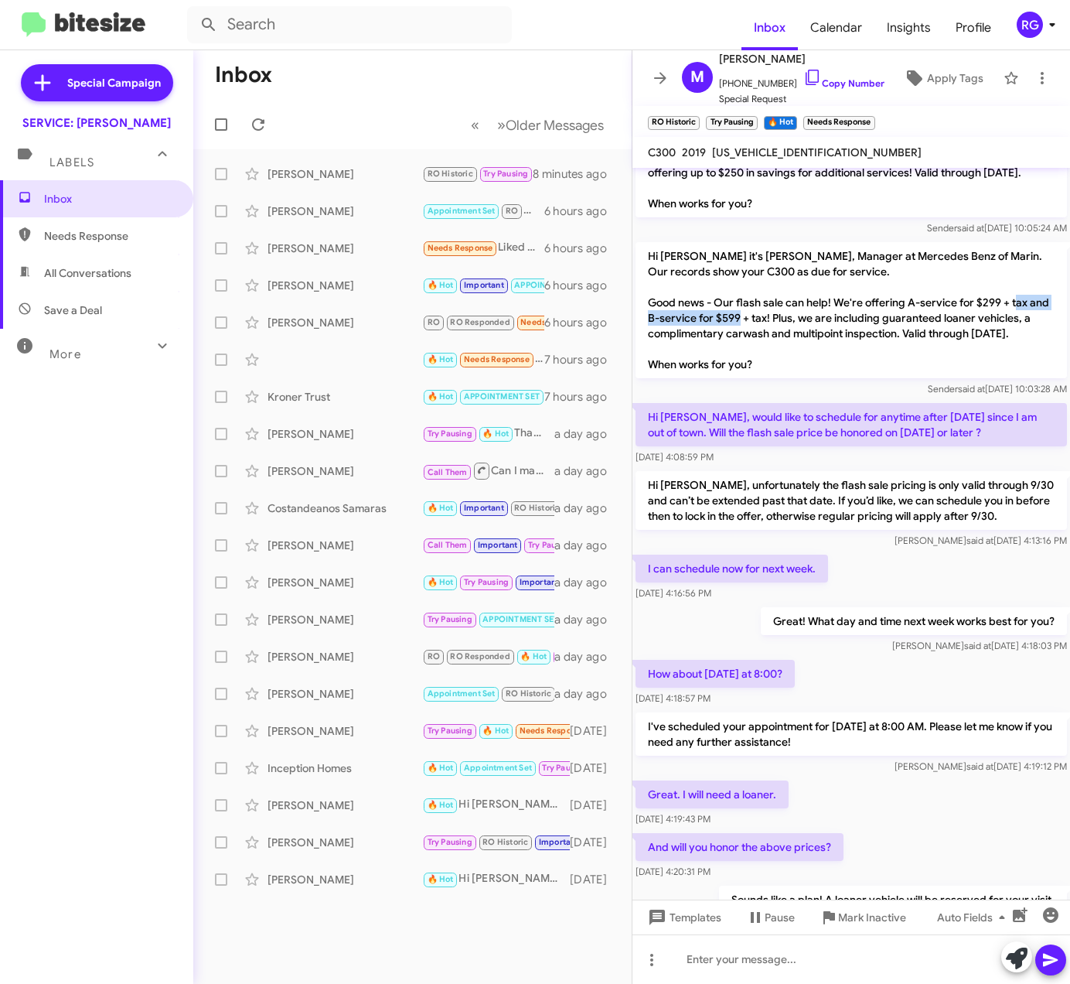
drag, startPoint x: 667, startPoint y: 336, endPoint x: 789, endPoint y: 333, distance: 122.2
click at [789, 333] on p "Hi Michael it's Omar Ibrahimi, Manager at Mercedes Benz of Marin. Our records s…" at bounding box center [852, 310] width 432 height 136
copy p "B-service for $599 + tax"
drag, startPoint x: 833, startPoint y: 767, endPoint x: 719, endPoint y: 700, distance: 132.1
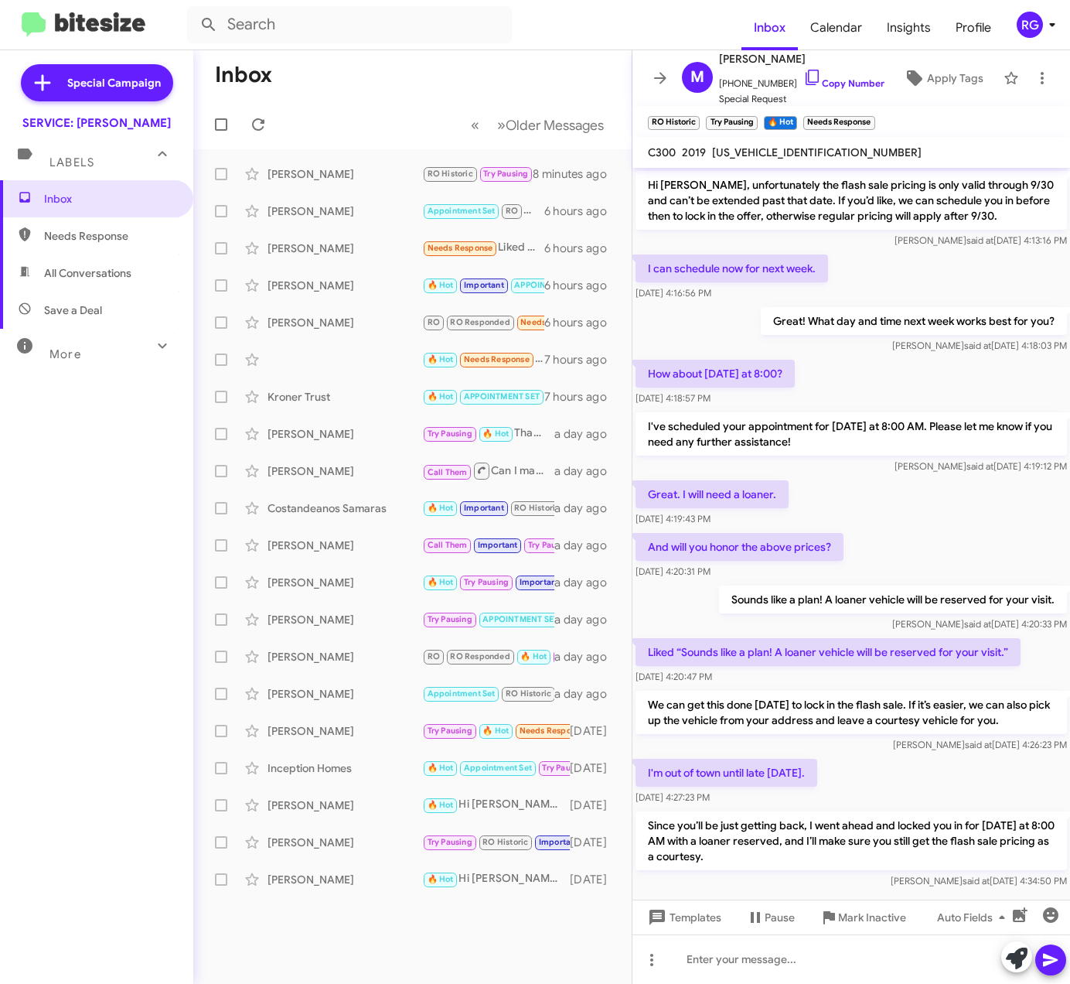
scroll to position [936, 0]
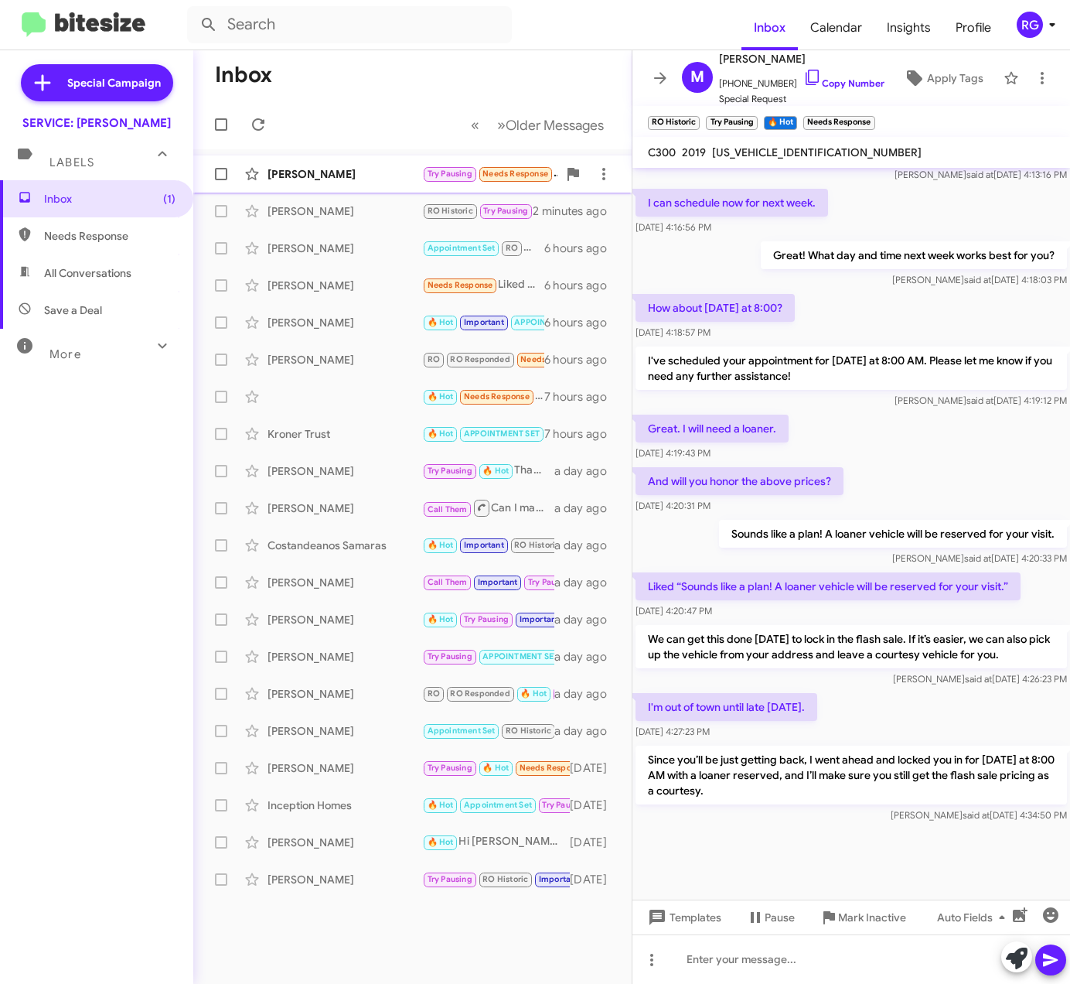
click at [421, 184] on div "Greg Bulliung Try Pausing Needs Response Omar, I can bring my car in next week …" at bounding box center [413, 174] width 414 height 31
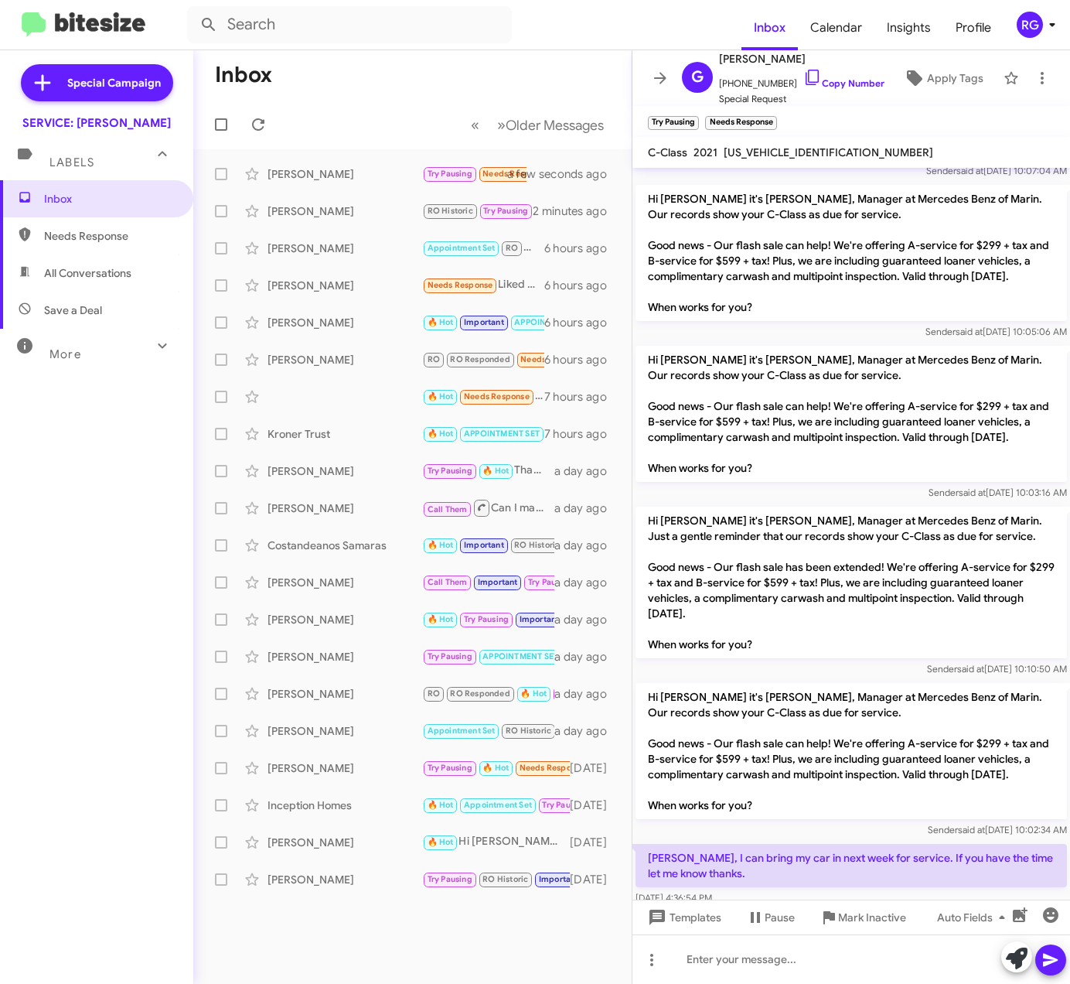
scroll to position [3618, 0]
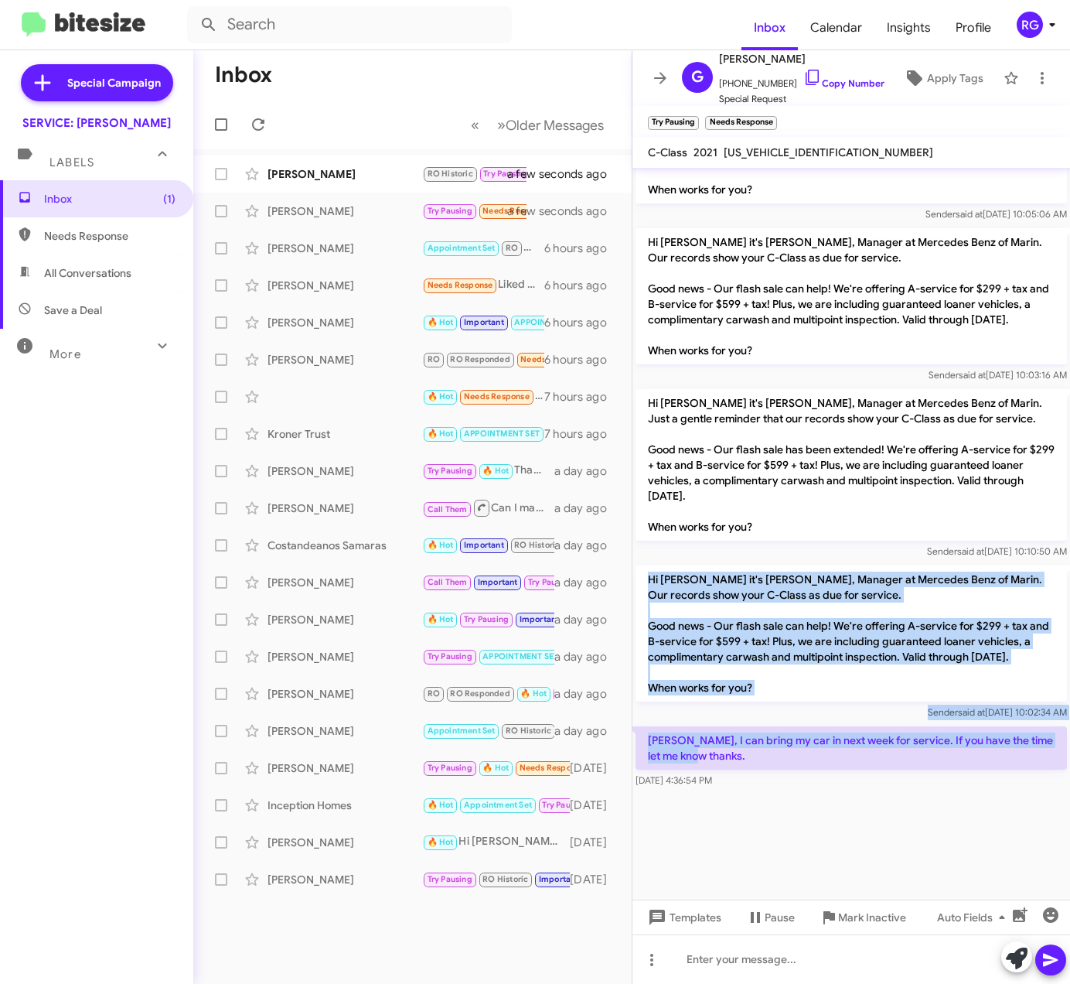
drag, startPoint x: 795, startPoint y: 750, endPoint x: 641, endPoint y: 558, distance: 245.9
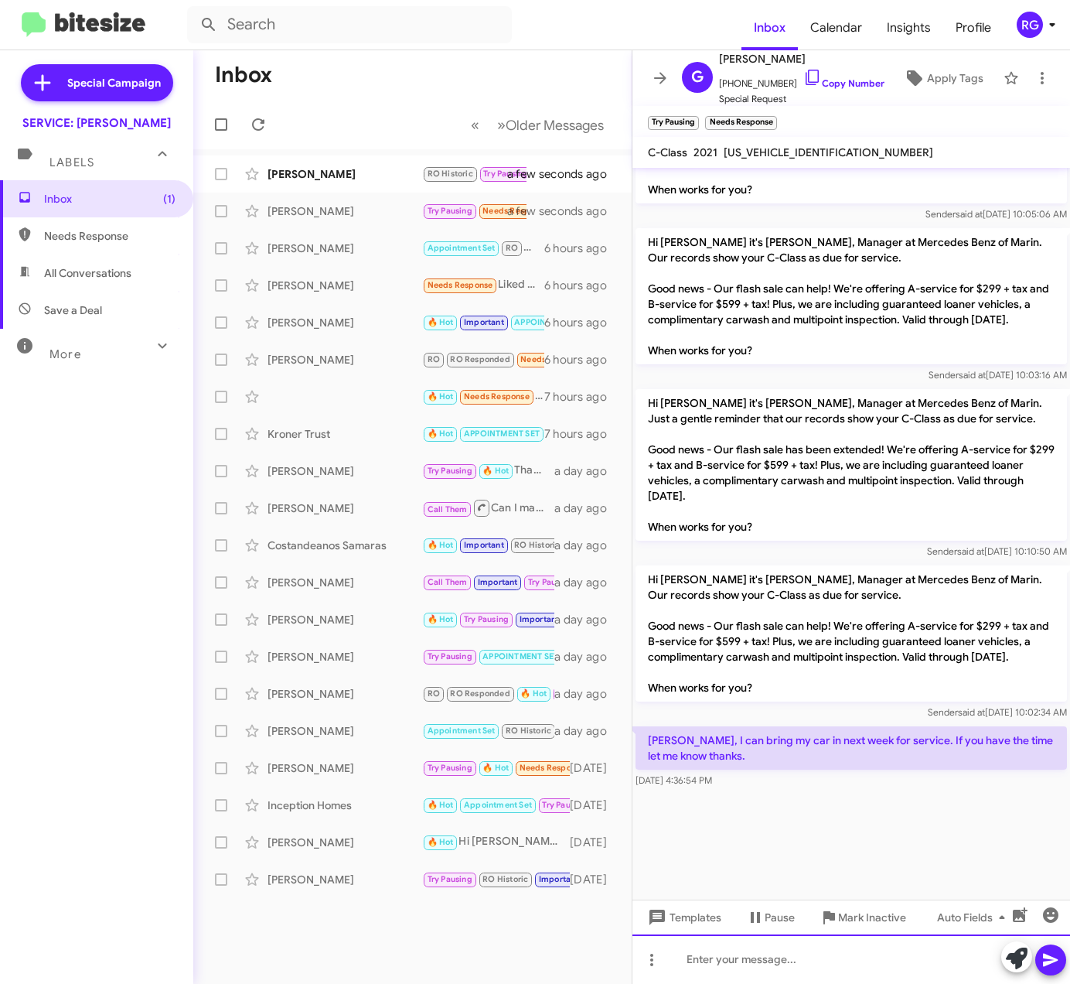
click at [701, 956] on div at bounding box center [852, 958] width 438 height 49
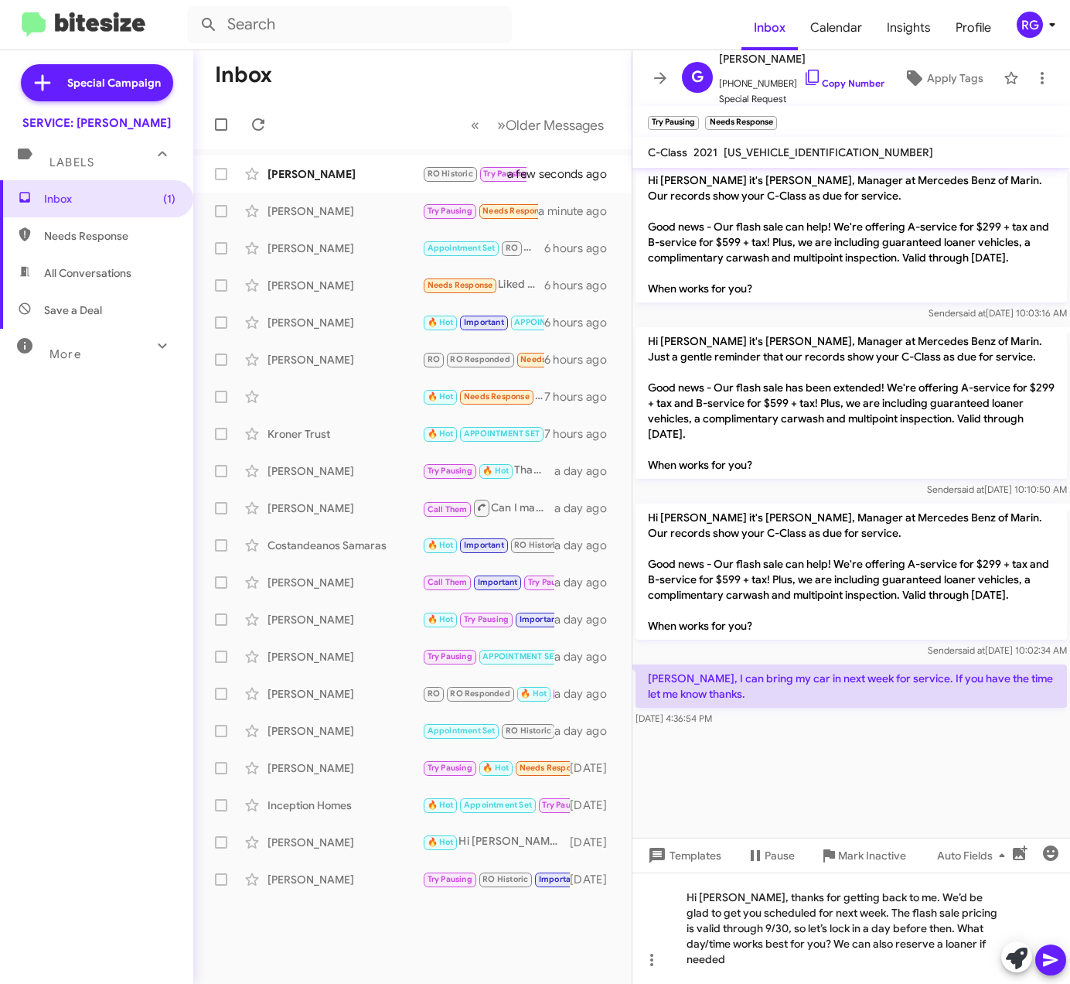
click at [1049, 957] on icon at bounding box center [1050, 960] width 15 height 13
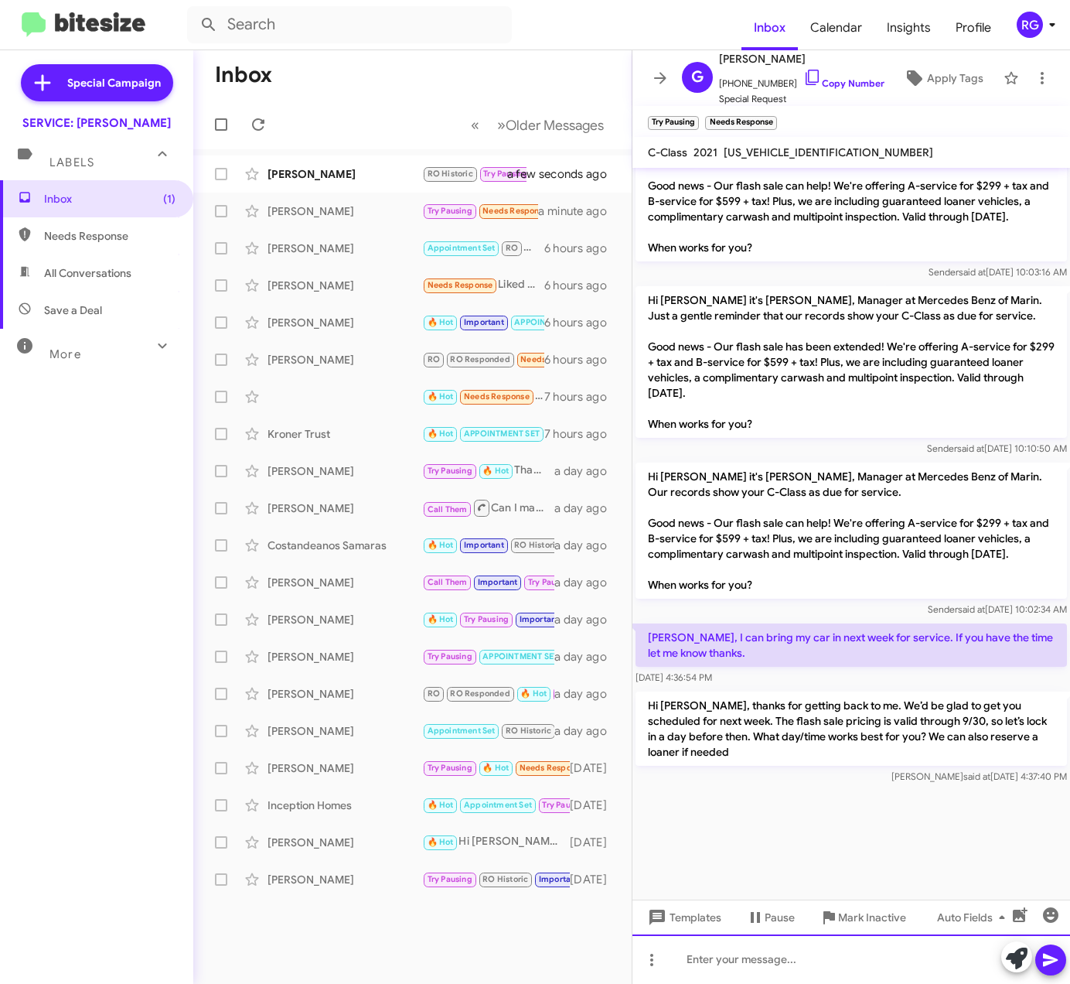
scroll to position [3721, 0]
click at [322, 184] on div "Michael Mccarthy RO Historic Try Pausing 🔥 Hot Needs Response Thank you very mu…" at bounding box center [413, 174] width 414 height 31
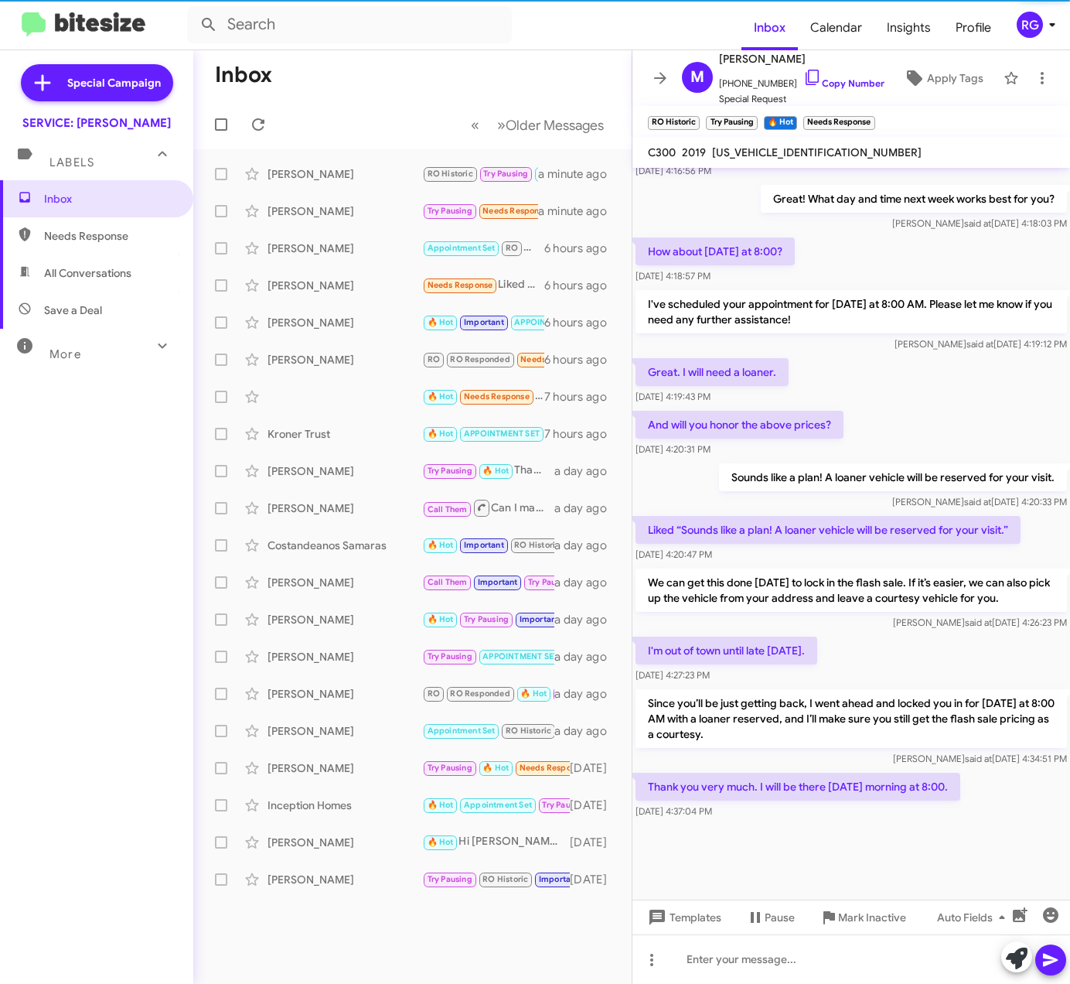
scroll to position [993, 0]
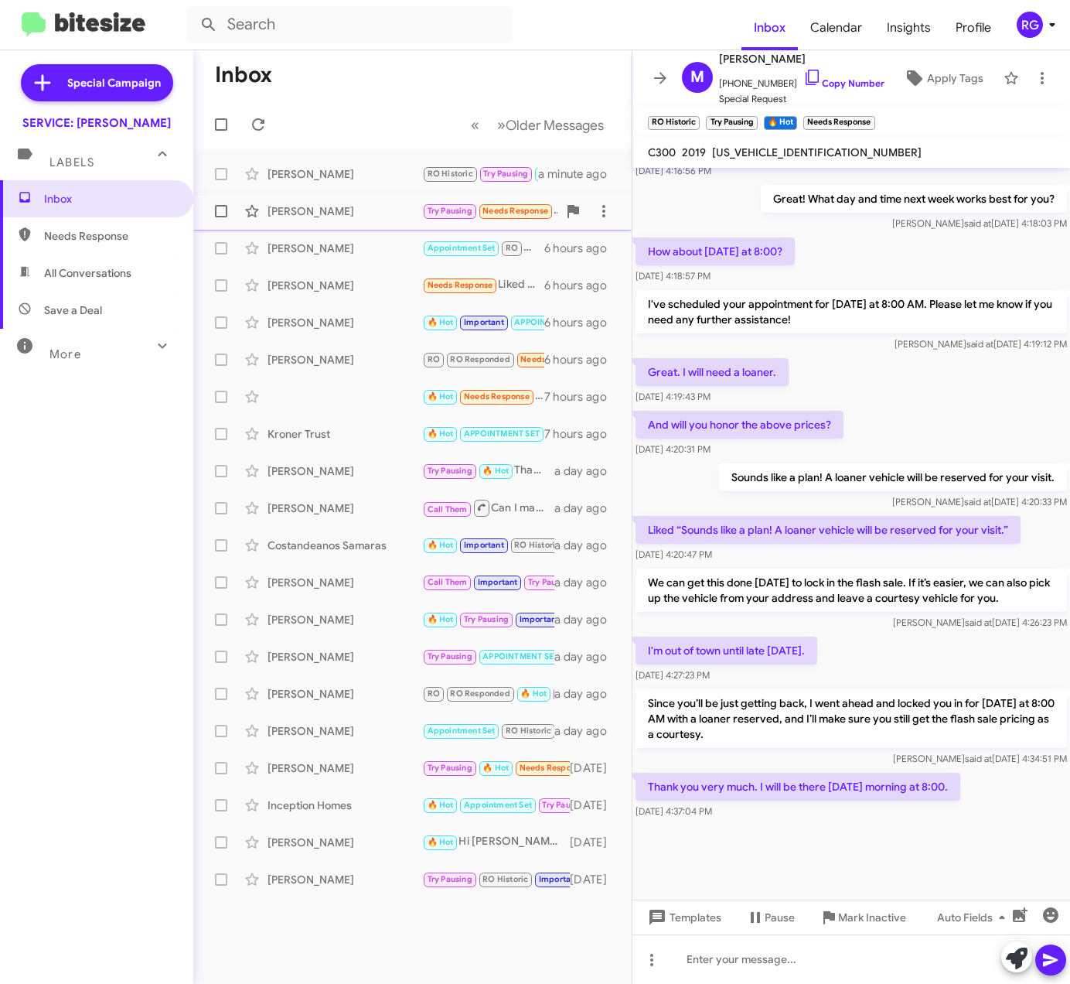
click at [396, 205] on div "[PERSON_NAME]" at bounding box center [345, 210] width 155 height 15
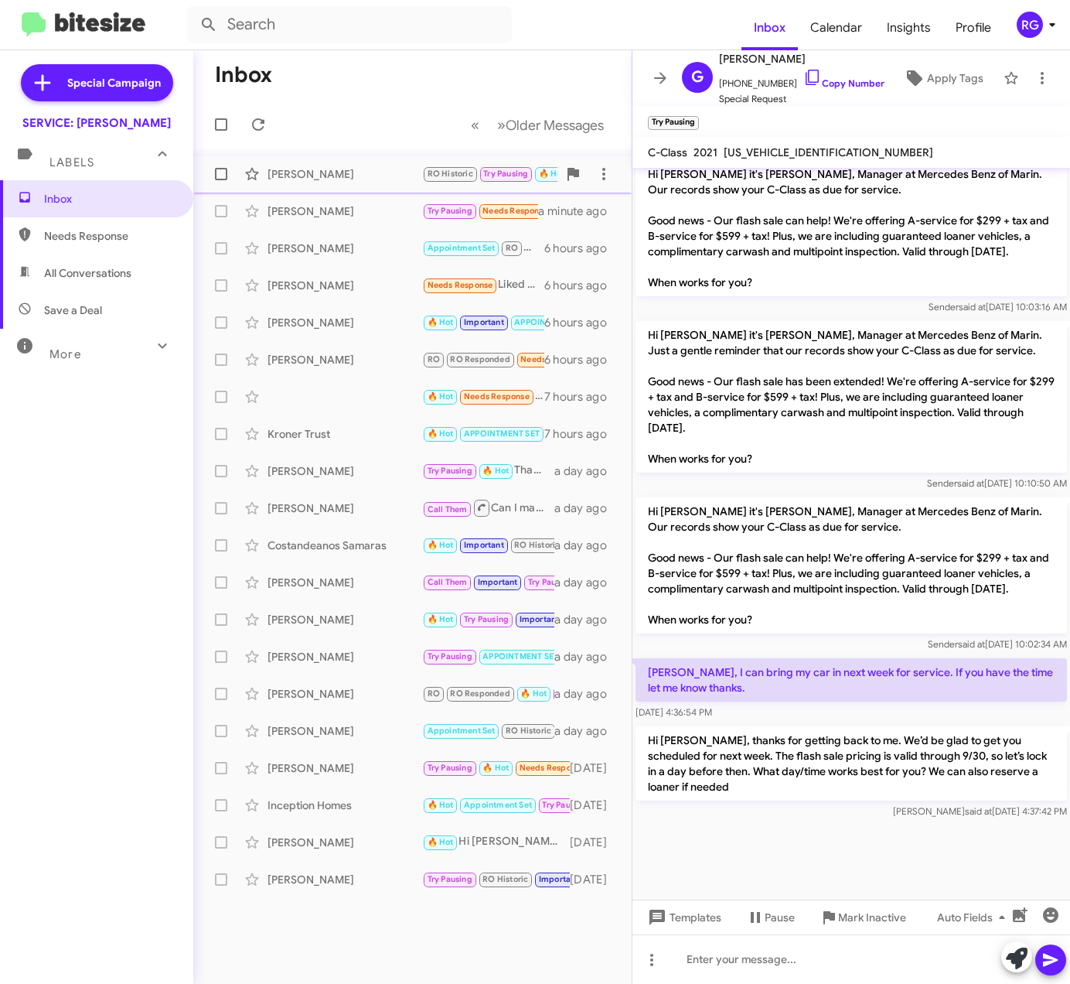
click at [408, 183] on div "Michael Mccarthy RO Historic Try Pausing 🔥 Hot Needs Response Thank you very mu…" at bounding box center [413, 174] width 414 height 31
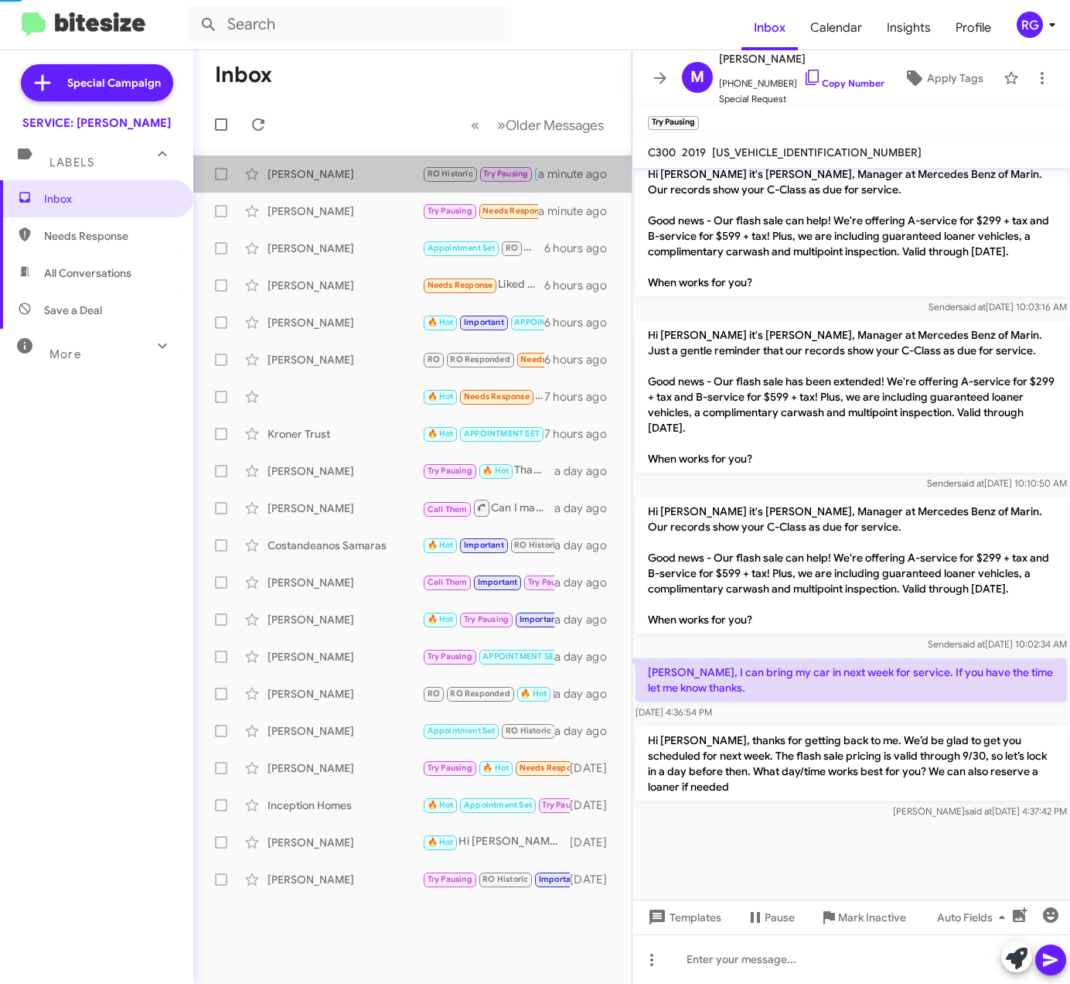
scroll to position [991, 0]
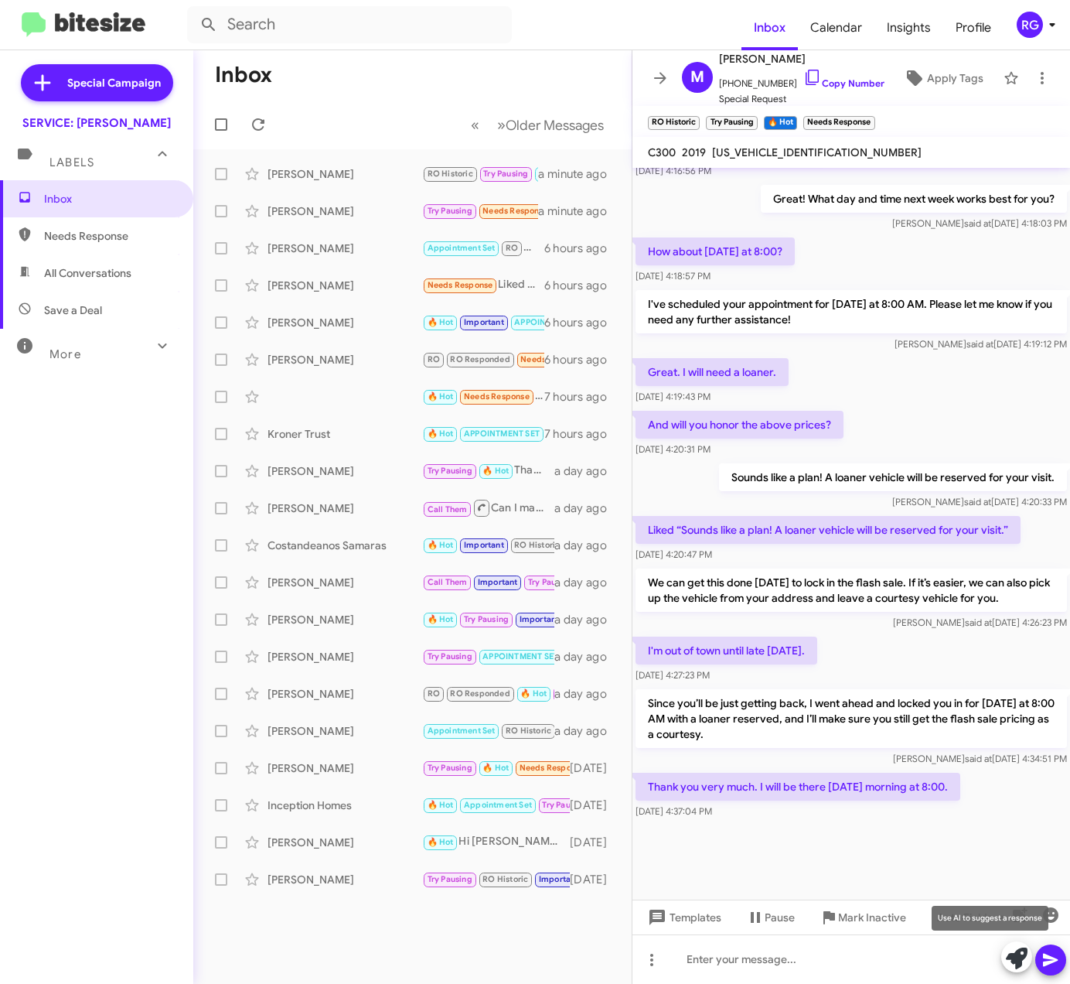
click at [1006, 951] on icon at bounding box center [1017, 958] width 22 height 22
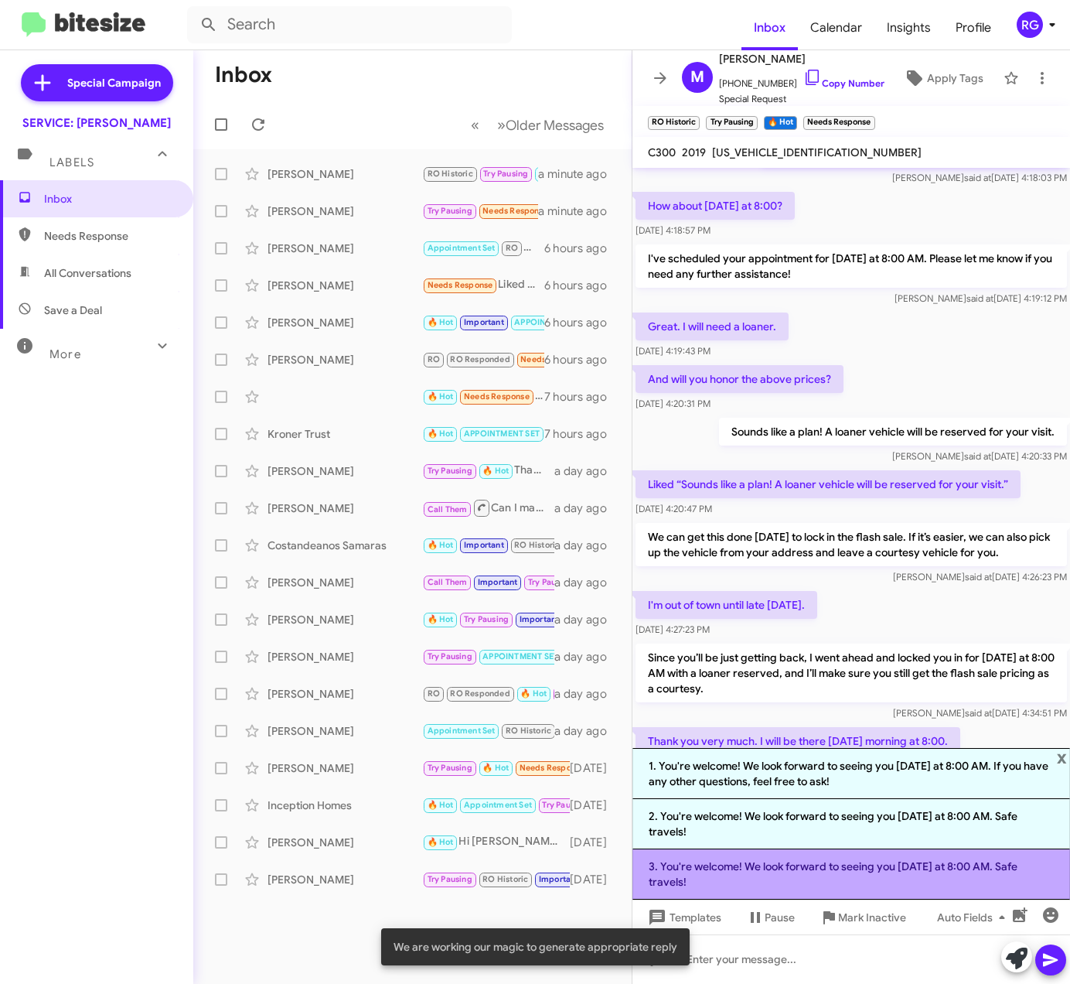
click at [858, 879] on li "3. You're welcome! We look forward to seeing you on Wednesday at 8:00 AM. Safe …" at bounding box center [852, 874] width 438 height 50
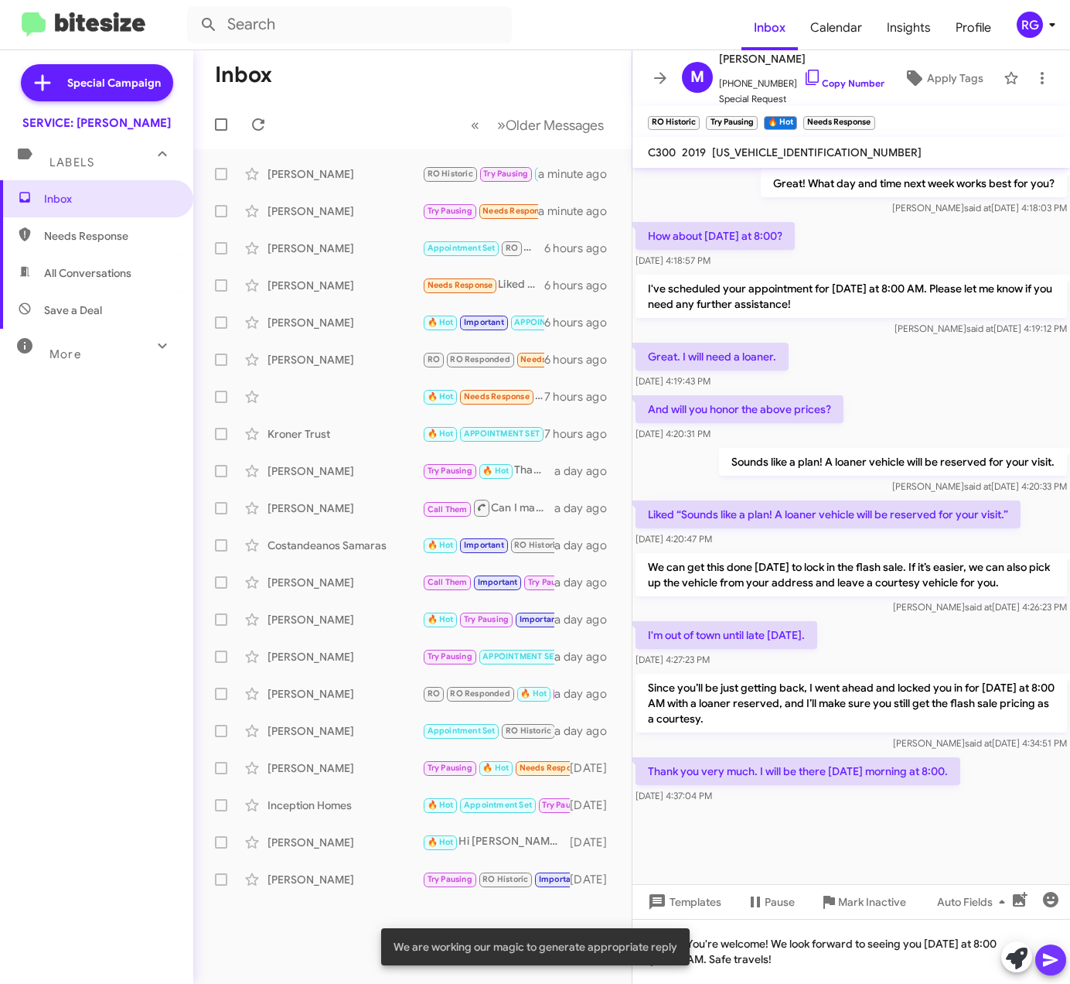
click at [1058, 965] on icon at bounding box center [1051, 959] width 19 height 19
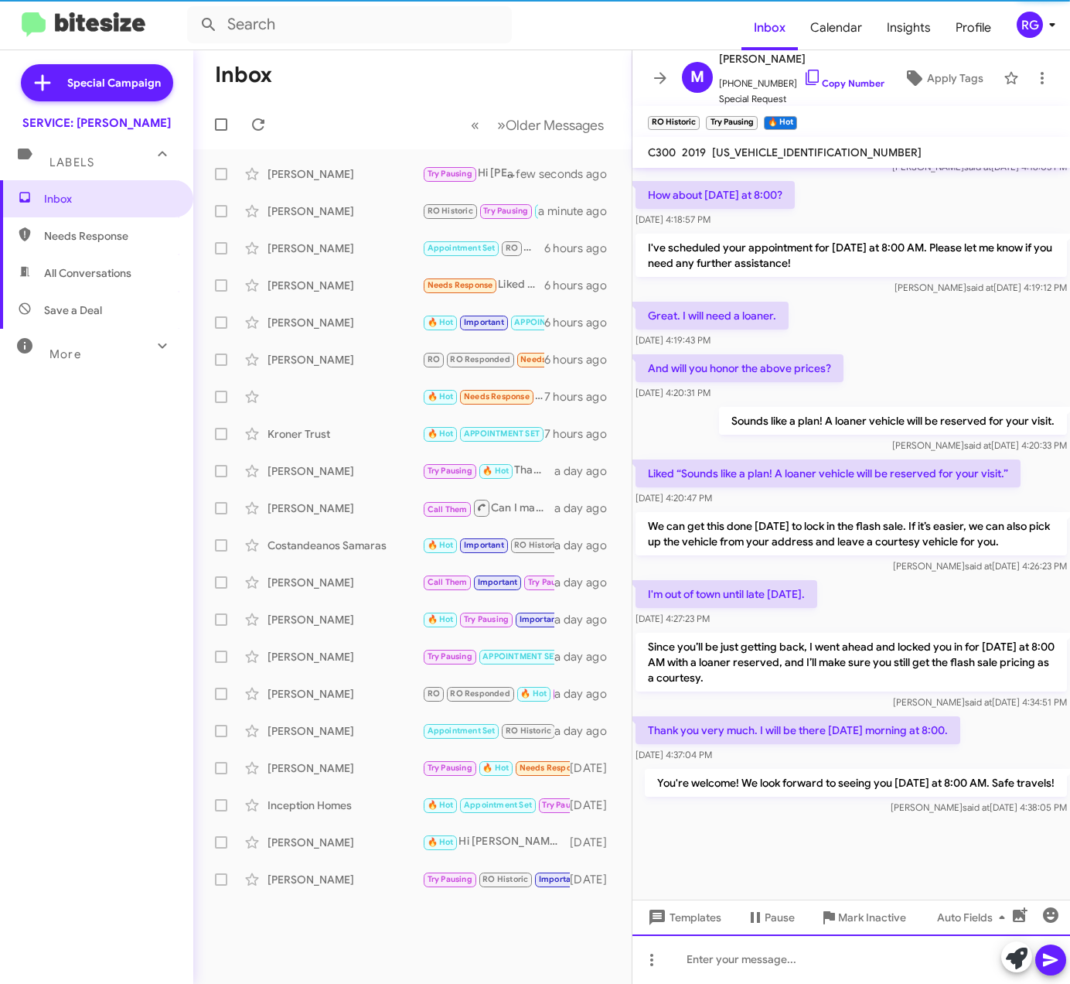
scroll to position [1065, 0]
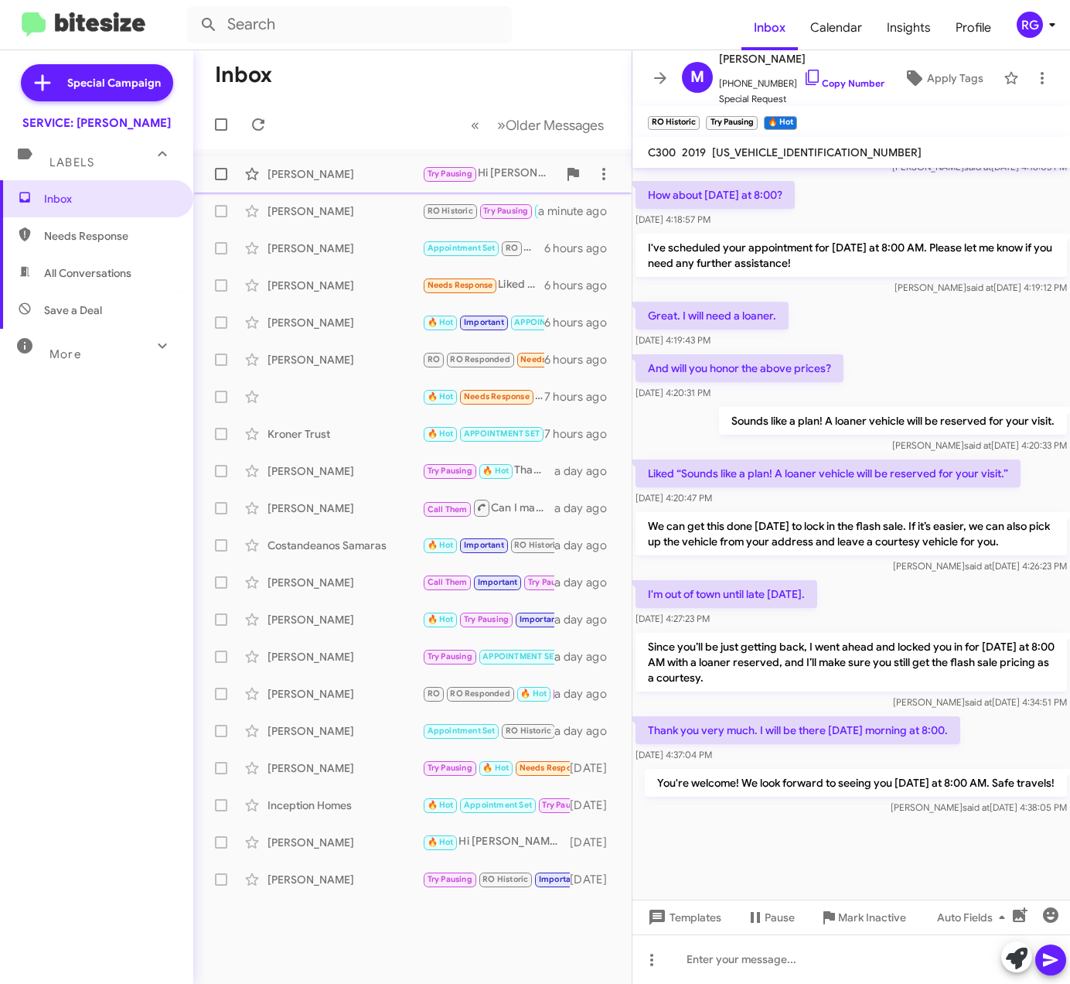
click at [348, 180] on div "[PERSON_NAME]" at bounding box center [345, 173] width 155 height 15
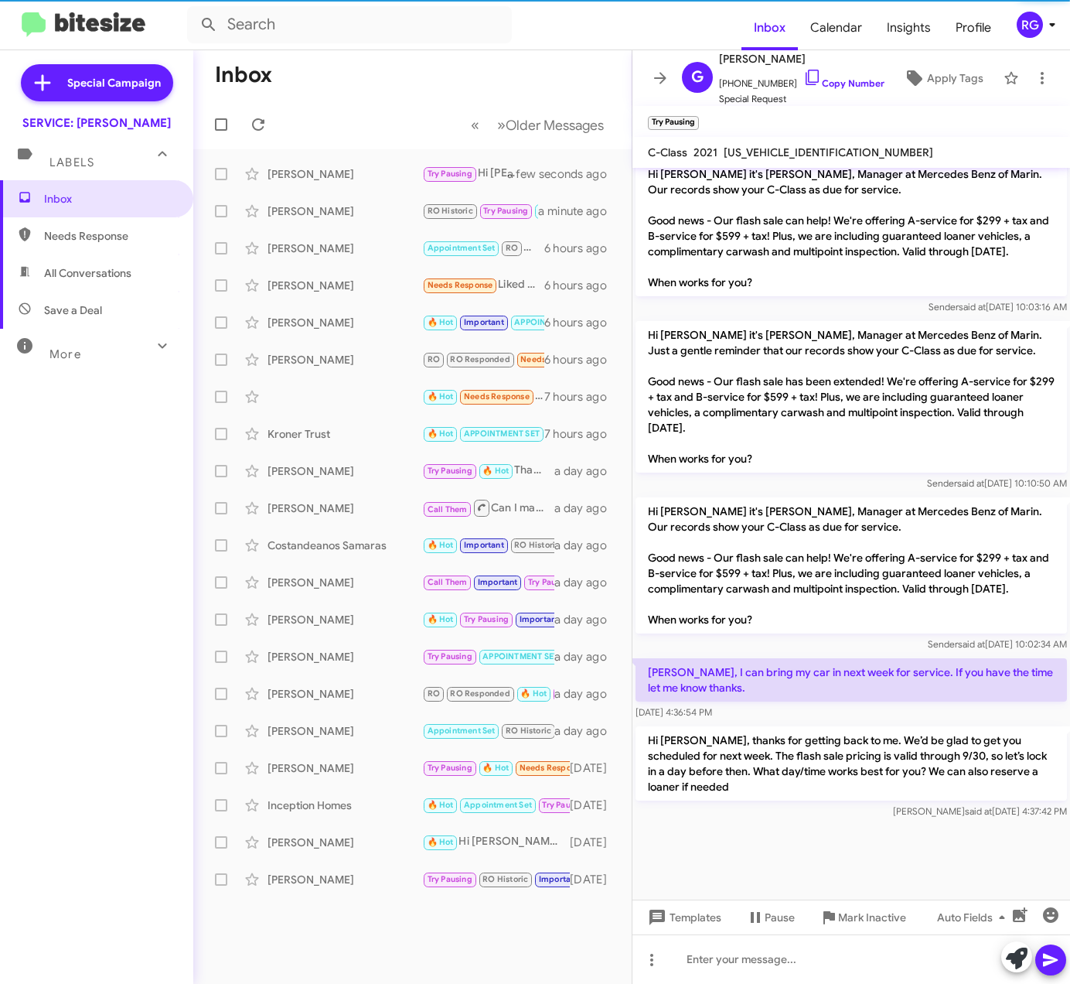
click at [771, 152] on span "[US_VEHICLE_IDENTIFICATION_NUMBER]" at bounding box center [829, 152] width 210 height 14
copy span "[US_VEHICLE_IDENTIFICATION_NUMBER]"
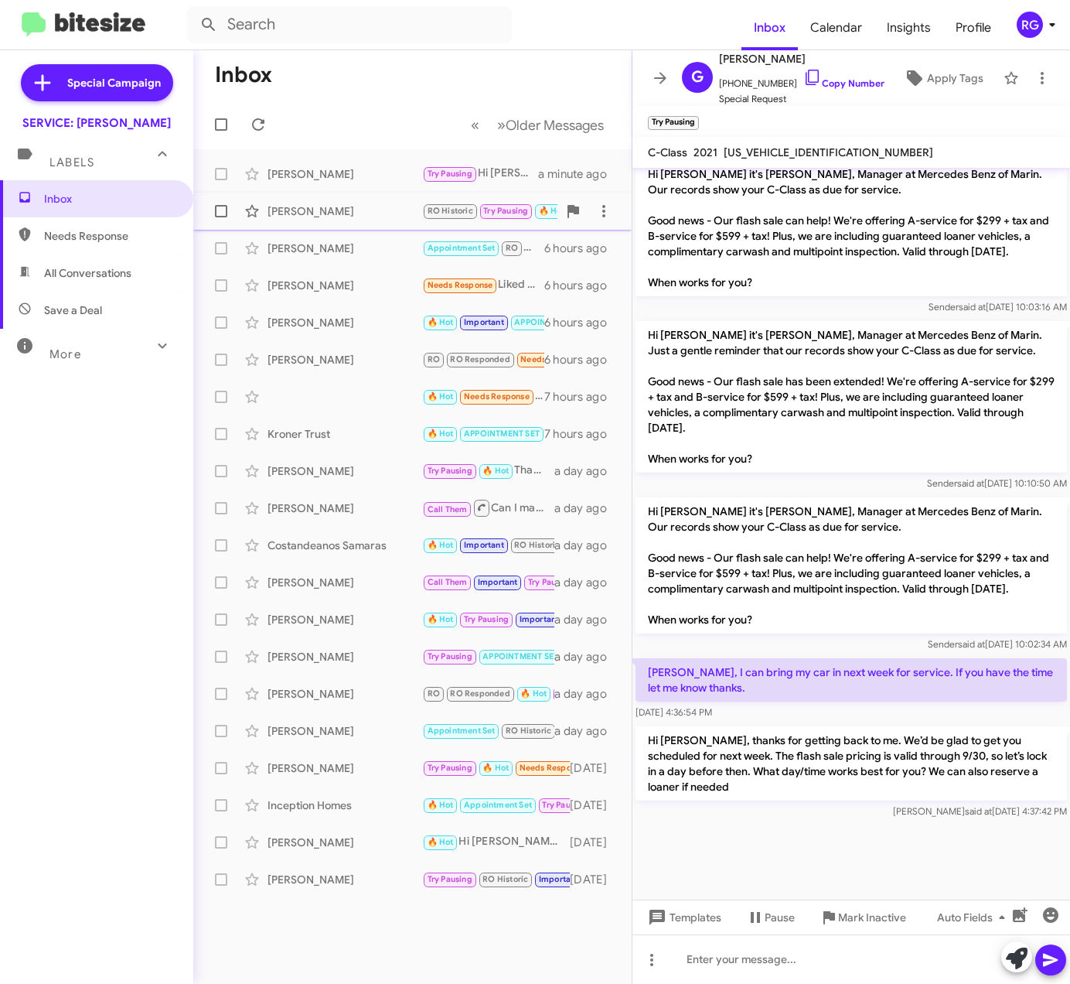
click at [360, 213] on div "[PERSON_NAME]" at bounding box center [345, 210] width 155 height 15
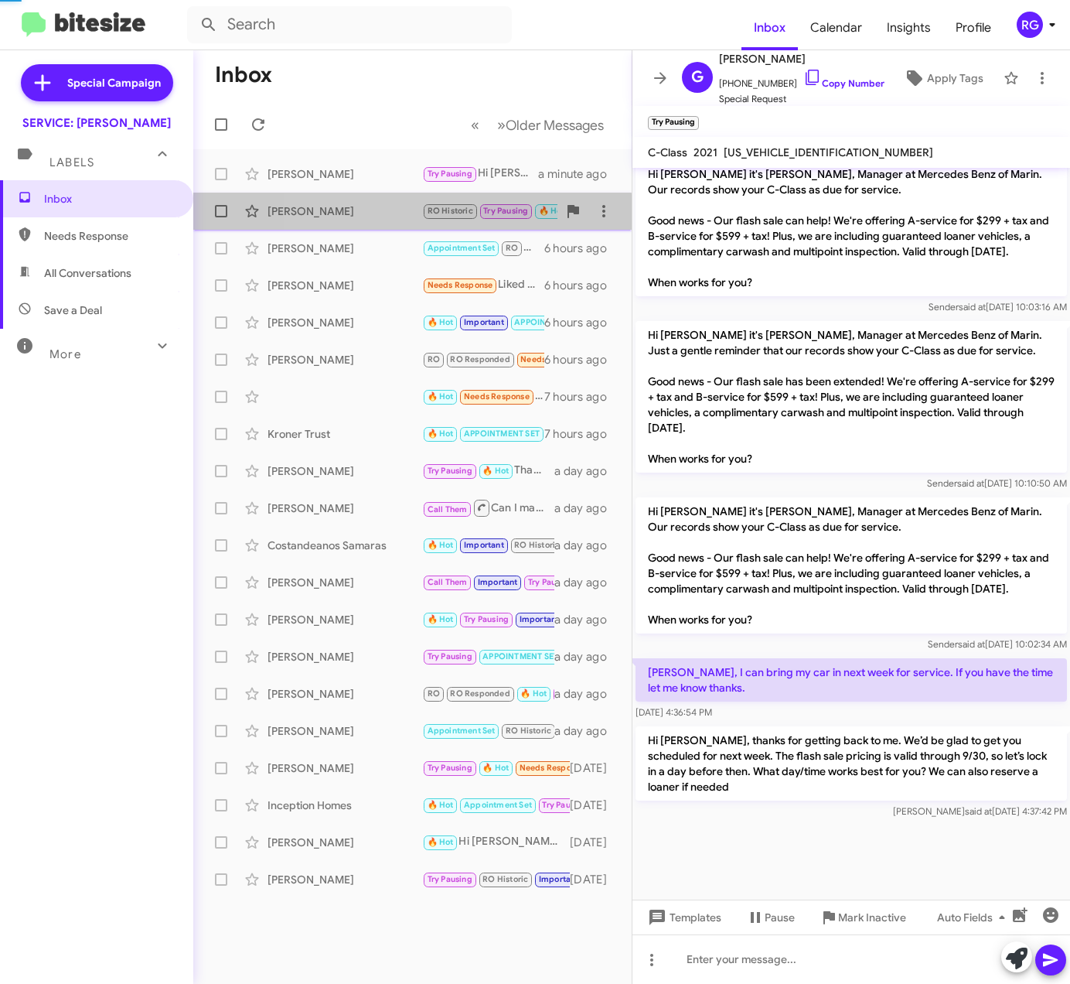
scroll to position [945, 0]
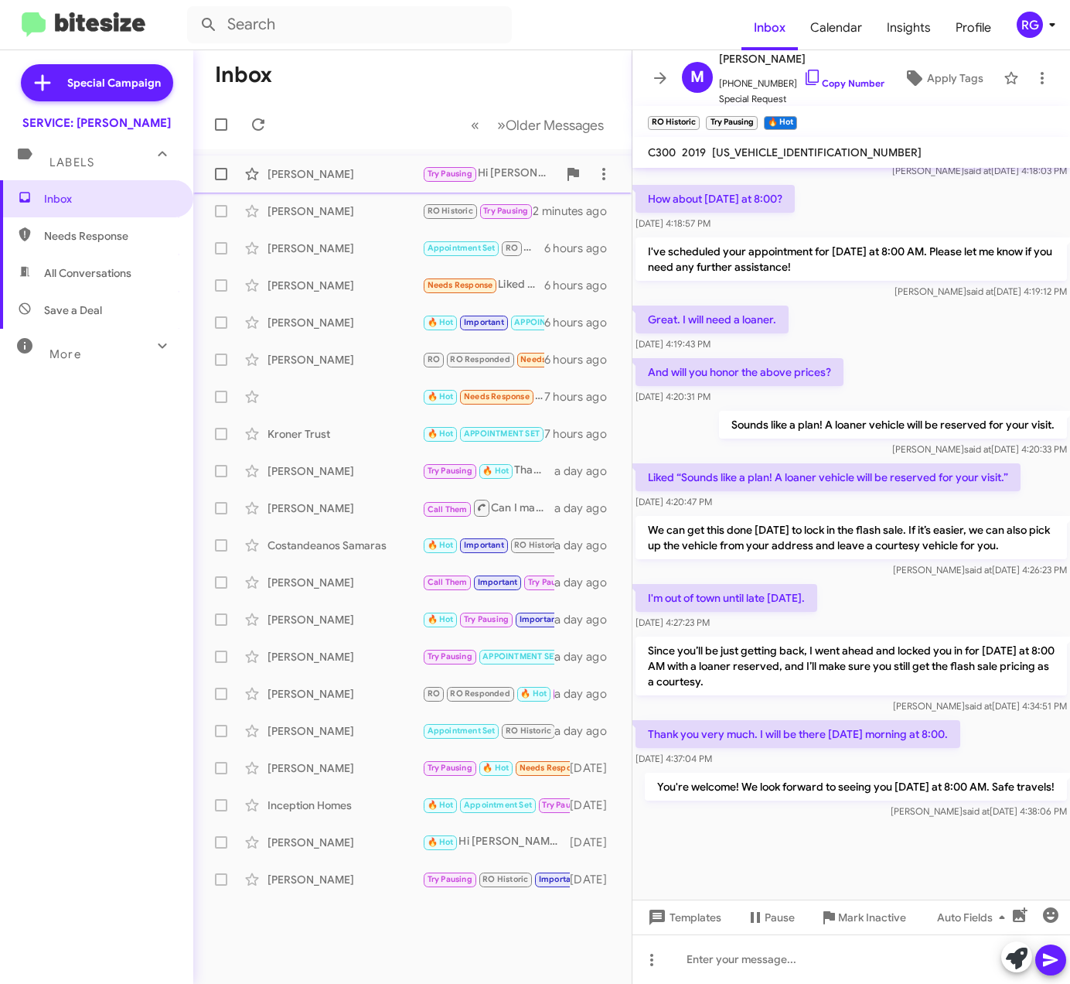
click at [387, 184] on div "Greg Bulliung Try Pausing Hi Greg, thanks for getting back to me. We’d be glad …" at bounding box center [413, 174] width 414 height 31
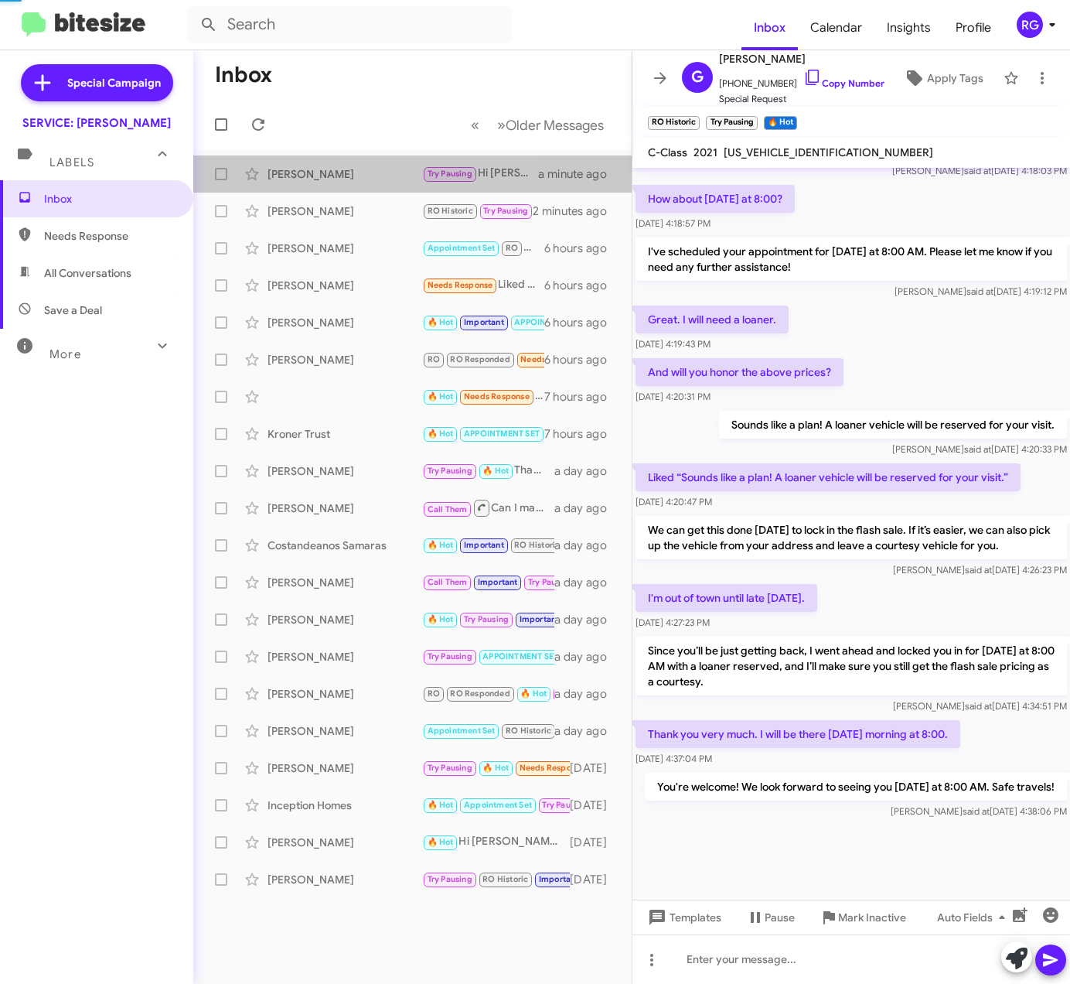
scroll to position [2563, 0]
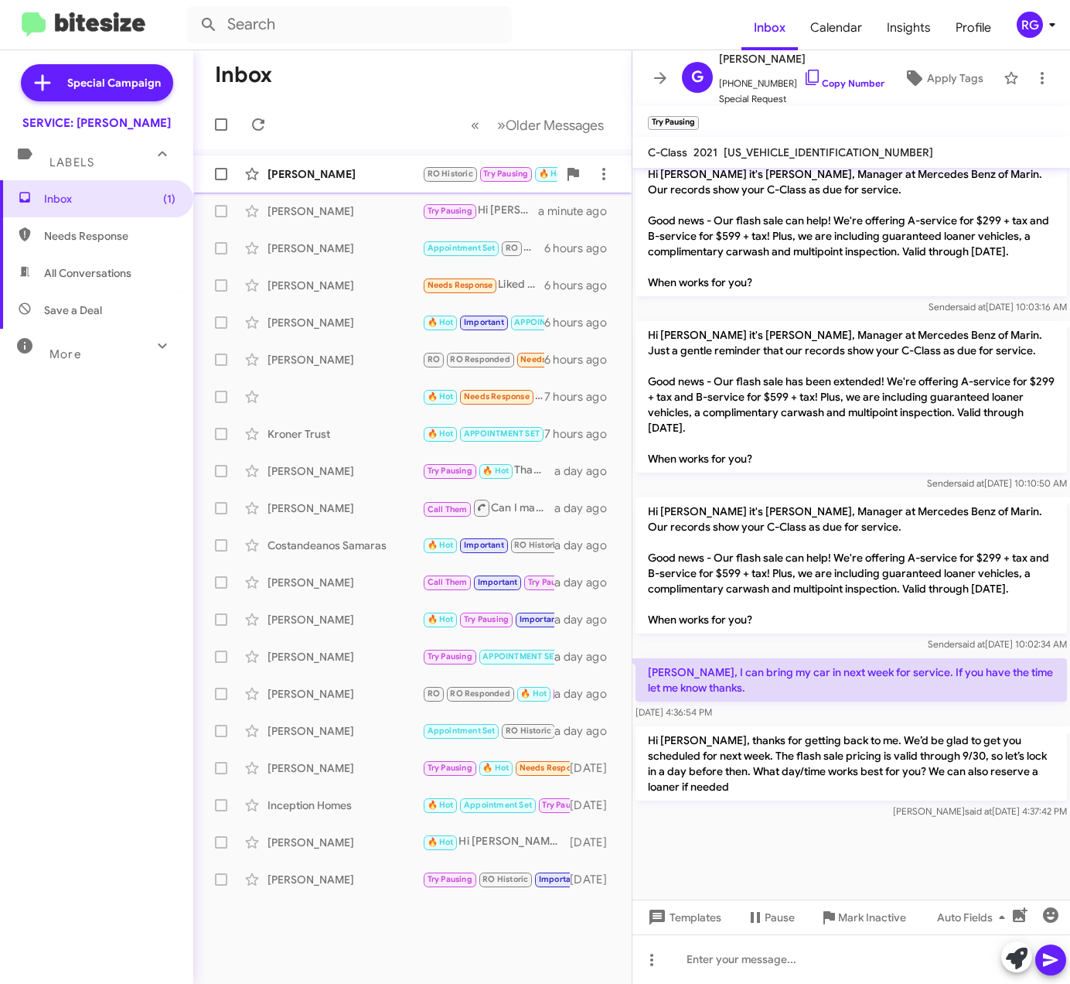
click at [363, 172] on div "[PERSON_NAME]" at bounding box center [345, 173] width 155 height 15
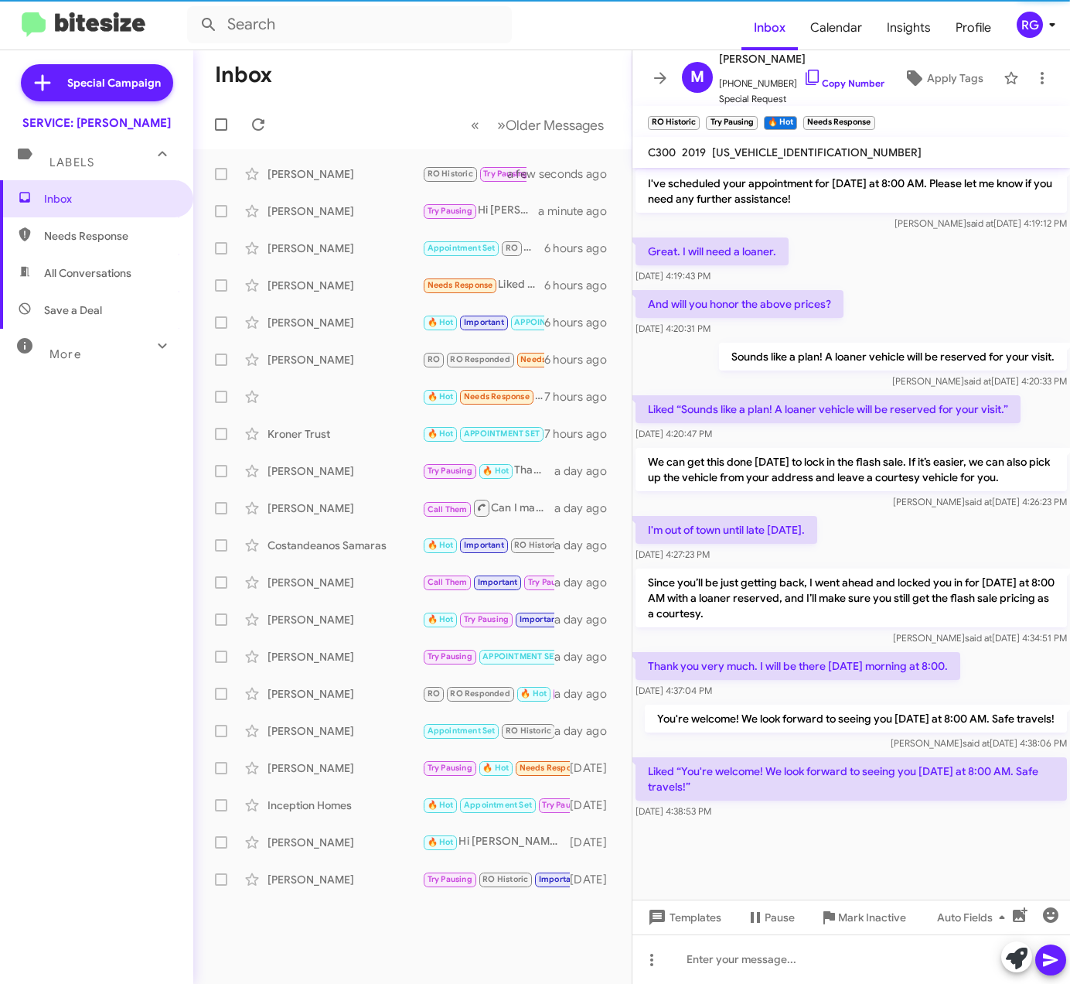
scroll to position [900, 0]
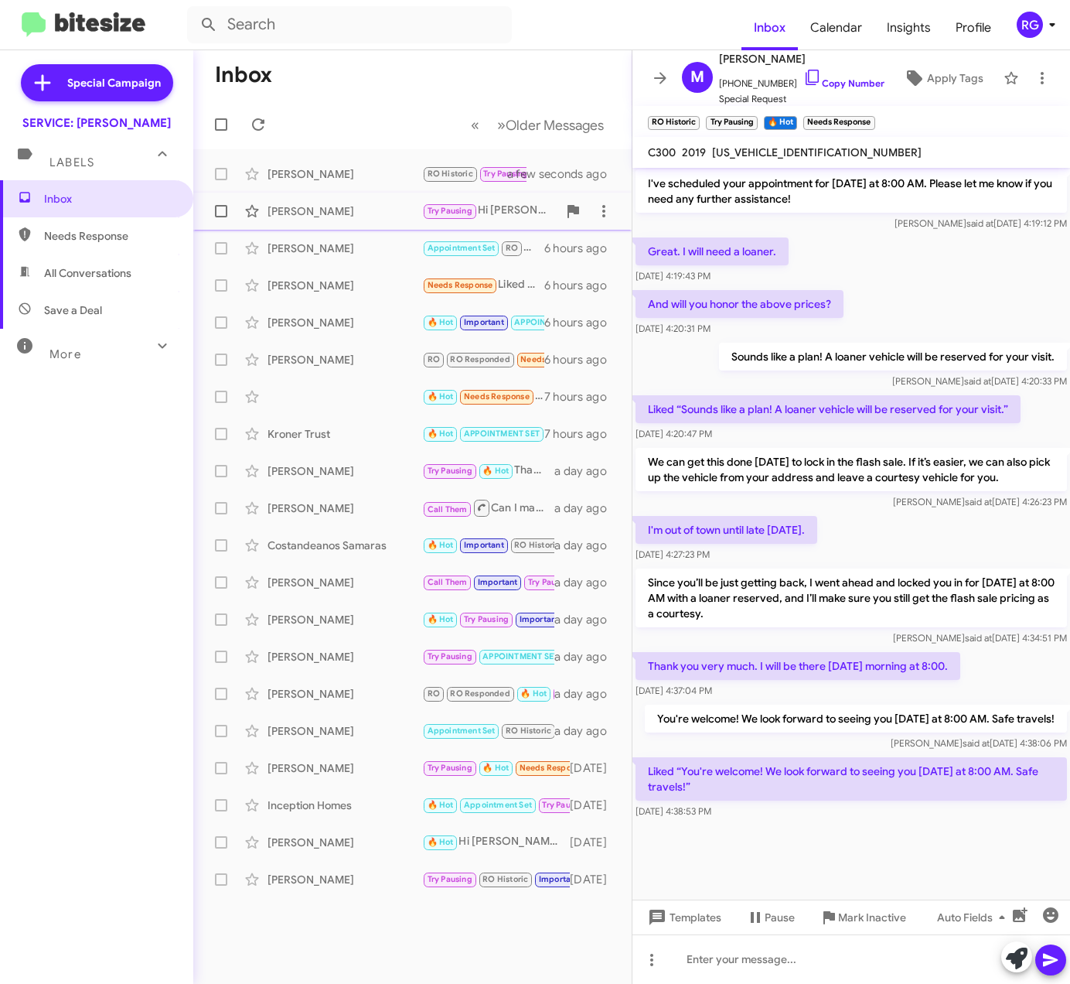
click at [353, 208] on div "[PERSON_NAME]" at bounding box center [345, 210] width 155 height 15
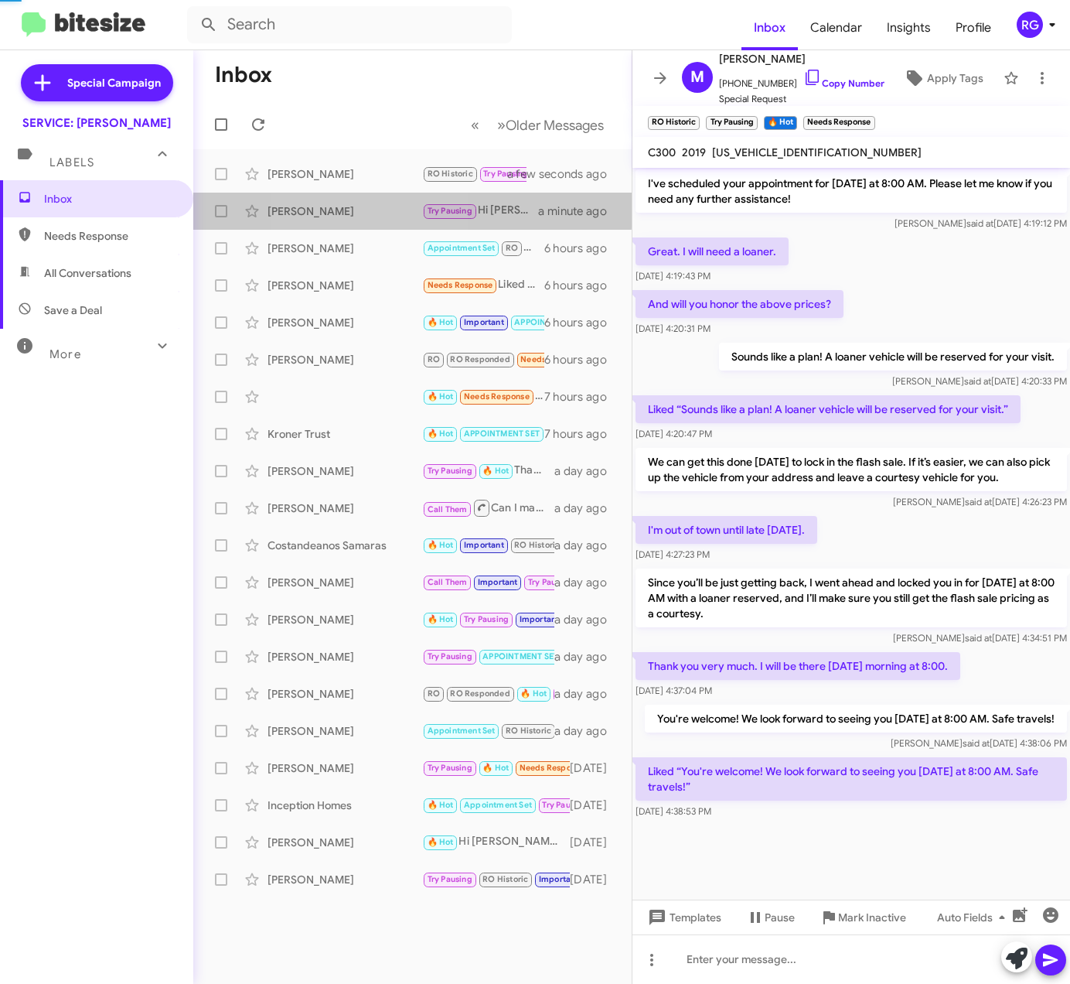
scroll to position [2563, 0]
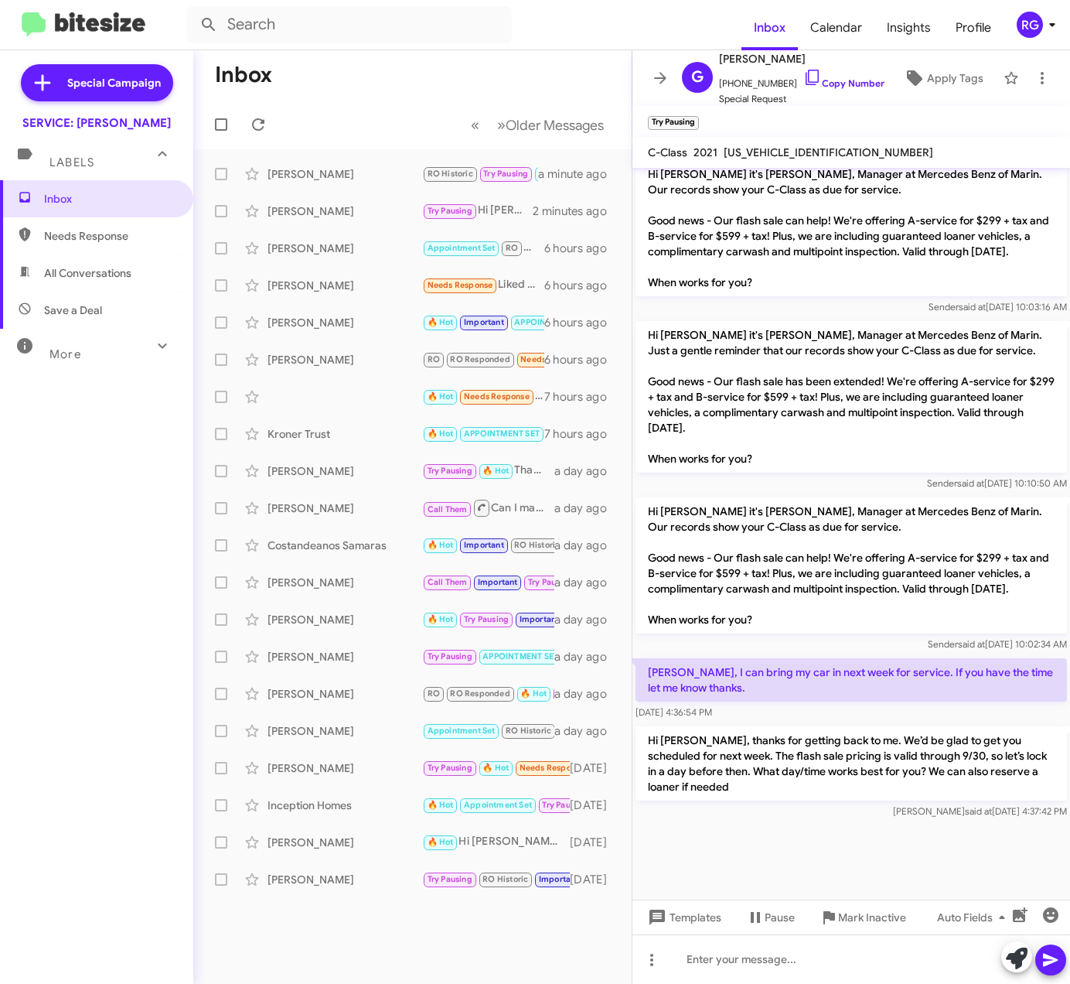
scroll to position [1, 0]
click at [44, 523] on div "Inbox Needs Response All Conversations Save a Deal More Important 🔥 Hot Appoint…" at bounding box center [96, 475] width 193 height 590
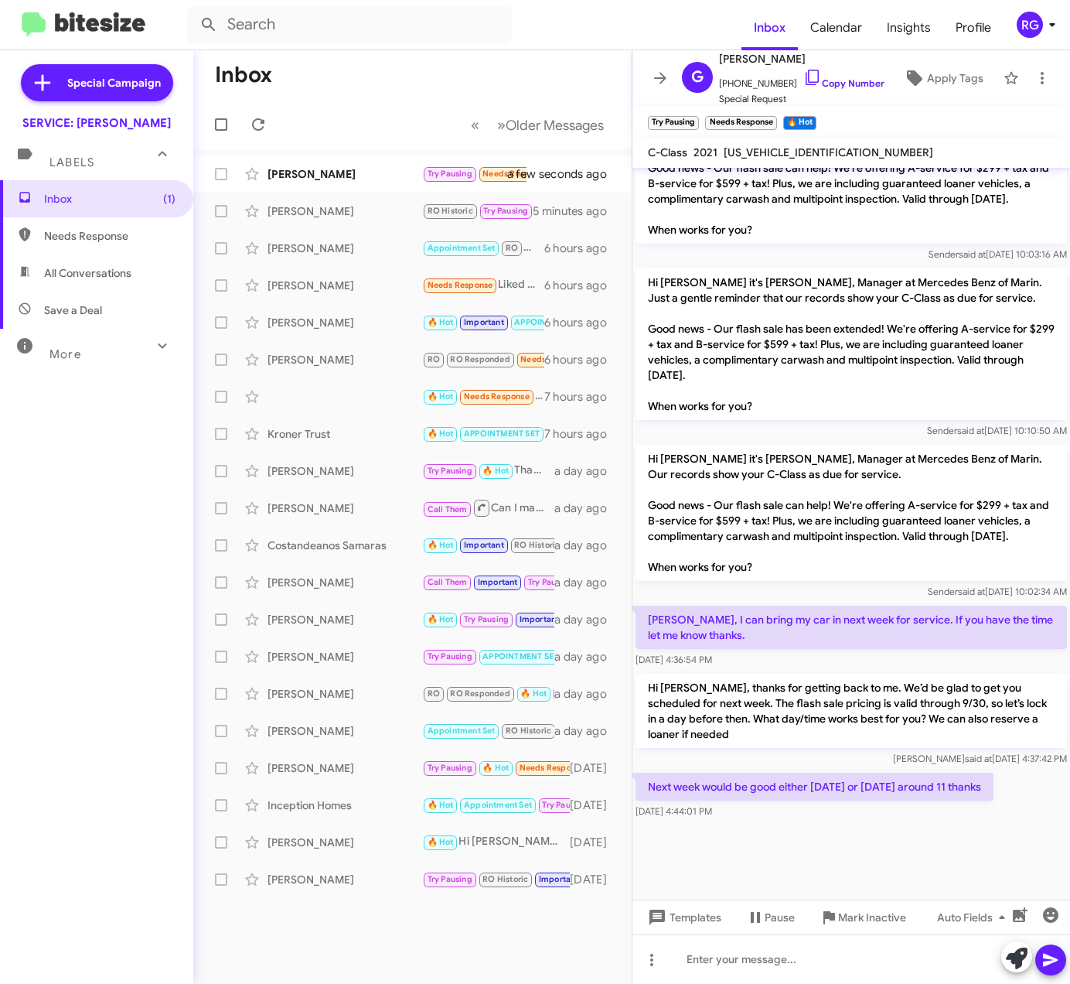
click at [917, 827] on div at bounding box center [852, 860] width 438 height 77
drag, startPoint x: 1012, startPoint y: 789, endPoint x: 650, endPoint y: 440, distance: 503.2
copy div "Hi [PERSON_NAME] it's [PERSON_NAME], Manager at Mercedes Benz of Marin. Our rec…"
click at [780, 764] on div "[PERSON_NAME] said at [DATE] 4:37:42 PM" at bounding box center [852, 758] width 432 height 15
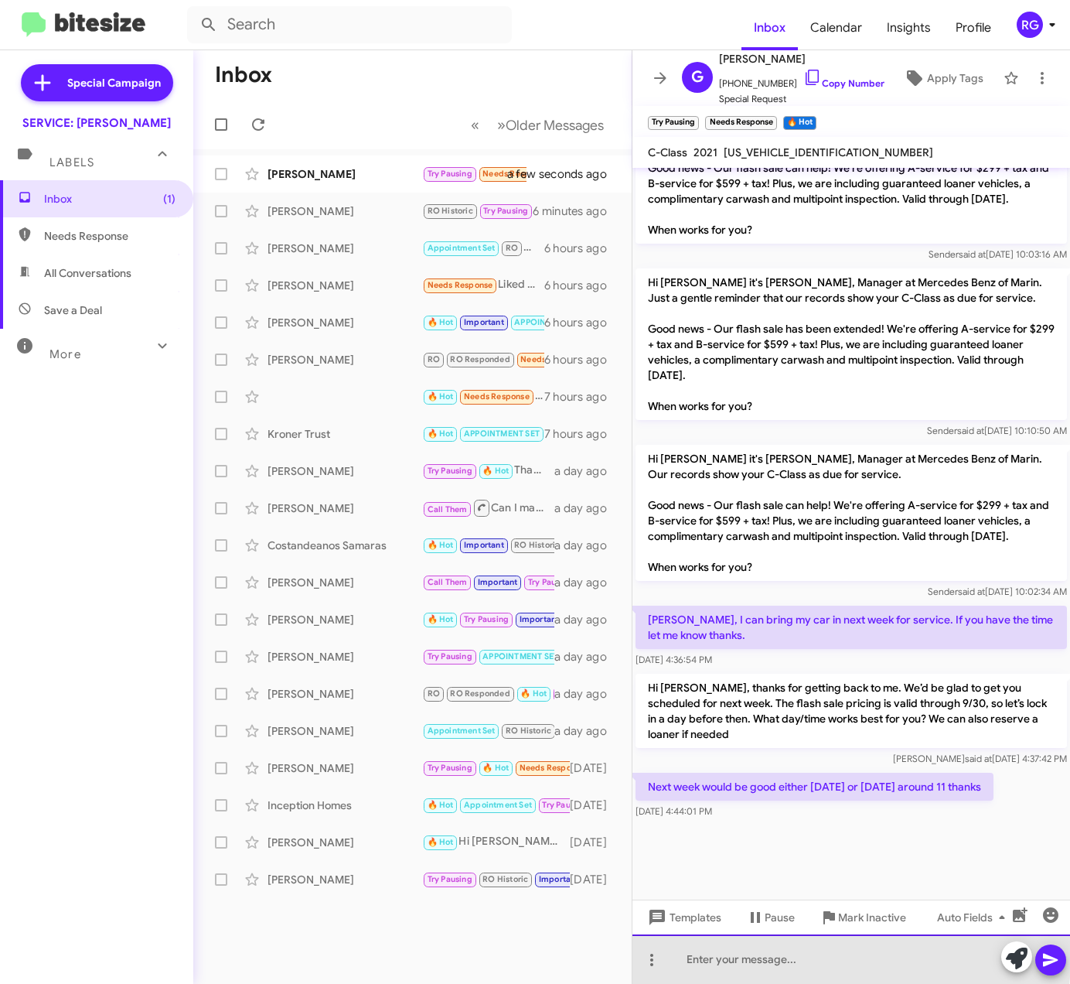
click at [765, 956] on div at bounding box center [852, 958] width 438 height 49
paste div
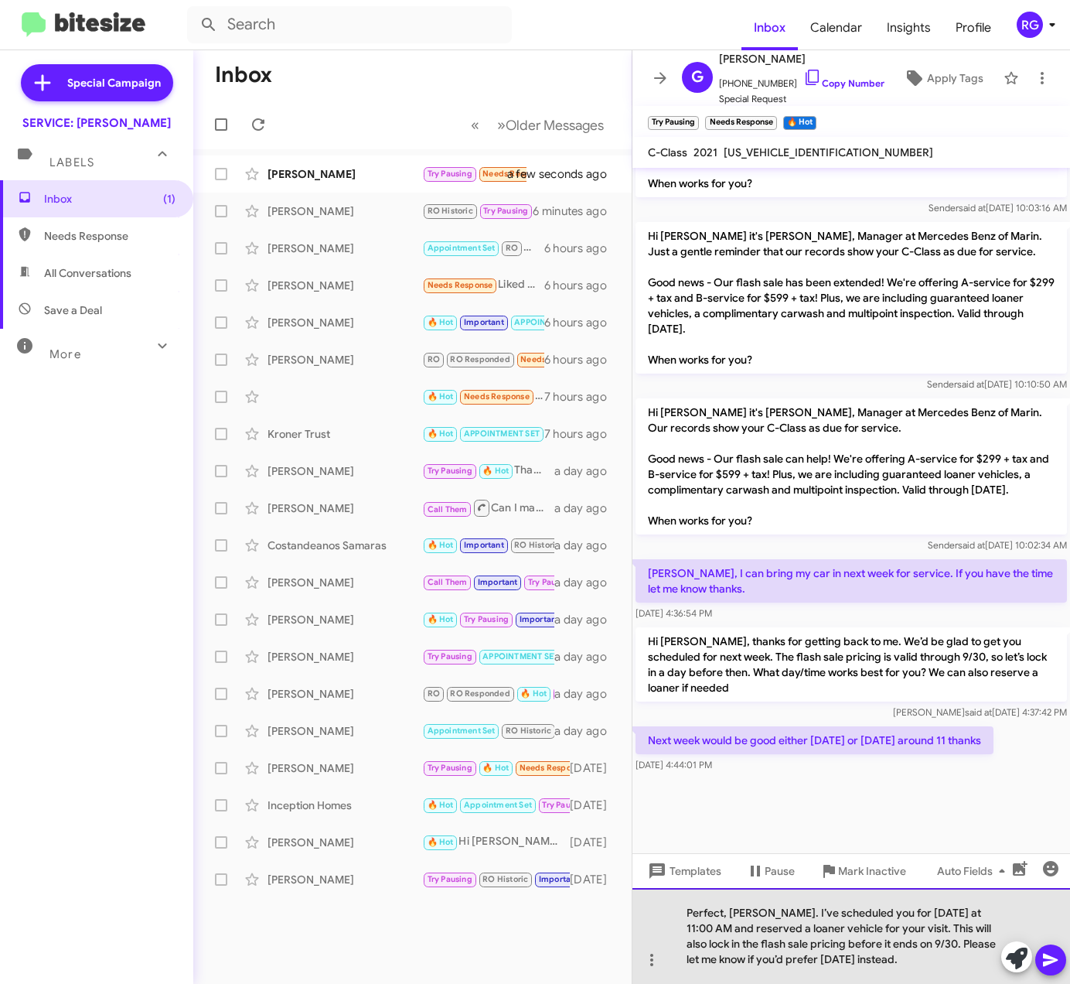
click at [930, 916] on div "Perfect, Greg. I’ve scheduled you for Wednesday at 11:00 AM and reserved a loan…" at bounding box center [852, 936] width 438 height 96
drag, startPoint x: 876, startPoint y: 913, endPoint x: 898, endPoint y: 917, distance: 22.0
click at [864, 930] on div "Perfect, Greg. I’ve scheduled you for Tuesds=ay at 11:00 AM and reserved a loan…" at bounding box center [852, 936] width 438 height 96
drag, startPoint x: 925, startPoint y: 925, endPoint x: 926, endPoint y: 913, distance: 11.6
click at [925, 923] on div "Perfect, Greg. I’ve scheduled you for Tuesds=ay at 11:00 AM and reserved a loan…" at bounding box center [852, 936] width 438 height 96
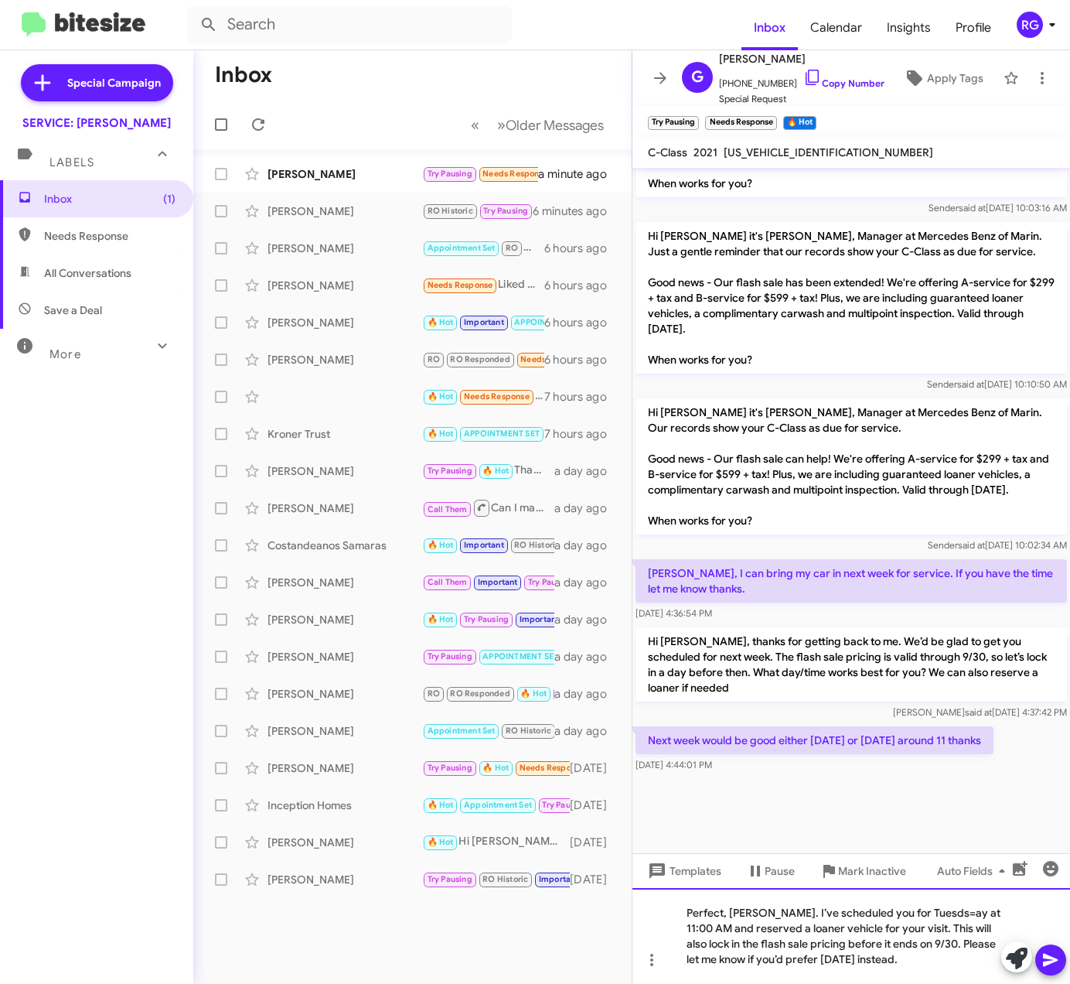
click at [926, 913] on div "Perfect, Greg. I’ve scheduled you for Tuesds=ay at 11:00 AM and reserved a loan…" at bounding box center [852, 936] width 438 height 96
drag, startPoint x: 848, startPoint y: 967, endPoint x: 831, endPoint y: 976, distance: 19.4
click at [831, 976] on div "Perfect, Greg. I’ve scheduled you for Tuesday at 11:00 AM and reserved a loaner…" at bounding box center [852, 936] width 438 height 96
click at [948, 940] on div "Perfect, Greg. I’ve scheduled you for Tuesday at 11:00 AM and reserved a loaner…" at bounding box center [852, 936] width 438 height 96
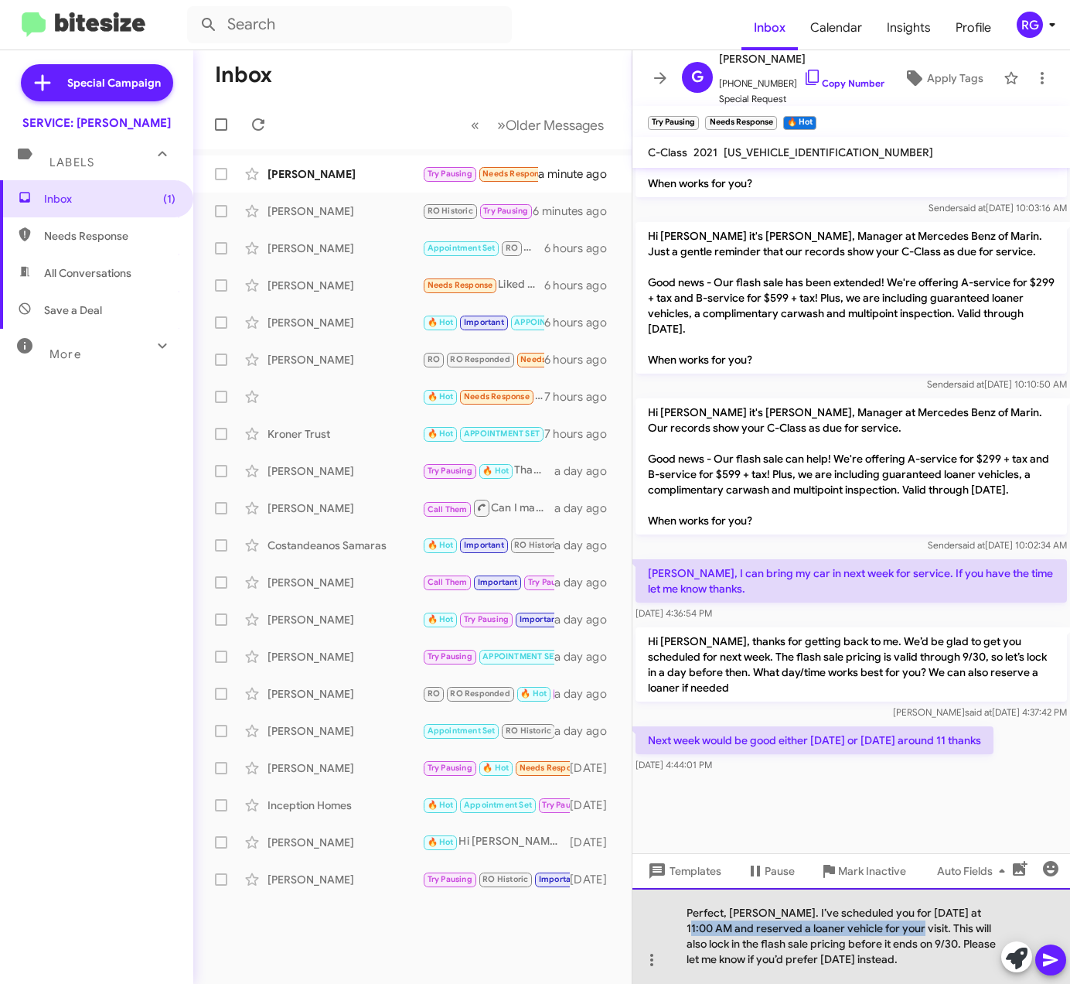
drag, startPoint x: 882, startPoint y: 928, endPoint x: 978, endPoint y: 916, distance: 97.5
click at [978, 916] on div "Perfect, Greg. I’ve scheduled you for Tuesday at 11:00 AM and reserved a loaner…" at bounding box center [852, 936] width 438 height 96
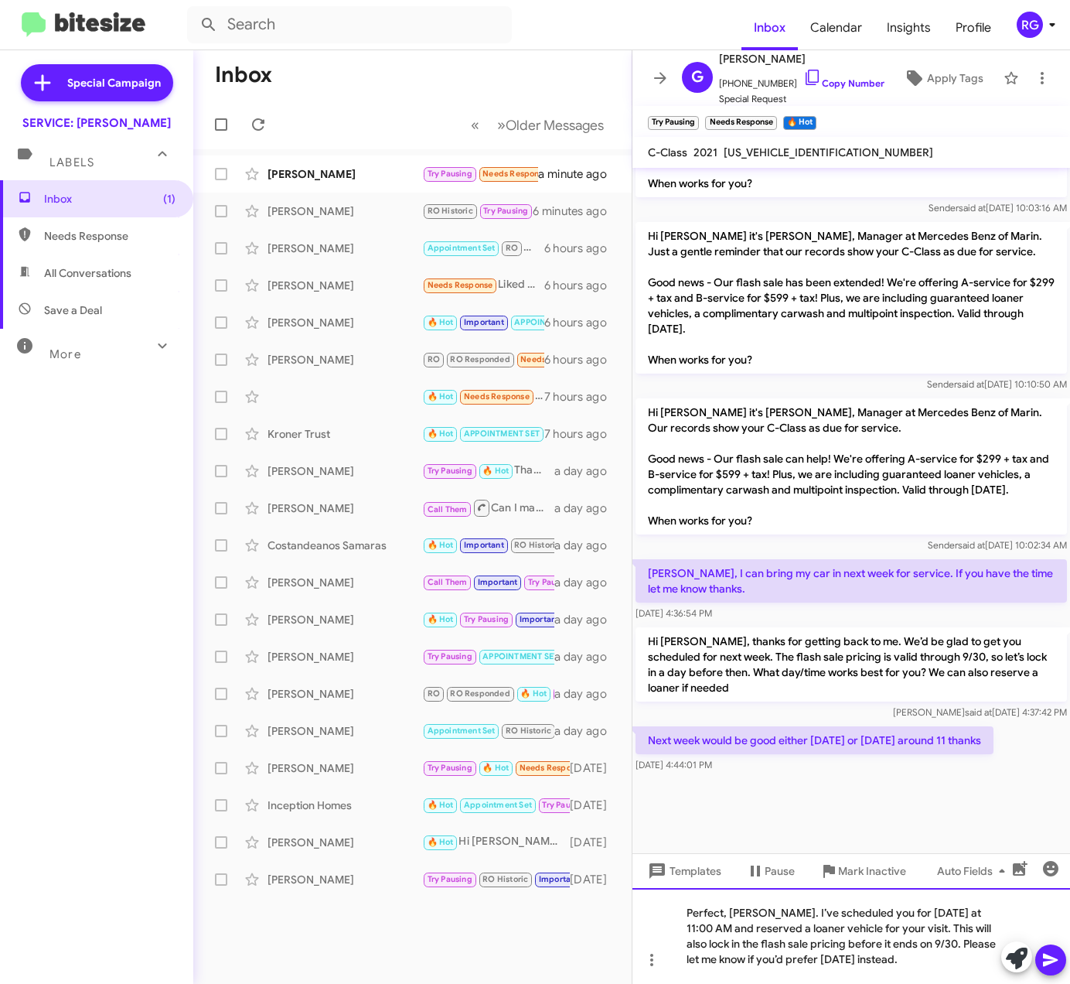
scroll to position [2470, 0]
drag, startPoint x: 690, startPoint y: 800, endPoint x: 697, endPoint y: 807, distance: 10.4
click at [690, 801] on div at bounding box center [852, 814] width 438 height 77
click at [914, 928] on div "Perfect, Greg. I’ve scheduled you for Tuesday at 11:00 AM. This will also lock …" at bounding box center [852, 936] width 438 height 96
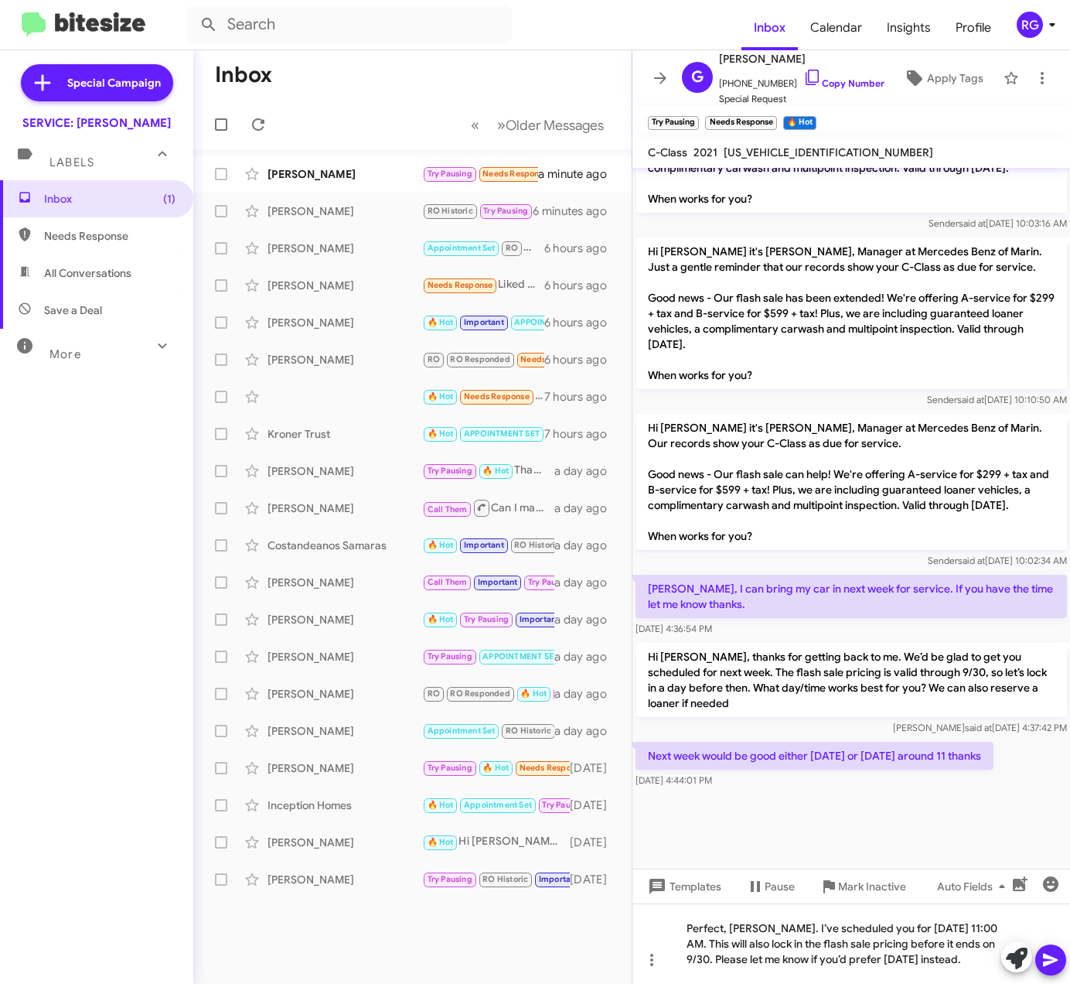
click at [702, 804] on div at bounding box center [852, 829] width 438 height 77
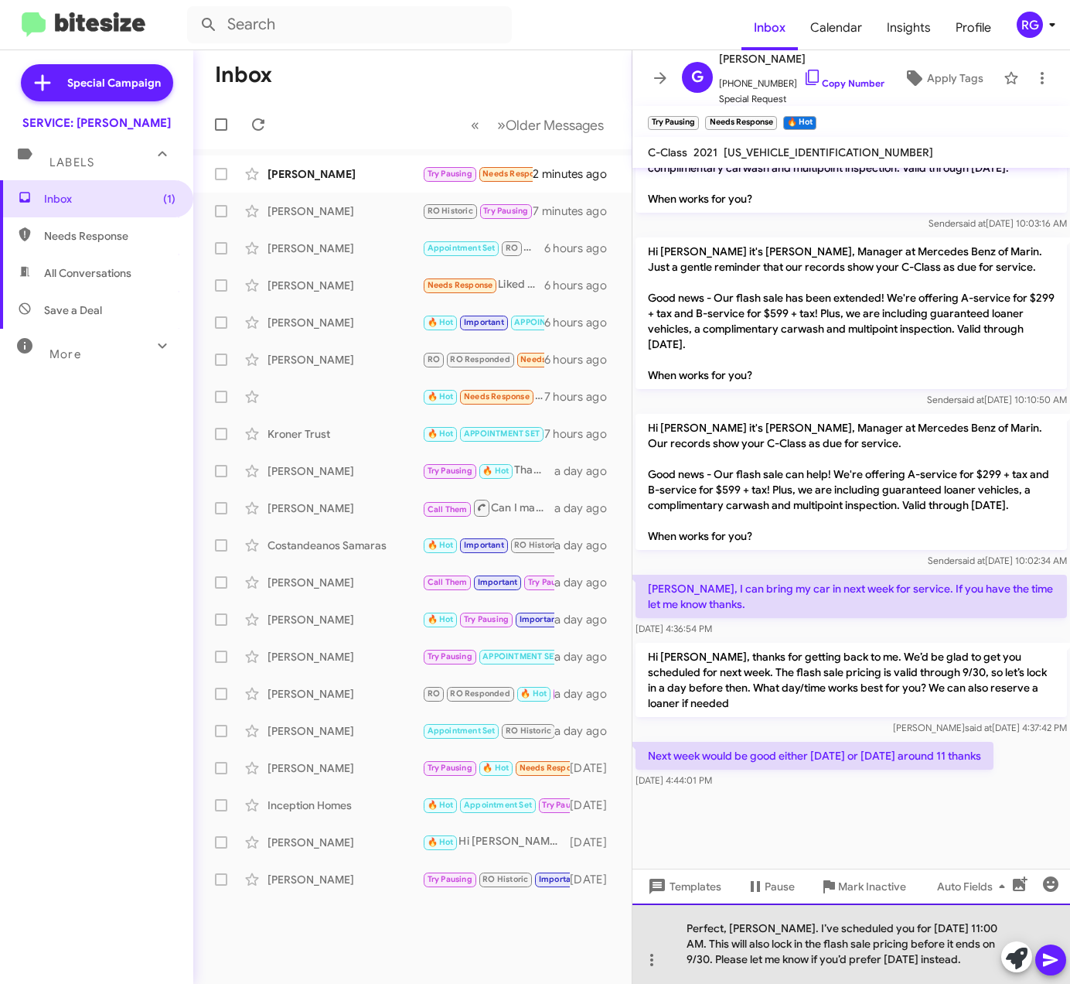
drag, startPoint x: 967, startPoint y: 963, endPoint x: 718, endPoint y: 973, distance: 249.2
click at [718, 973] on div "Perfect, Greg. I’ve scheduled you for Tuesday 9/30 at 11:00 AM. This will also …" at bounding box center [852, 943] width 438 height 80
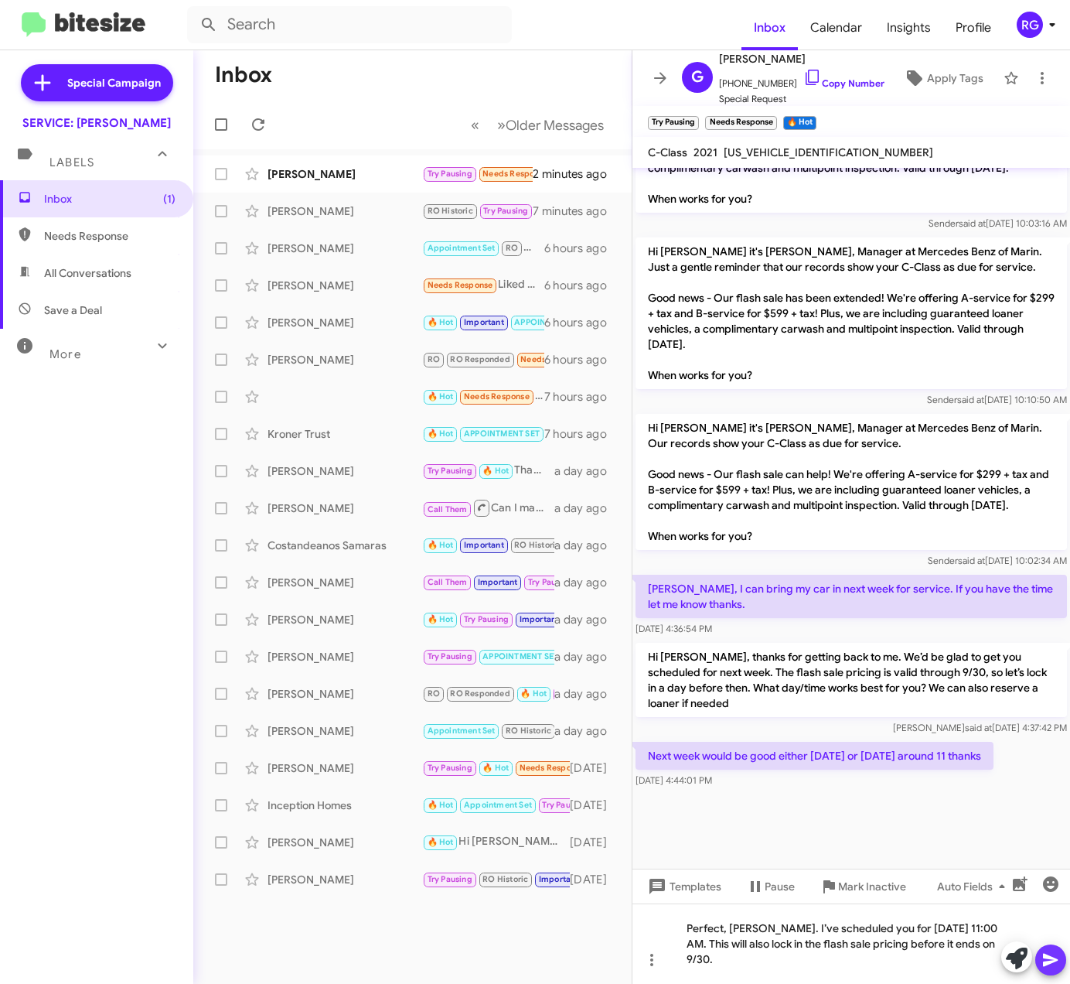
click at [1053, 956] on icon at bounding box center [1051, 959] width 19 height 19
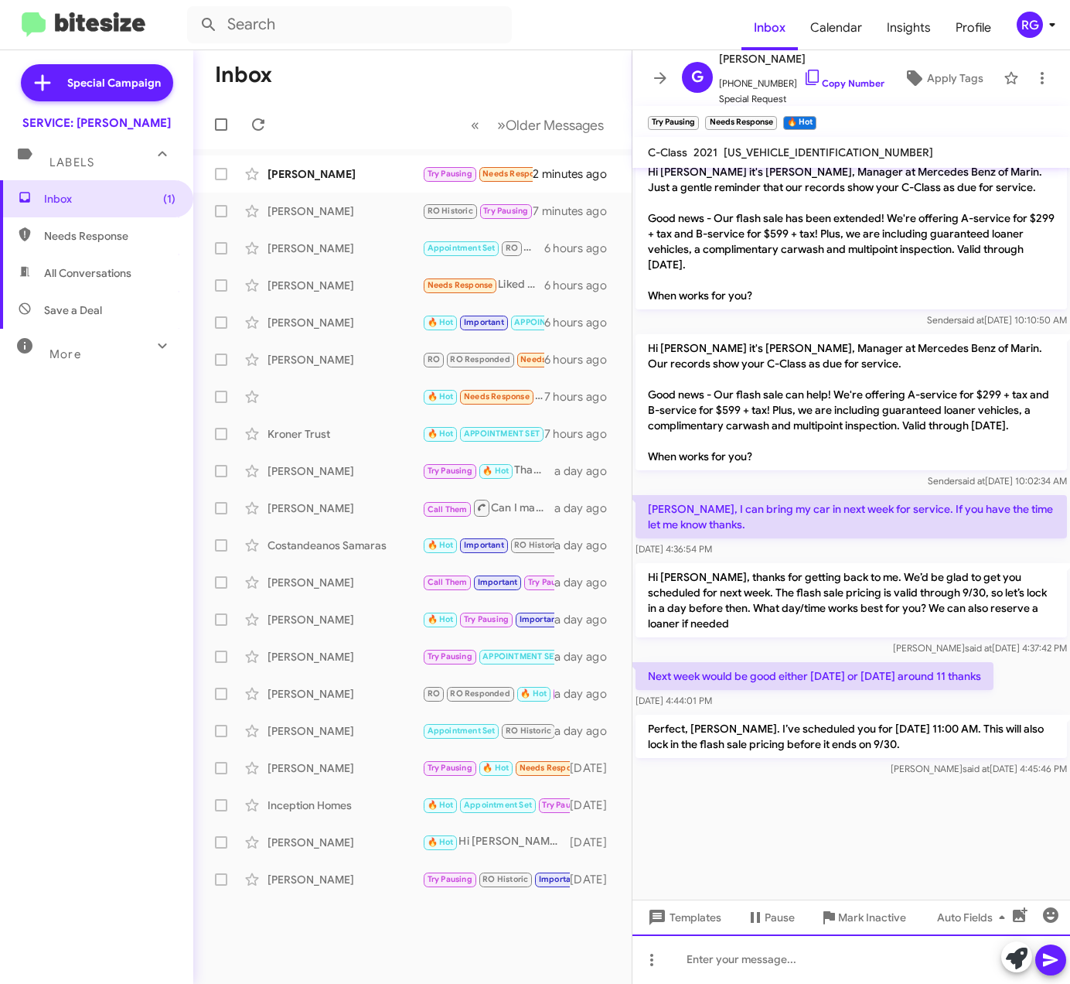
scroll to position [3849, 0]
click at [106, 821] on div "Special Campaign SERVICE: Mercedes Marin Labels Inbox (1) Needs Response All Co…" at bounding box center [96, 513] width 193 height 927
click at [377, 168] on div "[PERSON_NAME]" at bounding box center [345, 173] width 155 height 15
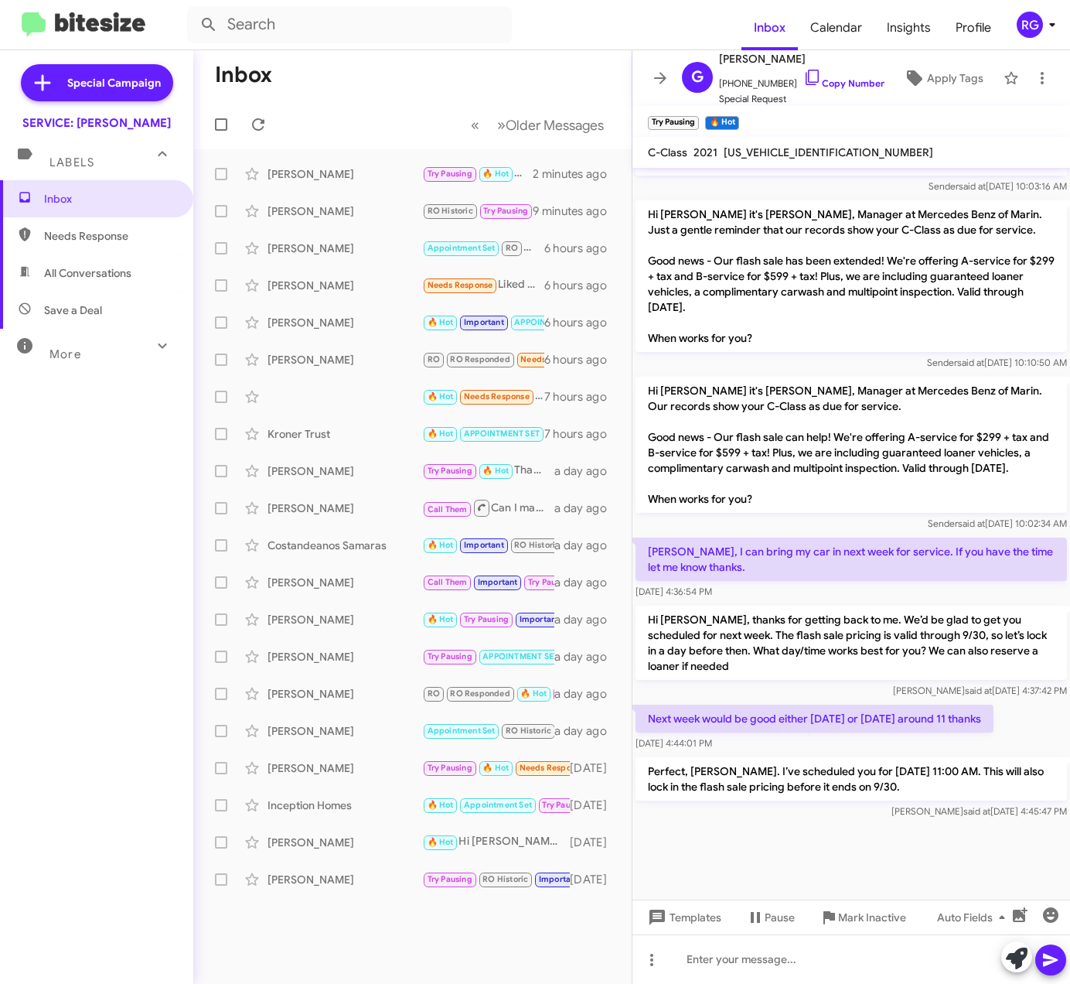
scroll to position [2346, 0]
drag, startPoint x: 671, startPoint y: 434, endPoint x: 789, endPoint y: 438, distance: 117.6
click at [789, 438] on p "Hi [PERSON_NAME] it's [PERSON_NAME], Manager at Mercedes Benz of Marin. Our rec…" at bounding box center [852, 445] width 432 height 136
copy p "B-service for $599 + tax"
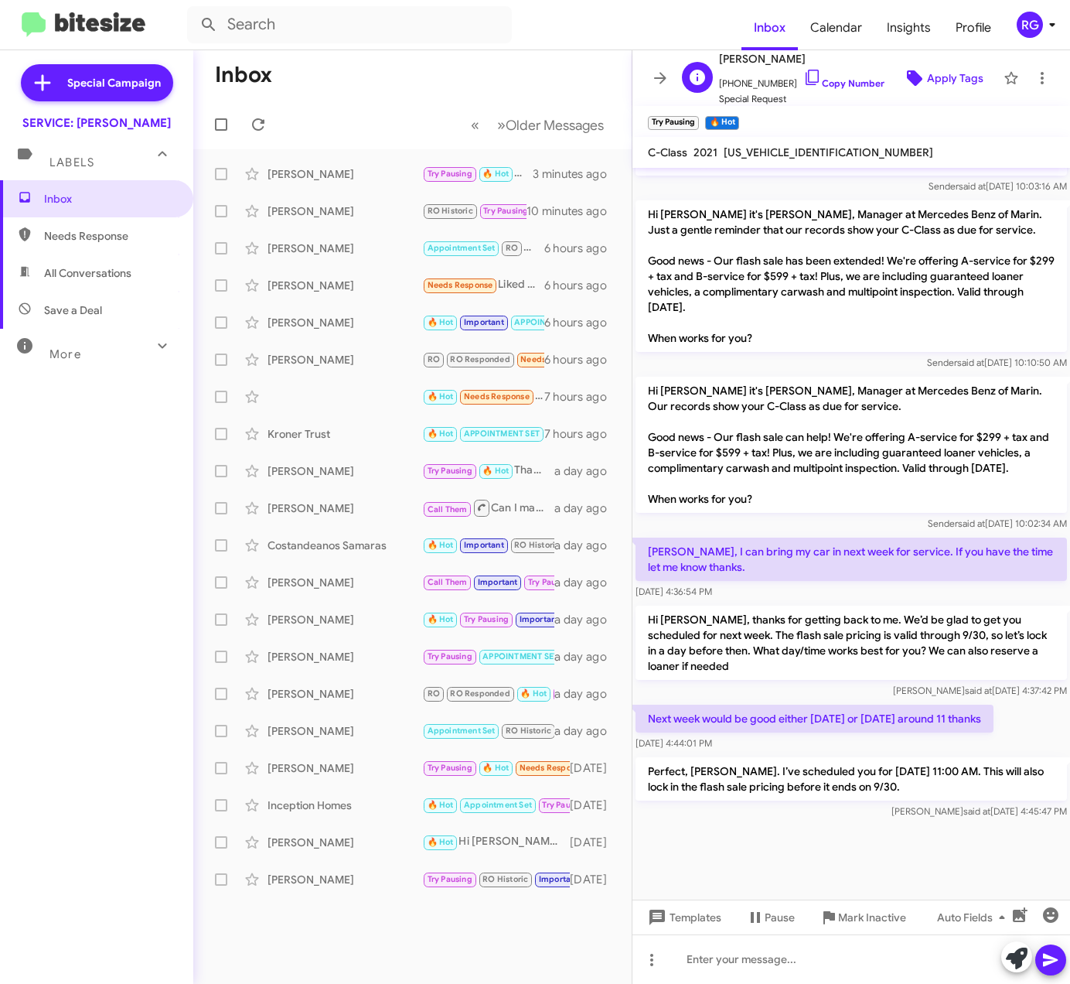
click at [907, 75] on icon at bounding box center [914, 77] width 15 height 15
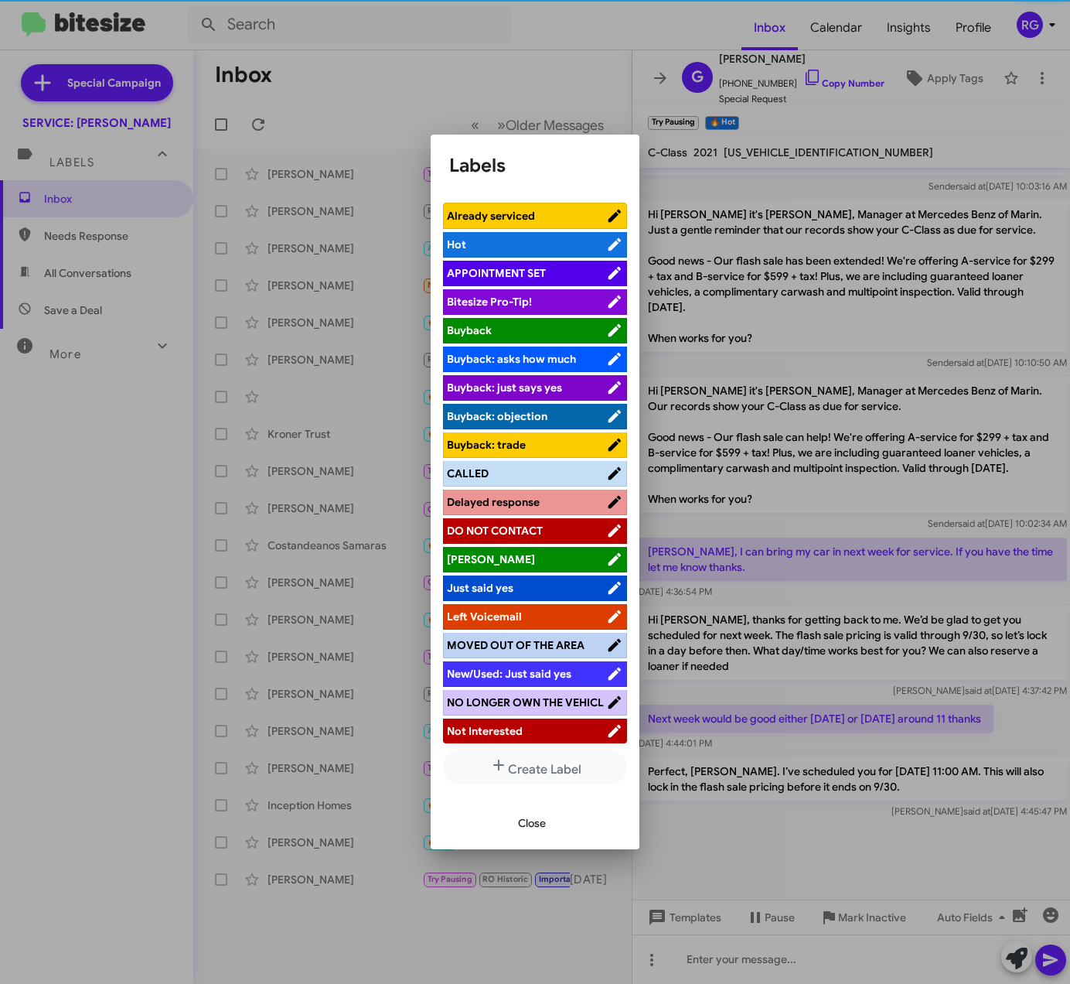
click at [517, 279] on span "APPOINTMENT SET" at bounding box center [496, 273] width 99 height 14
click at [546, 821] on button "Close" at bounding box center [532, 823] width 53 height 28
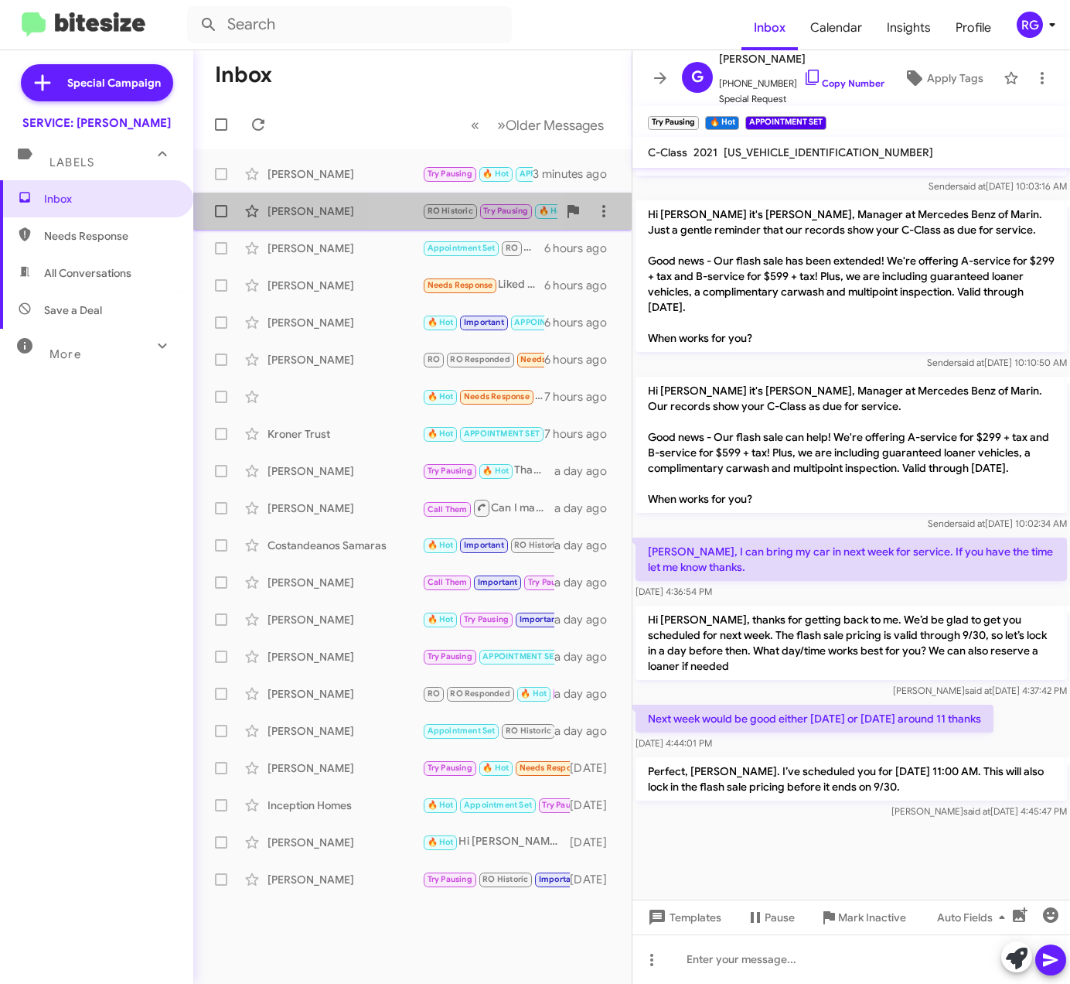
click at [402, 204] on div "[PERSON_NAME]" at bounding box center [345, 210] width 155 height 15
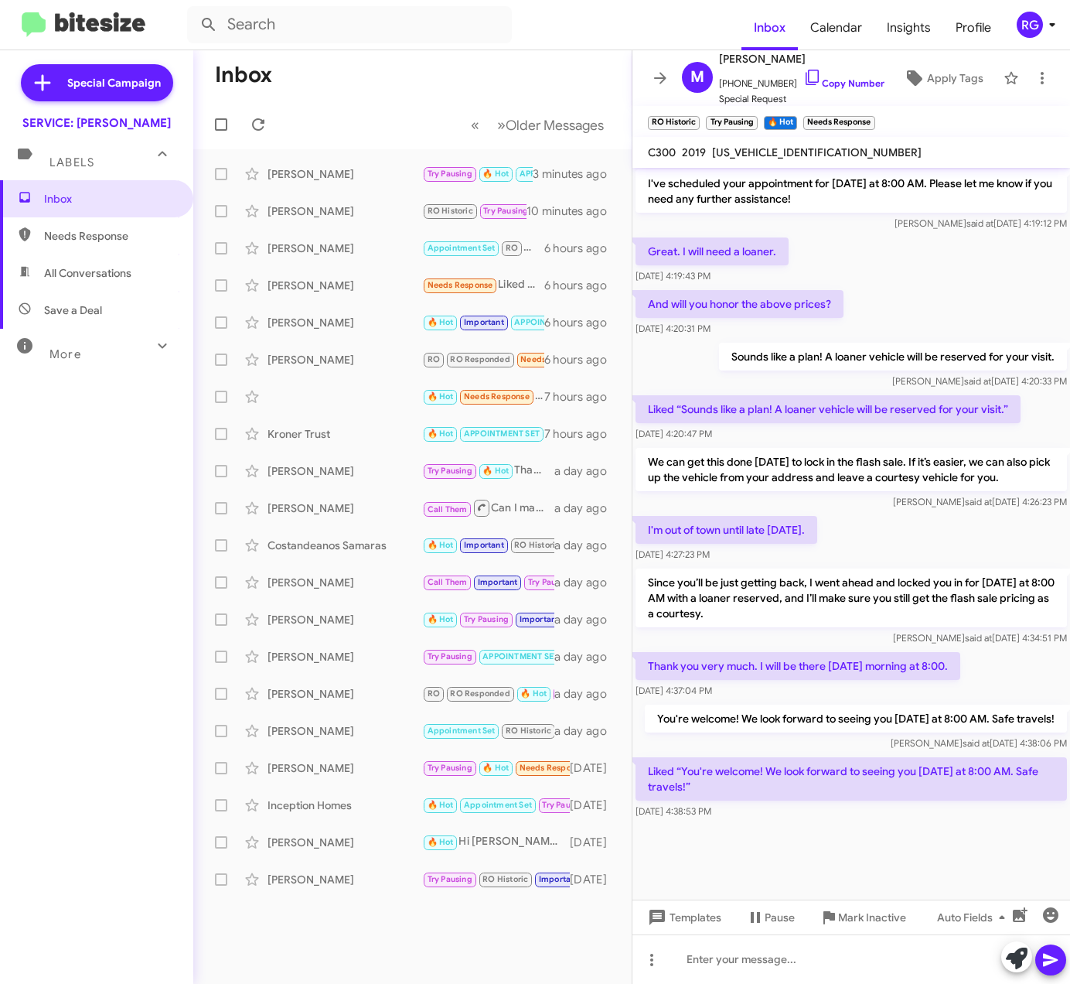
scroll to position [900, 0]
click at [930, 87] on span "Apply Tags" at bounding box center [955, 78] width 56 height 28
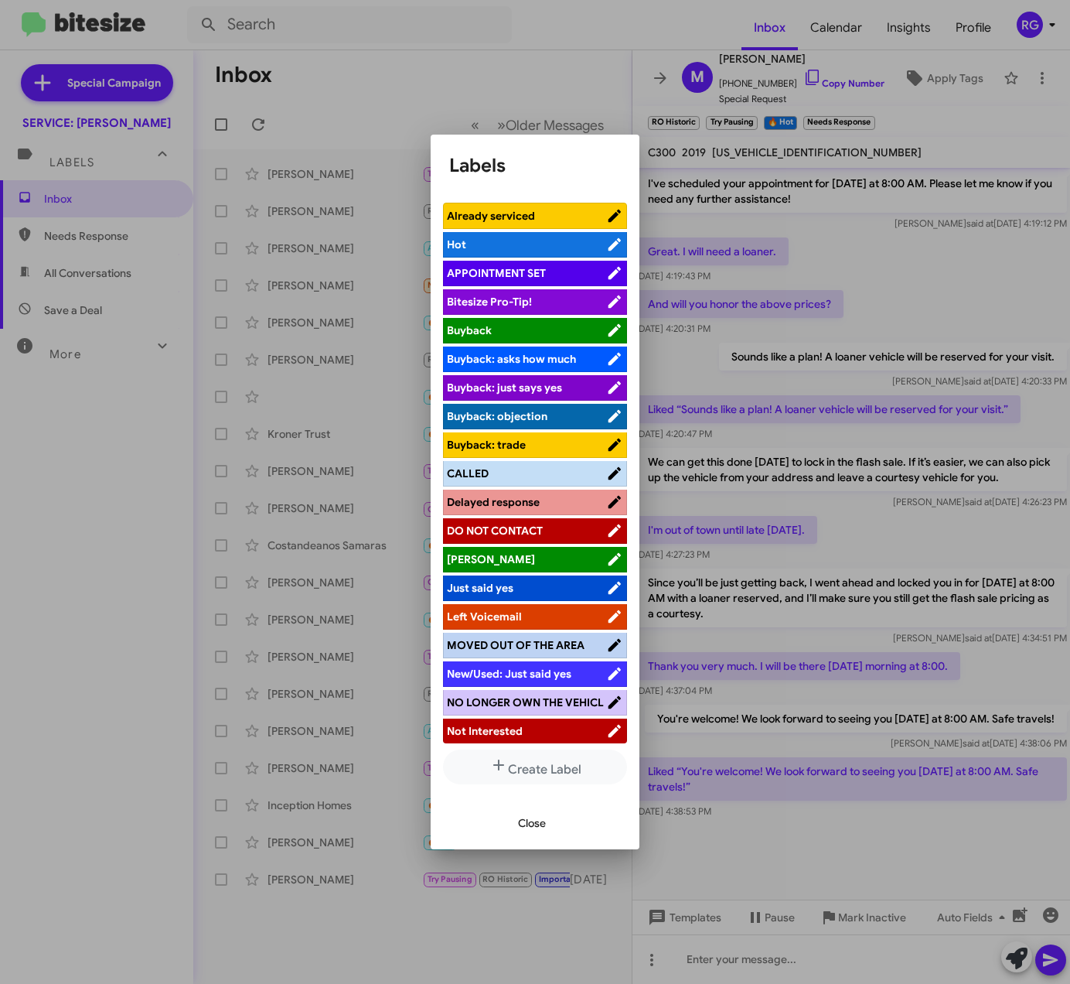
click at [546, 269] on span "APPOINTMENT SET" at bounding box center [496, 273] width 99 height 14
click at [541, 830] on span "Close" at bounding box center [532, 823] width 28 height 28
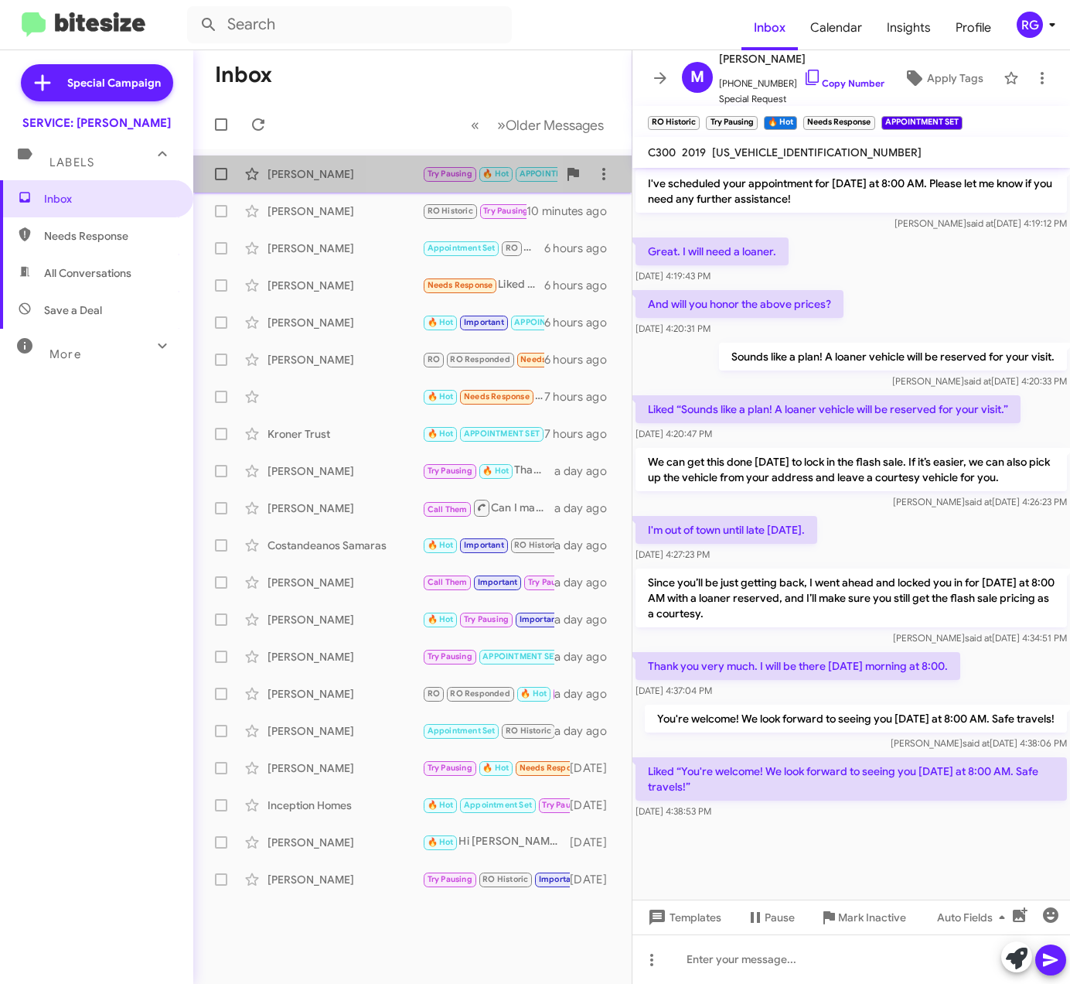
click at [402, 155] on span "Greg Bulliung Try Pausing 🔥 Hot APPOINTMENT SET Perfect, Greg. I’ve scheduled y…" at bounding box center [412, 173] width 438 height 37
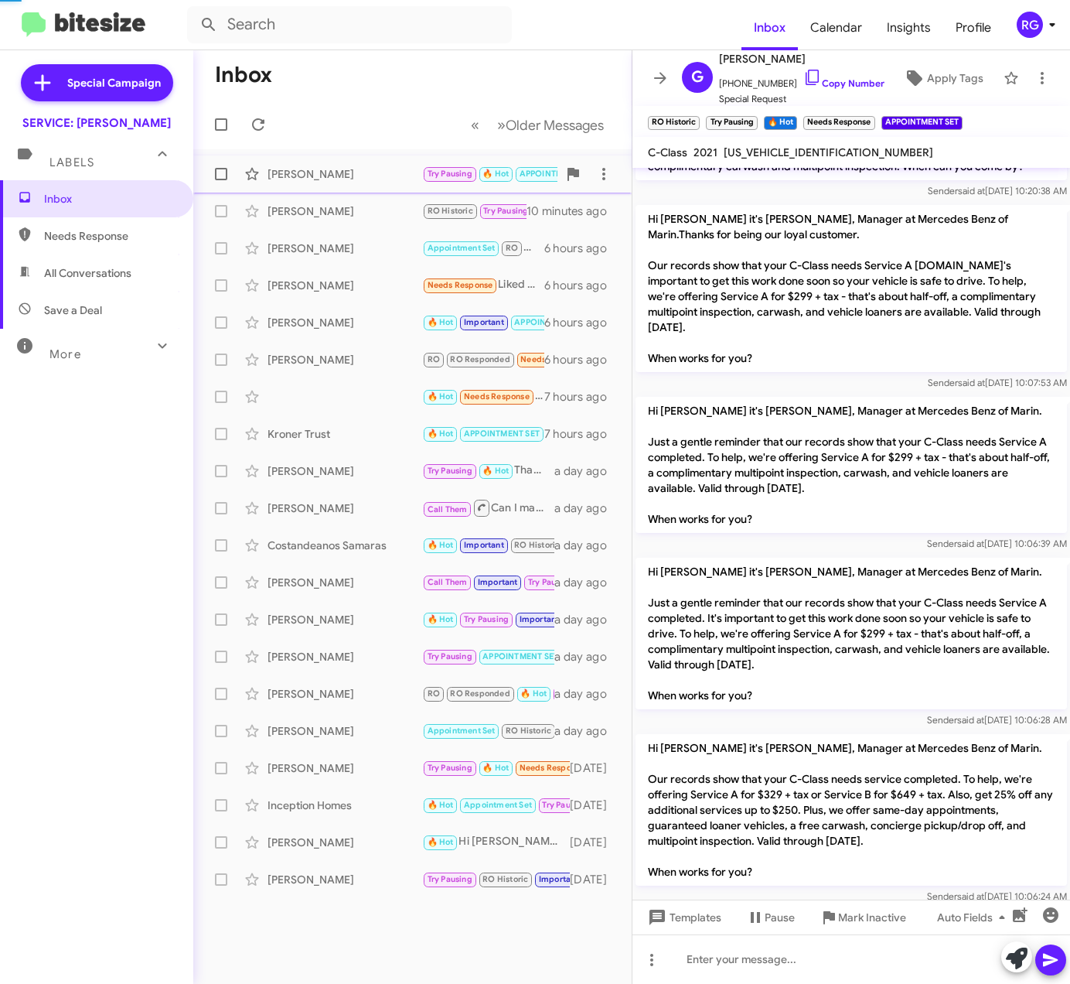
scroll to position [2198, 0]
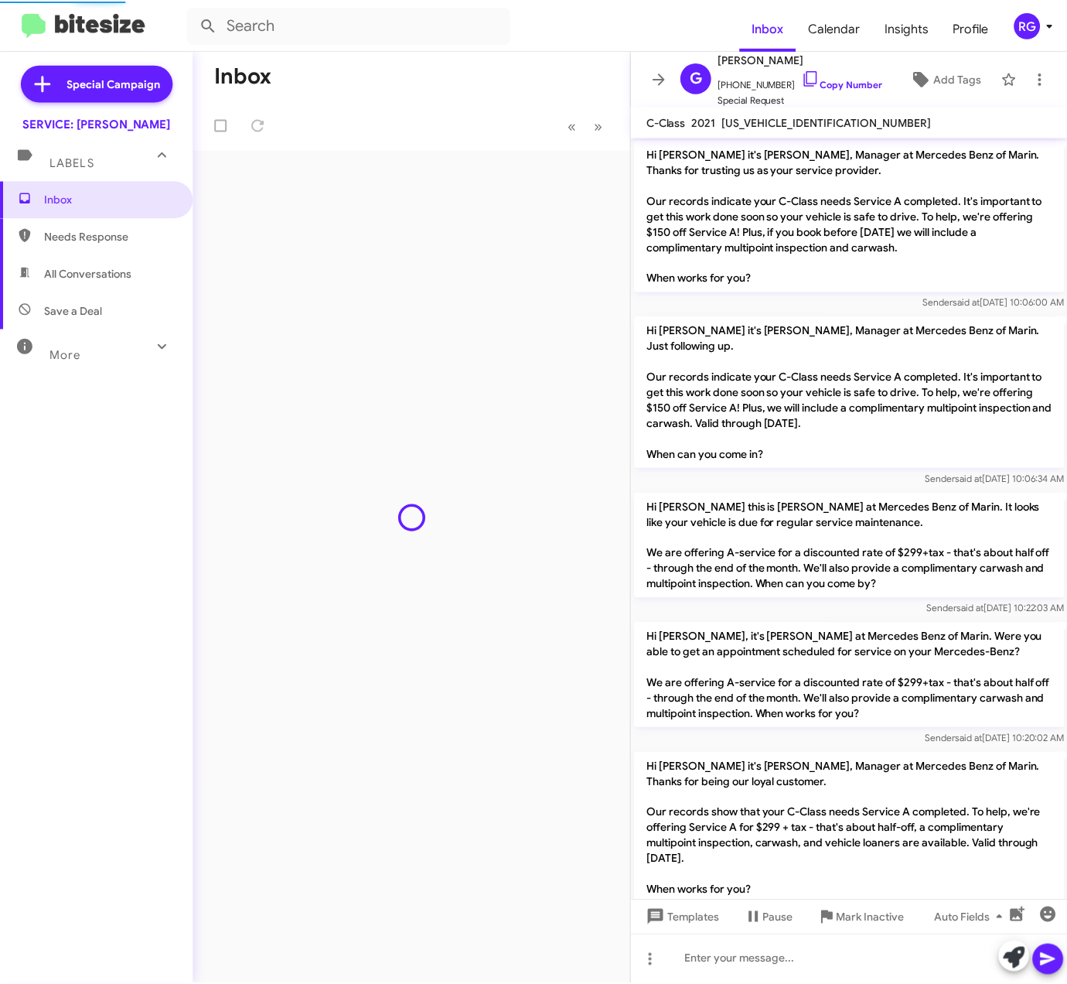
scroll to position [2167, 0]
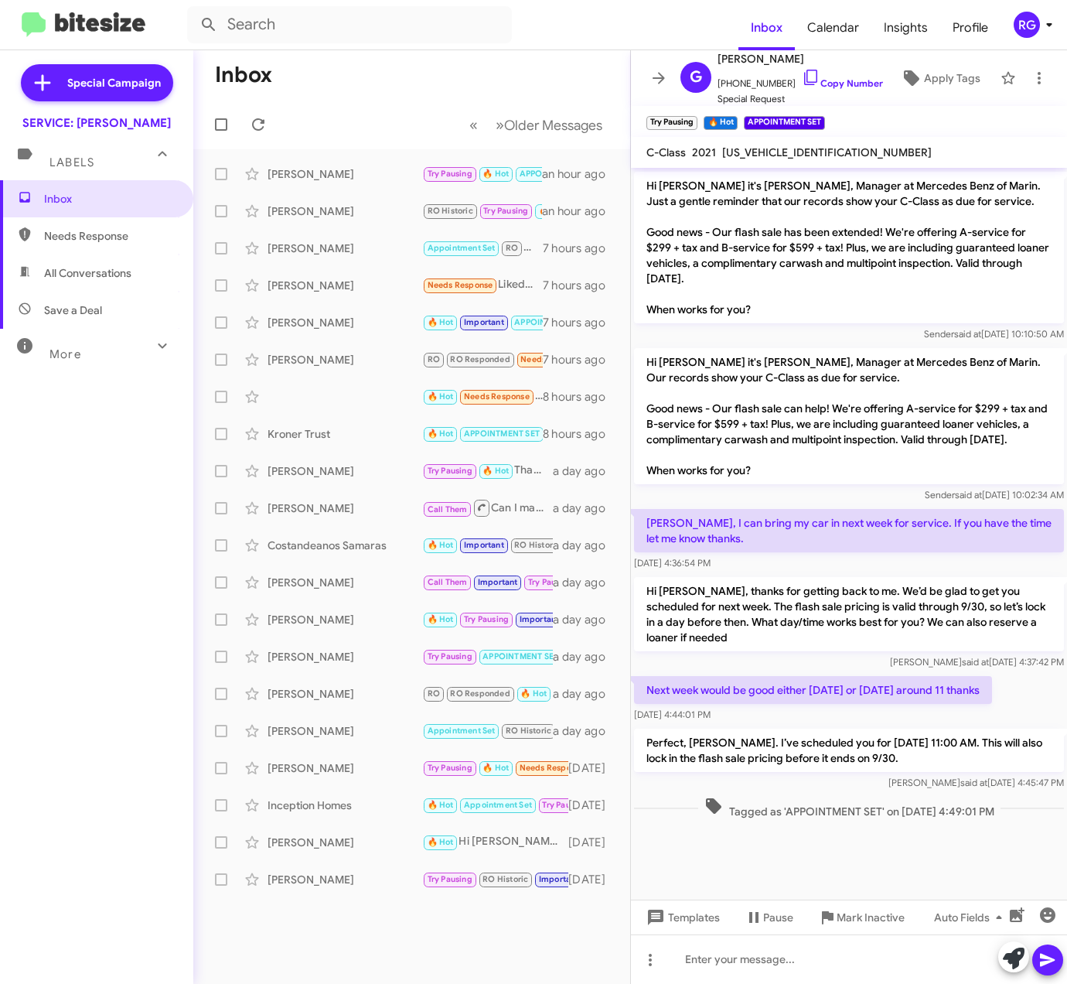
scroll to position [2199, 0]
